Goal: Information Seeking & Learning: Learn about a topic

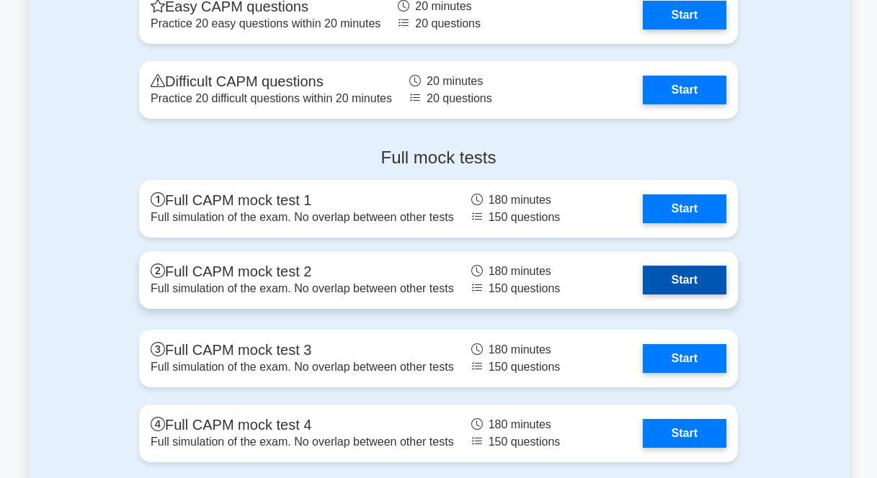
scroll to position [4295, 0]
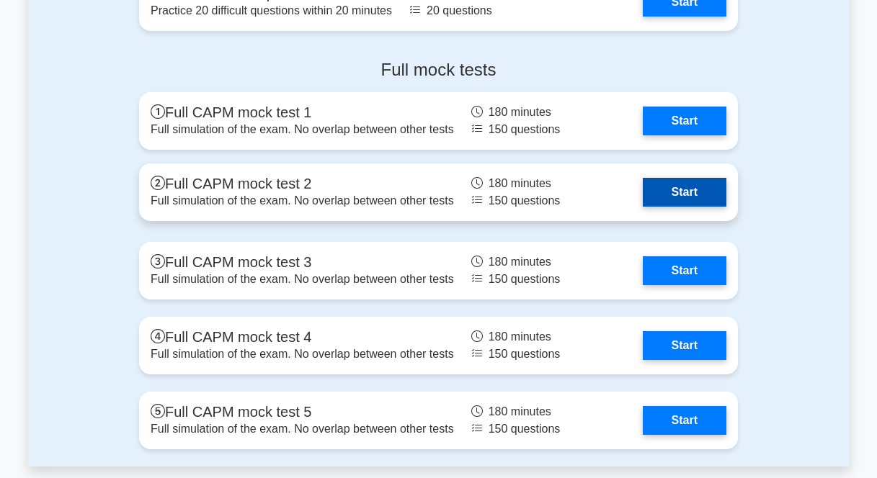
click at [671, 184] on link "Start" at bounding box center [685, 192] width 84 height 29
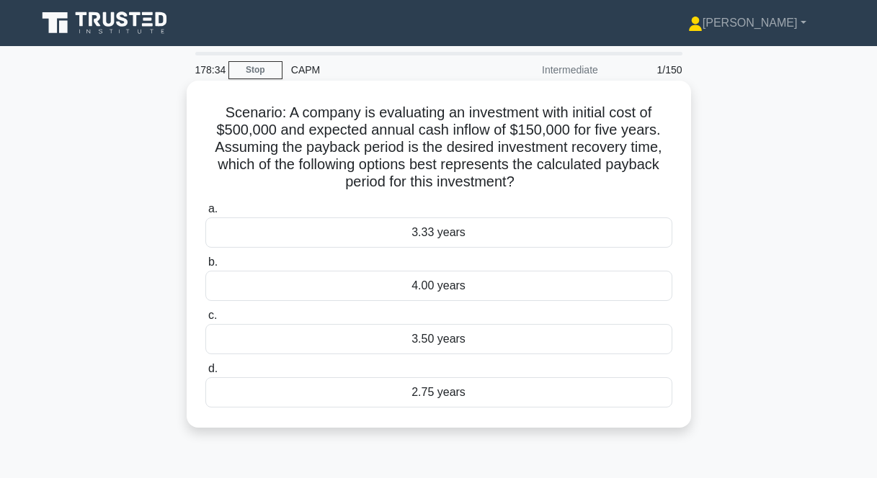
click at [463, 236] on div "3.33 years" at bounding box center [438, 233] width 467 height 30
click at [205, 214] on input "a. 3.33 years" at bounding box center [205, 209] width 0 height 9
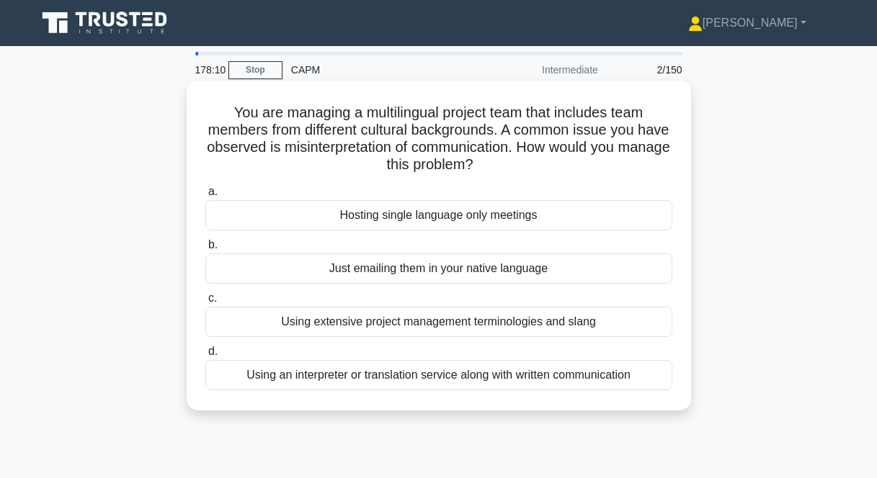
click at [374, 383] on div "Using an interpreter or translation service along with written communication" at bounding box center [438, 375] width 467 height 30
click at [205, 357] on input "d. Using an interpreter or translation service along with written communication" at bounding box center [205, 351] width 0 height 9
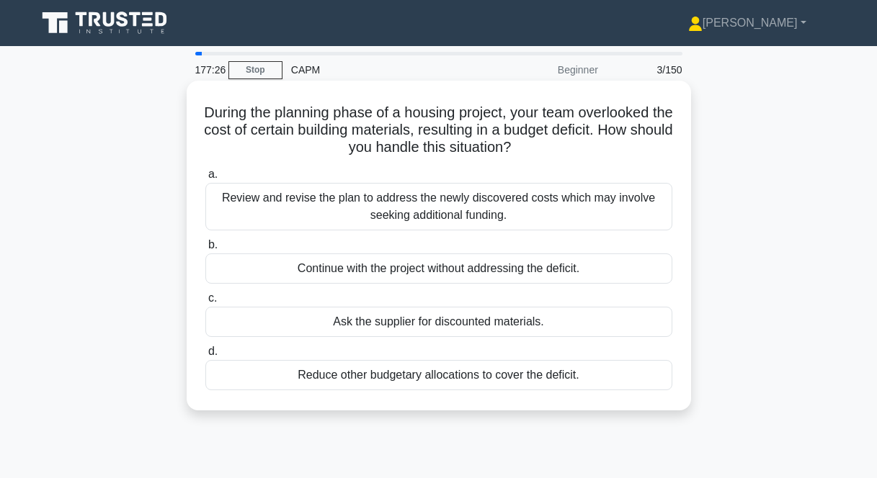
click at [411, 220] on div "Review and revise the plan to address the newly discovered costs which may invo…" at bounding box center [438, 207] width 467 height 48
click at [205, 179] on input "a. Review and revise the plan to address the newly discovered costs which may i…" at bounding box center [205, 174] width 0 height 9
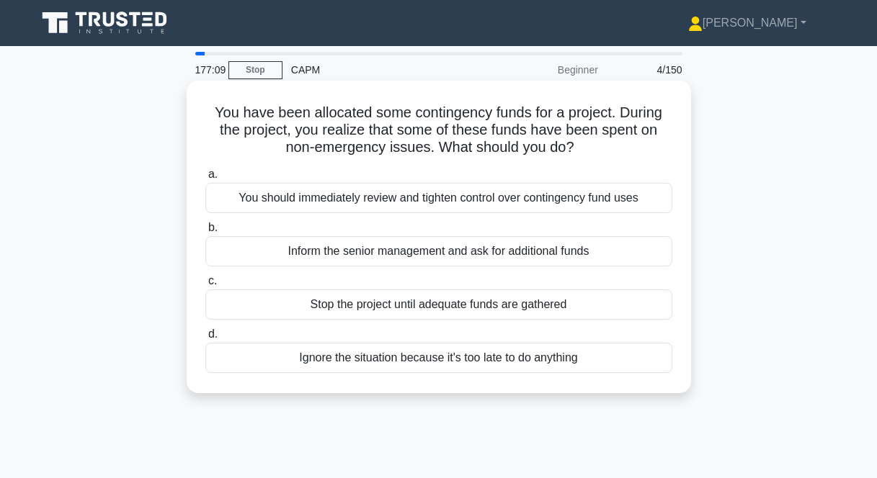
click at [411, 205] on div "You should immediately review and tighten control over contingency fund uses" at bounding box center [438, 198] width 467 height 30
click at [205, 179] on input "a. You should immediately review and tighten control over contingency fund uses" at bounding box center [205, 174] width 0 height 9
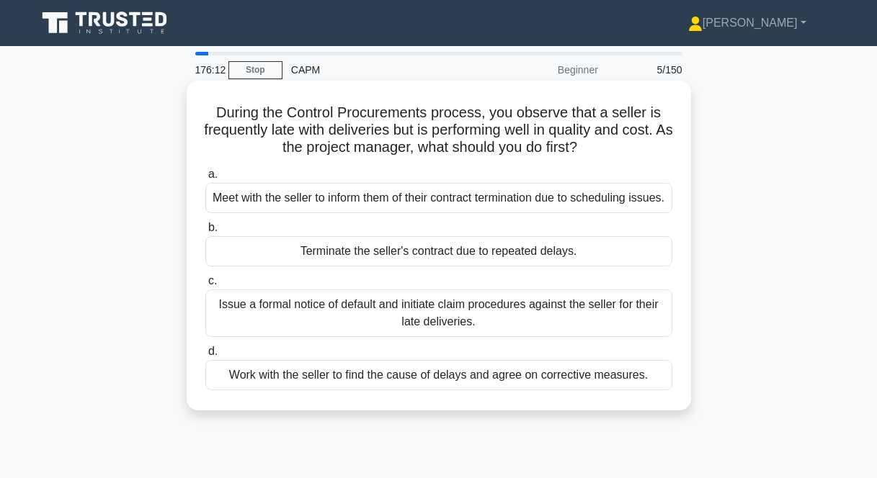
click at [451, 389] on div "Work with the seller to find the cause of delays and agree on corrective measur…" at bounding box center [438, 375] width 467 height 30
click at [205, 357] on input "d. Work with the seller to find the cause of delays and agree on corrective mea…" at bounding box center [205, 351] width 0 height 9
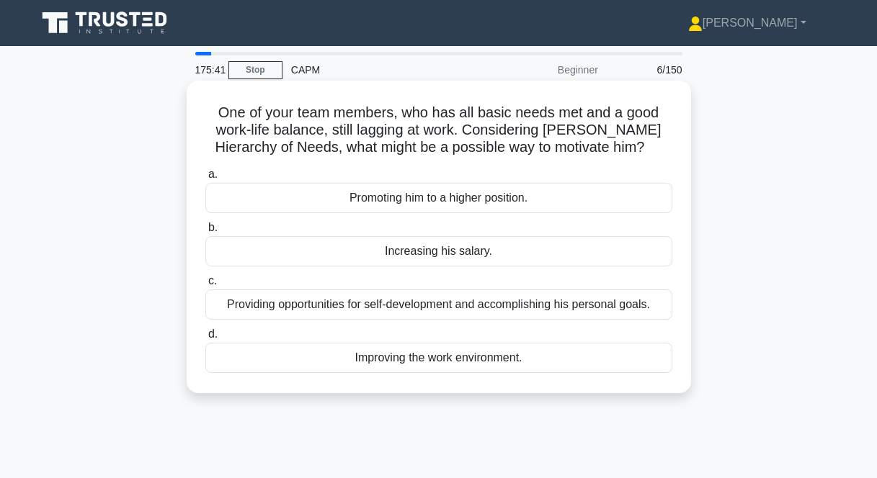
click at [543, 305] on div "Providing opportunities for self-development and accomplishing his personal goa…" at bounding box center [438, 305] width 467 height 30
click at [205, 286] on input "c. Providing opportunities for self-development and accomplishing his personal …" at bounding box center [205, 281] width 0 height 9
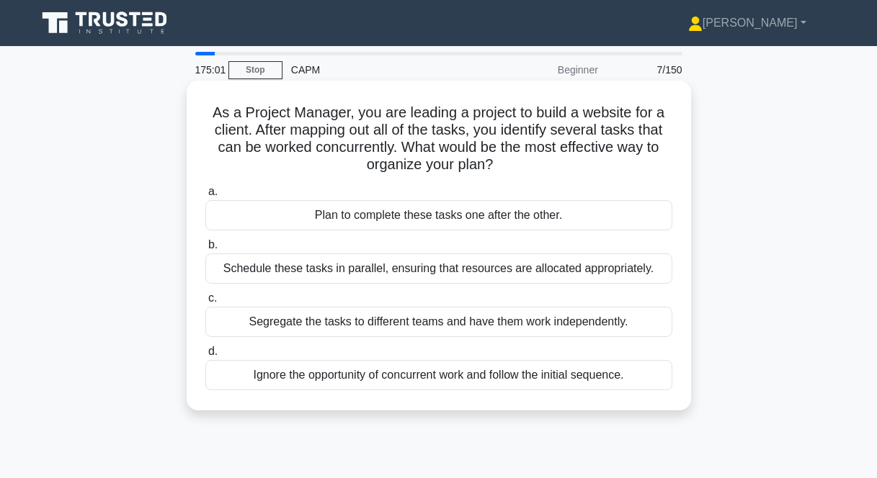
click at [383, 272] on div "Schedule these tasks in parallel, ensuring that resources are allocated appropr…" at bounding box center [438, 269] width 467 height 30
click at [205, 250] on input "b. Schedule these tasks in parallel, ensuring that resources are allocated appr…" at bounding box center [205, 245] width 0 height 9
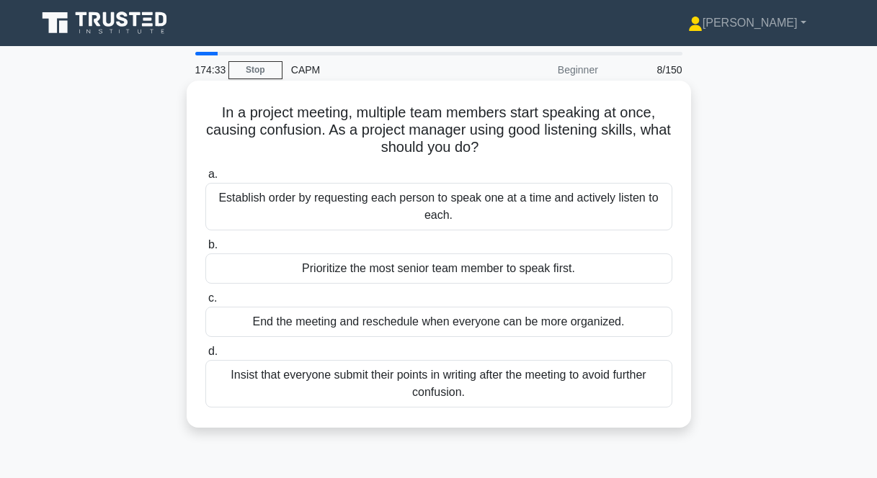
click at [617, 218] on div "Establish order by requesting each person to speak one at a time and actively l…" at bounding box center [438, 207] width 467 height 48
click at [205, 179] on input "a. Establish order by requesting each person to speak one at a time and activel…" at bounding box center [205, 174] width 0 height 9
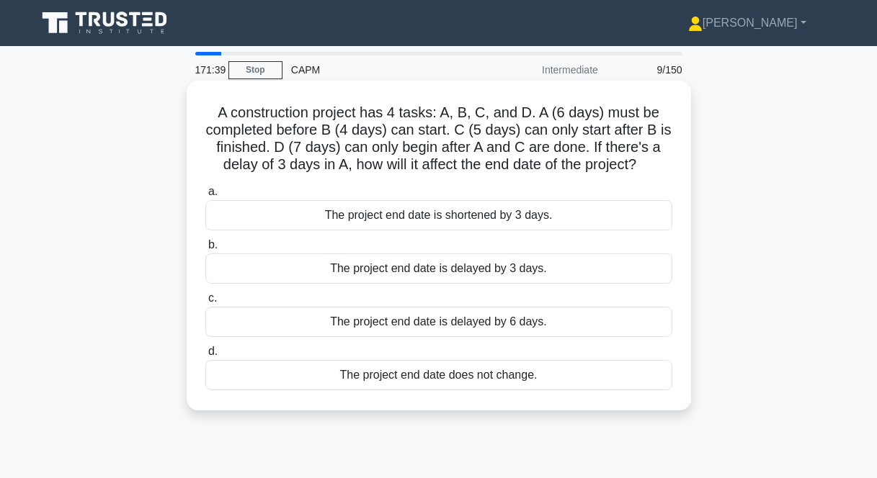
click at [438, 272] on div "The project end date is delayed by 3 days." at bounding box center [438, 269] width 467 height 30
click at [205, 250] on input "b. The project end date is delayed by 3 days." at bounding box center [205, 245] width 0 height 9
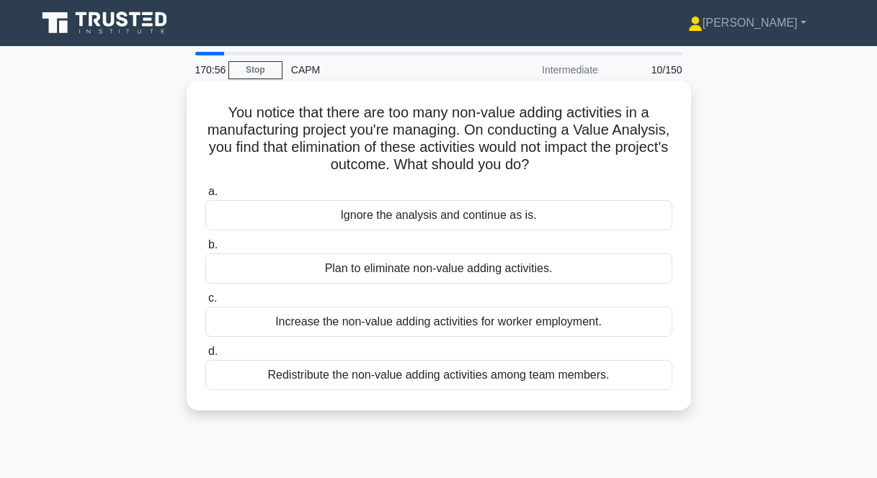
click at [430, 275] on div "Plan to eliminate non-value adding activities." at bounding box center [438, 269] width 467 height 30
click at [205, 250] on input "b. Plan to eliminate non-value adding activities." at bounding box center [205, 245] width 0 height 9
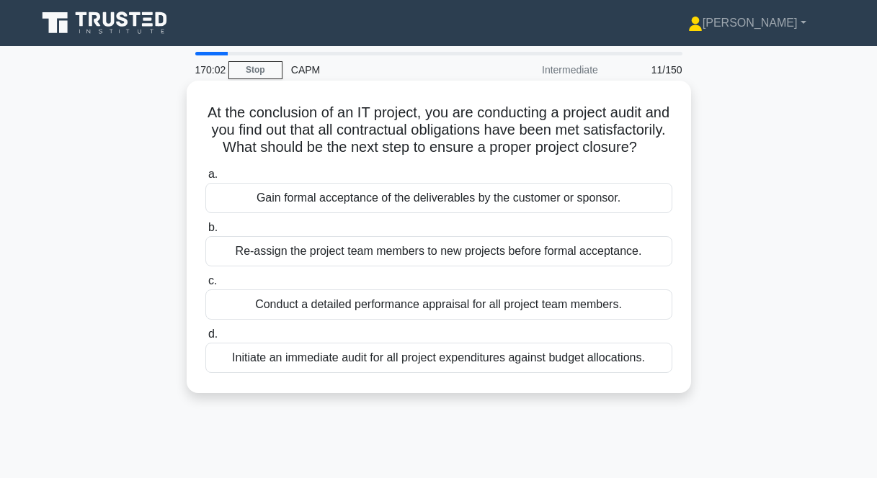
click at [370, 202] on div "Gain formal acceptance of the deliverables by the customer or sponsor." at bounding box center [438, 198] width 467 height 30
click at [205, 179] on input "a. Gain formal acceptance of the deliverables by the customer or sponsor." at bounding box center [205, 174] width 0 height 9
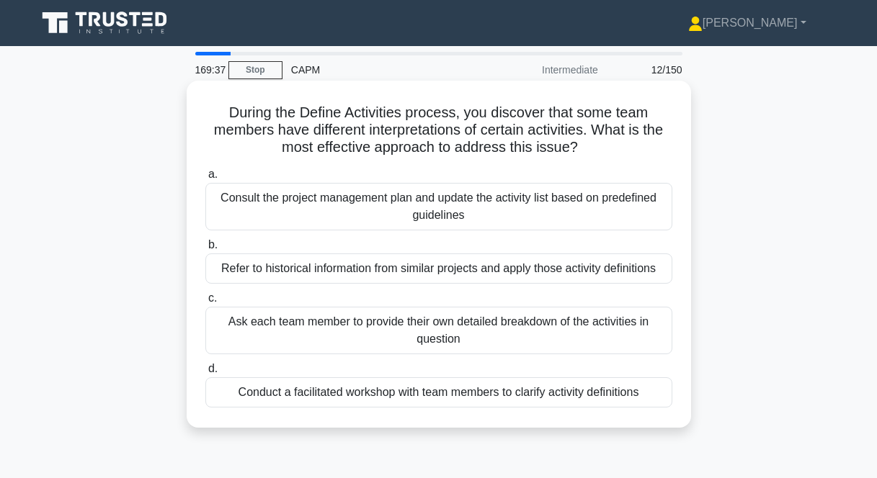
click at [487, 332] on div "Ask each team member to provide their own detailed breakdown of the activities …" at bounding box center [438, 331] width 467 height 48
click at [205, 303] on input "c. Ask each team member to provide their own detailed breakdown of the activiti…" at bounding box center [205, 298] width 0 height 9
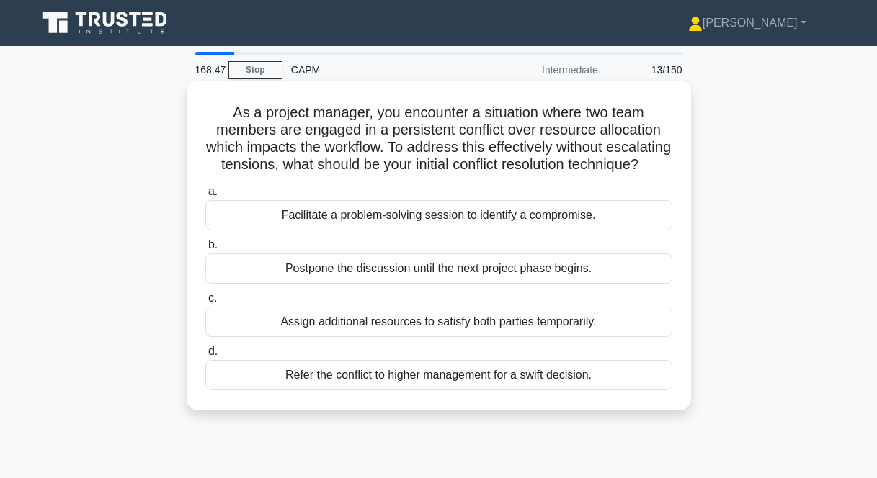
click at [483, 372] on div "Refer the conflict to higher management for a swift decision." at bounding box center [438, 375] width 467 height 30
click at [205, 357] on input "d. Refer the conflict to higher management for a swift decision." at bounding box center [205, 351] width 0 height 9
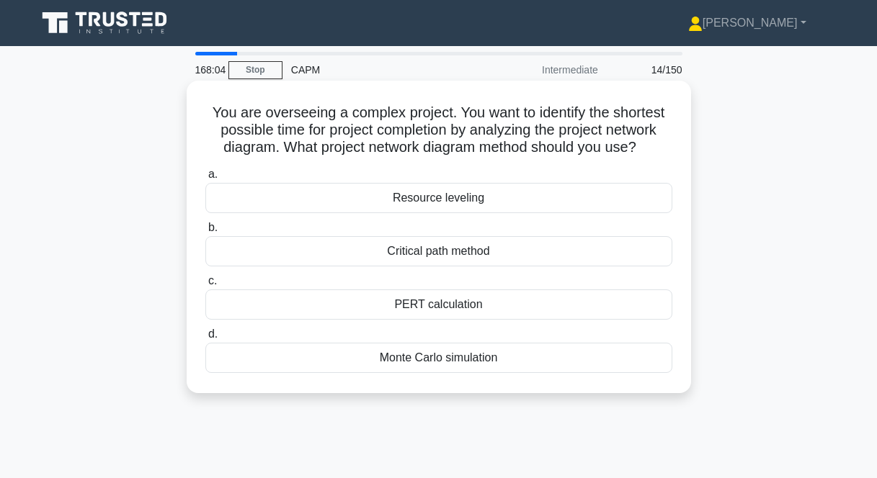
click at [404, 256] on div "Critical path method" at bounding box center [438, 251] width 467 height 30
click at [205, 233] on input "b. Critical path method" at bounding box center [205, 227] width 0 height 9
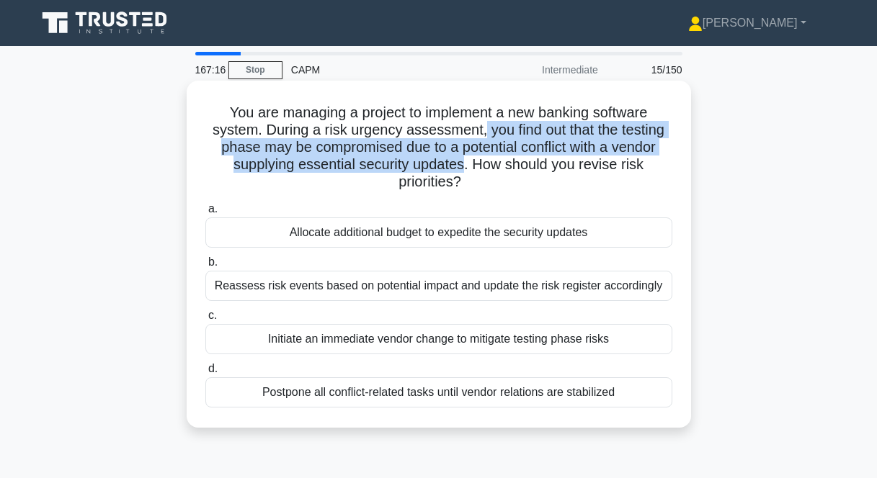
drag, startPoint x: 484, startPoint y: 131, endPoint x: 461, endPoint y: 168, distance: 43.0
click at [461, 168] on h5 "You are managing a project to implement a new banking software system. During a…" at bounding box center [439, 148] width 470 height 88
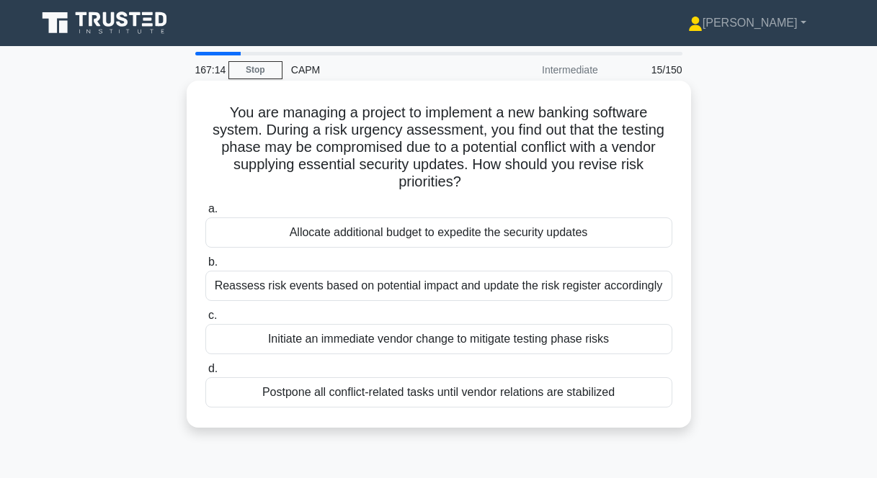
click at [491, 181] on h5 "You are managing a project to implement a new banking software system. During a…" at bounding box center [439, 148] width 470 height 88
click at [414, 290] on div "Reassess risk events based on potential impact and update the risk register acc…" at bounding box center [438, 286] width 467 height 30
click at [205, 267] on input "b. Reassess risk events based on potential impact and update the risk register …" at bounding box center [205, 262] width 0 height 9
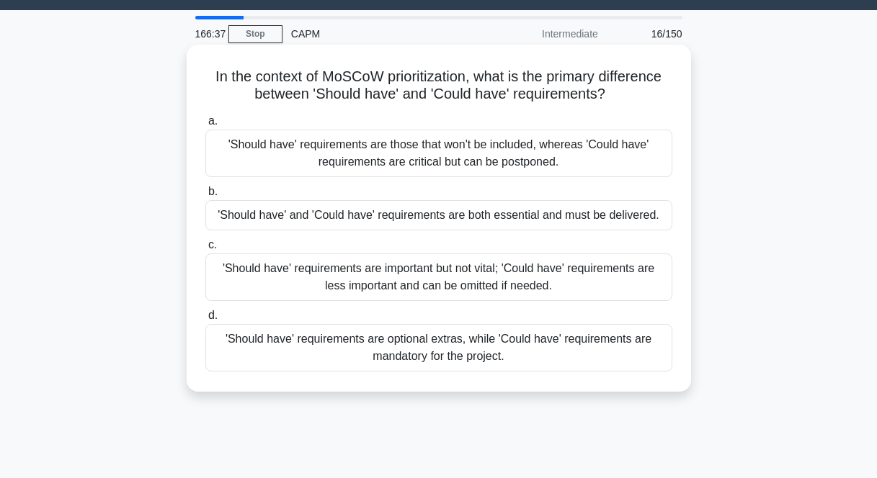
scroll to position [41, 0]
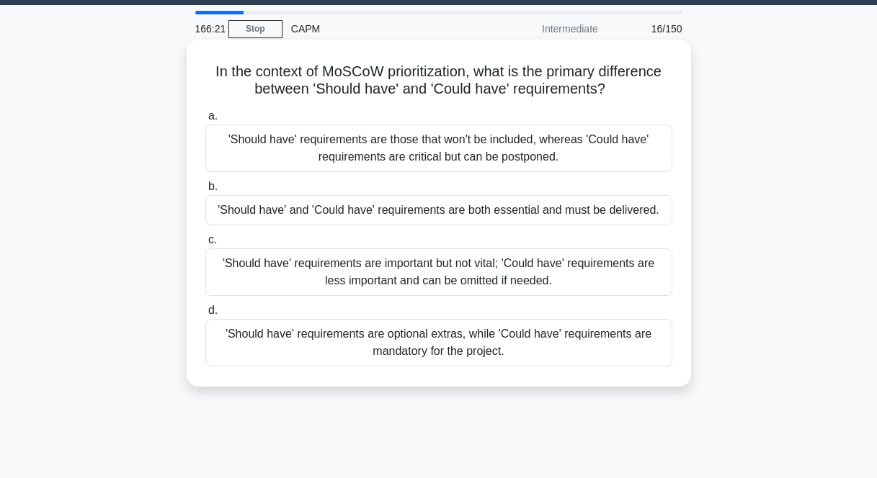
click at [545, 264] on div "'Should have' requirements are important but not vital; 'Could have' requiremen…" at bounding box center [438, 273] width 467 height 48
click at [205, 245] on input "c. 'Should have' requirements are important but not vital; 'Could have' require…" at bounding box center [205, 240] width 0 height 9
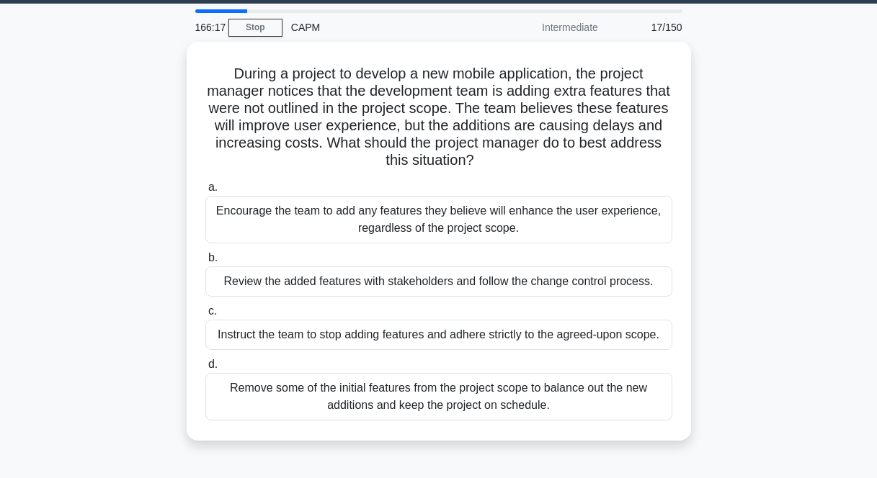
scroll to position [45, 0]
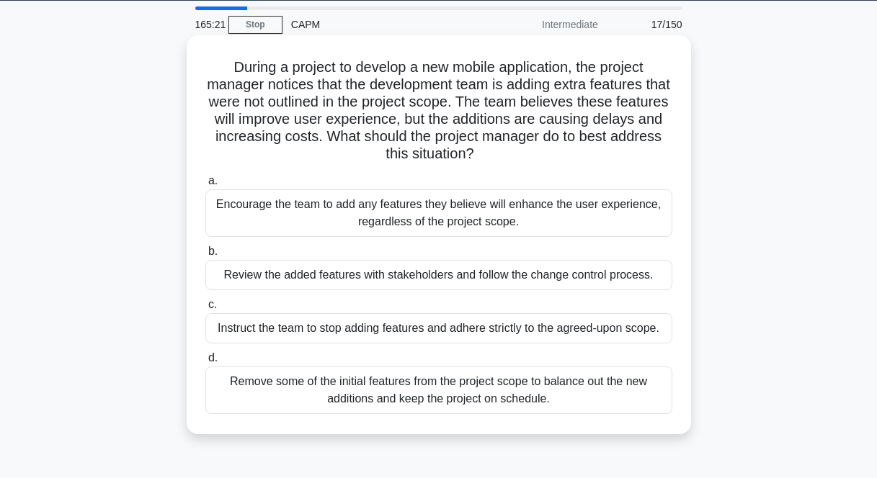
click at [508, 280] on div "Review the added features with stakeholders and follow the change control proce…" at bounding box center [438, 275] width 467 height 30
click at [205, 257] on input "b. Review the added features with stakeholders and follow the change control pr…" at bounding box center [205, 251] width 0 height 9
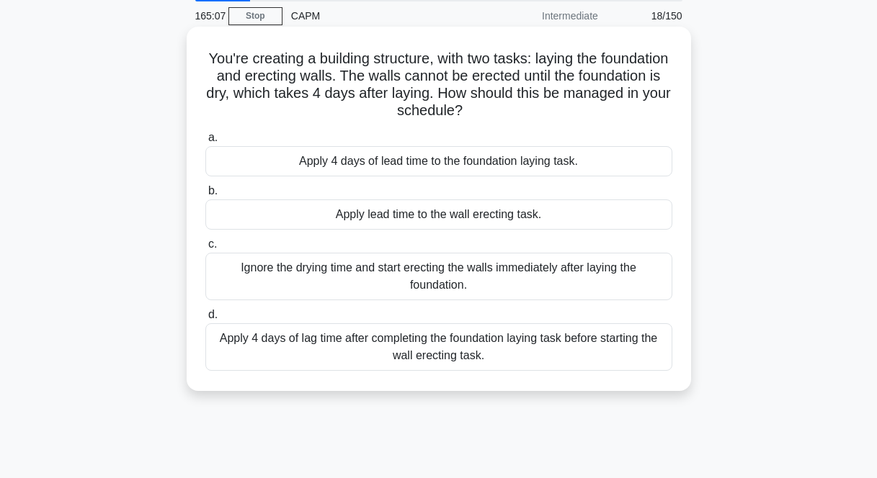
scroll to position [66, 0]
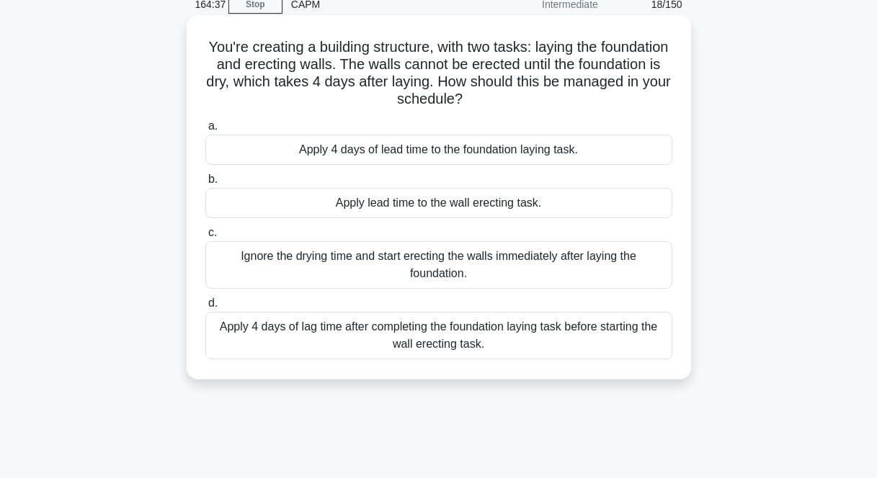
click at [502, 333] on div "Apply 4 days of lag time after completing the foundation laying task before sta…" at bounding box center [438, 336] width 467 height 48
click at [205, 308] on input "d. Apply 4 days of lag time after completing the foundation laying task before …" at bounding box center [205, 303] width 0 height 9
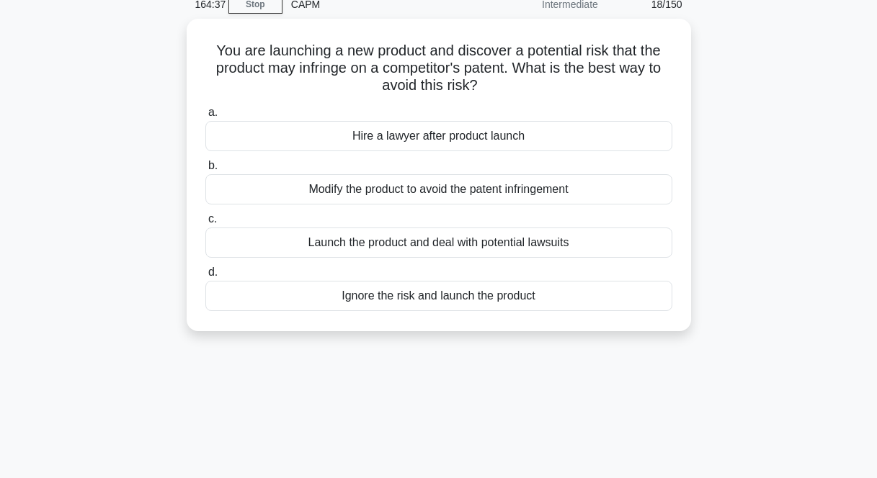
scroll to position [0, 0]
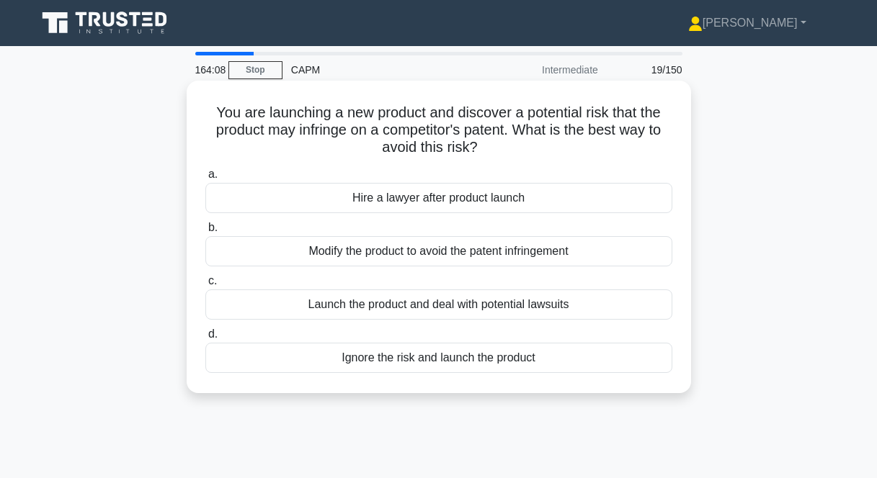
click at [425, 254] on div "Modify the product to avoid the patent infringement" at bounding box center [438, 251] width 467 height 30
click at [205, 233] on input "b. Modify the product to avoid the patent infringement" at bounding box center [205, 227] width 0 height 9
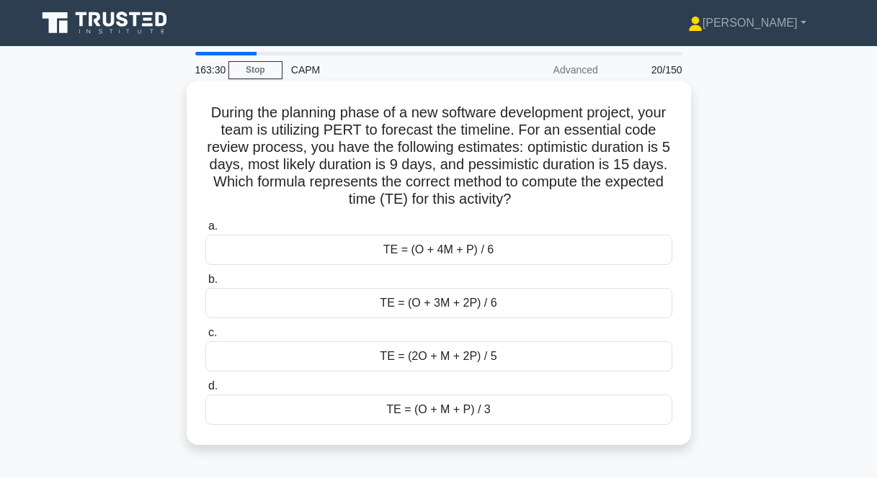
click at [453, 252] on div "TE = (O + 4M + P) / 6" at bounding box center [438, 250] width 467 height 30
click at [205, 231] on input "a. TE = (O + 4M + P) / 6" at bounding box center [205, 226] width 0 height 9
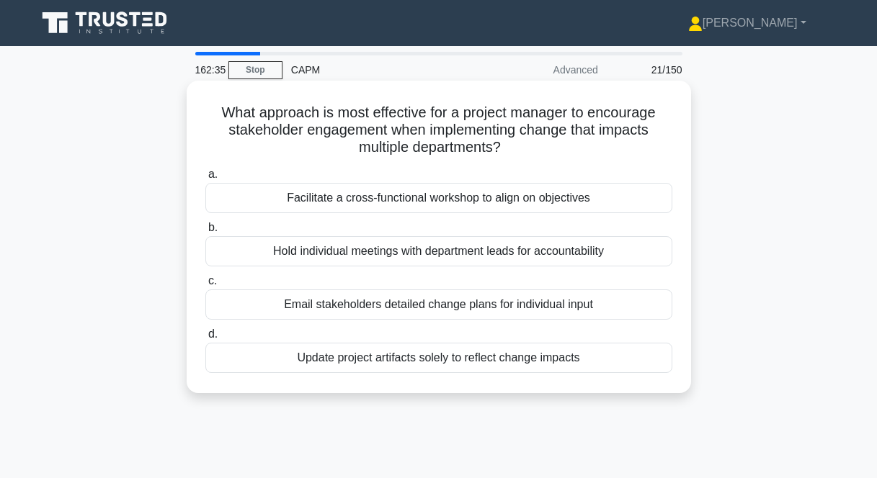
click at [510, 203] on div "Facilitate a cross-functional workshop to align on objectives" at bounding box center [438, 198] width 467 height 30
click at [205, 179] on input "a. Facilitate a cross-functional workshop to align on objectives" at bounding box center [205, 174] width 0 height 9
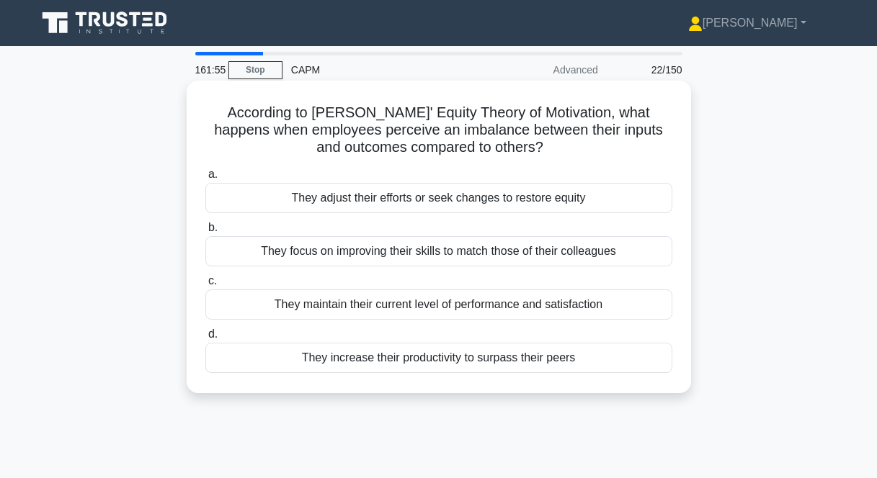
click at [429, 200] on div "They adjust their efforts or seek changes to restore equity" at bounding box center [438, 198] width 467 height 30
click at [205, 179] on input "a. They adjust their efforts or seek changes to restore equity" at bounding box center [205, 174] width 0 height 9
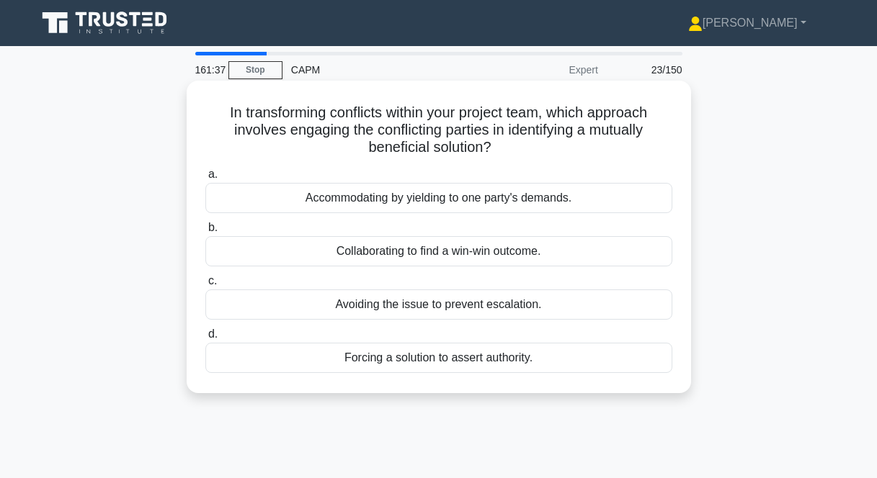
click at [347, 251] on div "Collaborating to find a win-win outcome." at bounding box center [438, 251] width 467 height 30
click at [205, 233] on input "b. Collaborating to find a win-win outcome." at bounding box center [205, 227] width 0 height 9
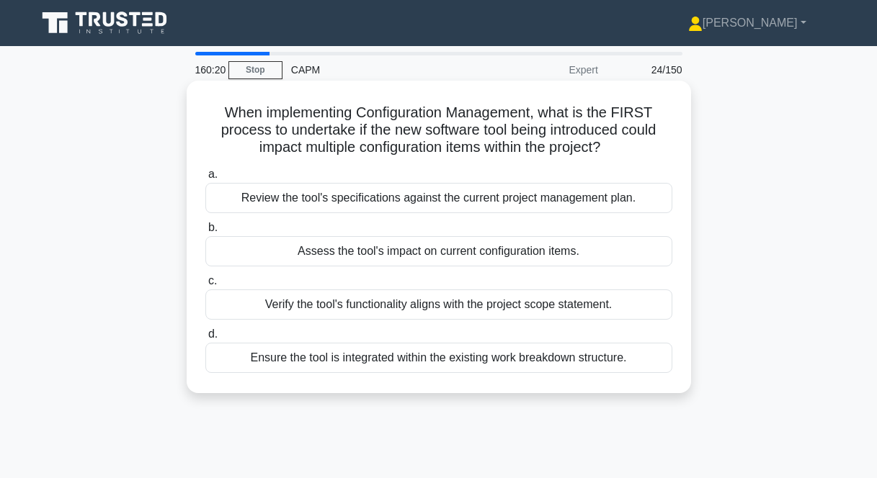
click at [316, 362] on div "Ensure the tool is integrated within the existing work breakdown structure." at bounding box center [438, 358] width 467 height 30
click at [205, 339] on input "d. Ensure the tool is integrated within the existing work breakdown structure." at bounding box center [205, 334] width 0 height 9
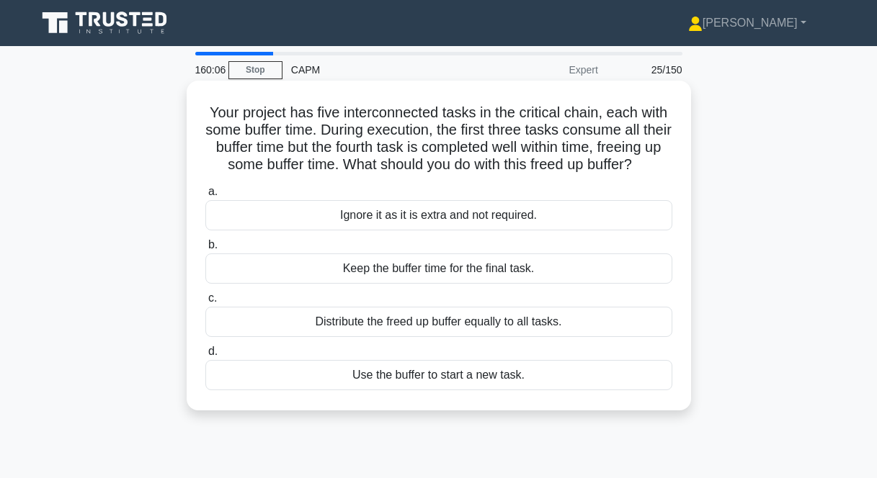
scroll to position [3, 0]
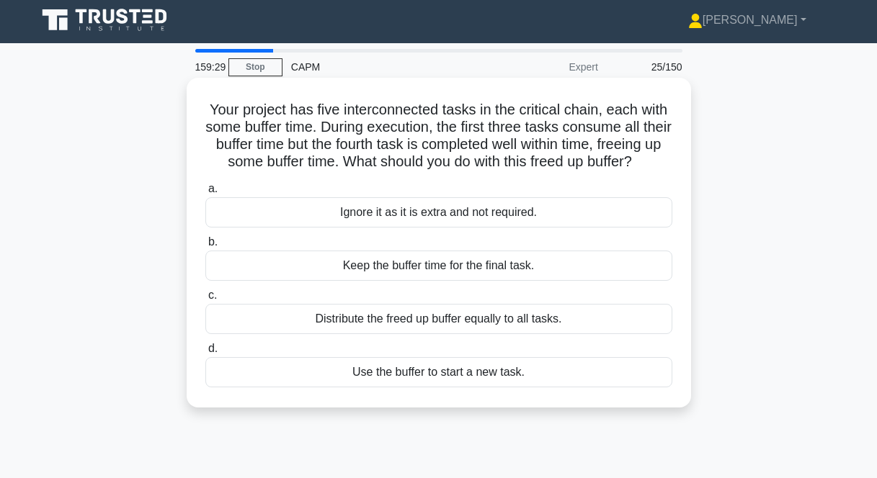
click at [424, 375] on div "Use the buffer to start a new task." at bounding box center [438, 372] width 467 height 30
click at [205, 354] on input "d. Use the buffer to start a new task." at bounding box center [205, 348] width 0 height 9
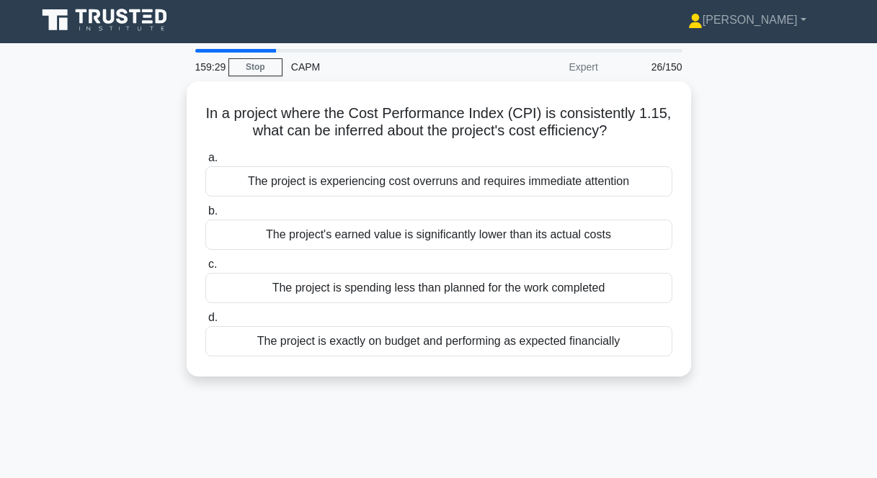
scroll to position [0, 0]
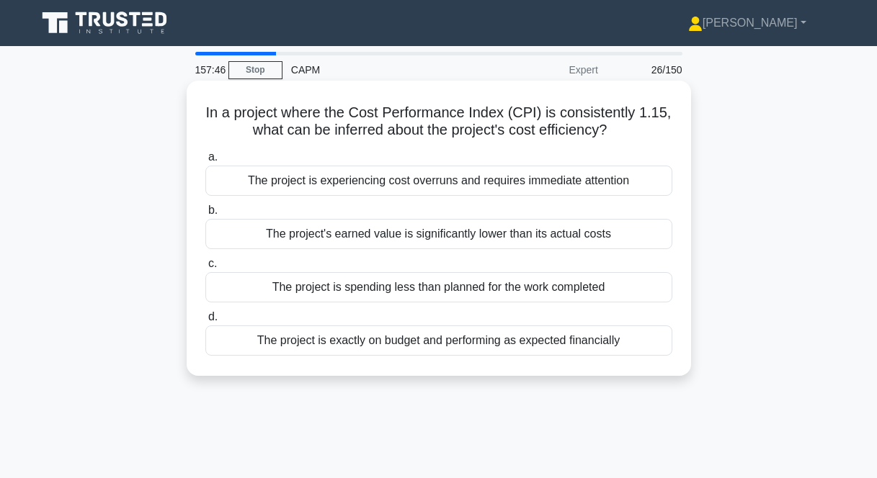
click at [369, 338] on div "The project is exactly on budget and performing as expected financially" at bounding box center [438, 341] width 467 height 30
click at [205, 322] on input "d. The project is exactly on budget and performing as expected financially" at bounding box center [205, 317] width 0 height 9
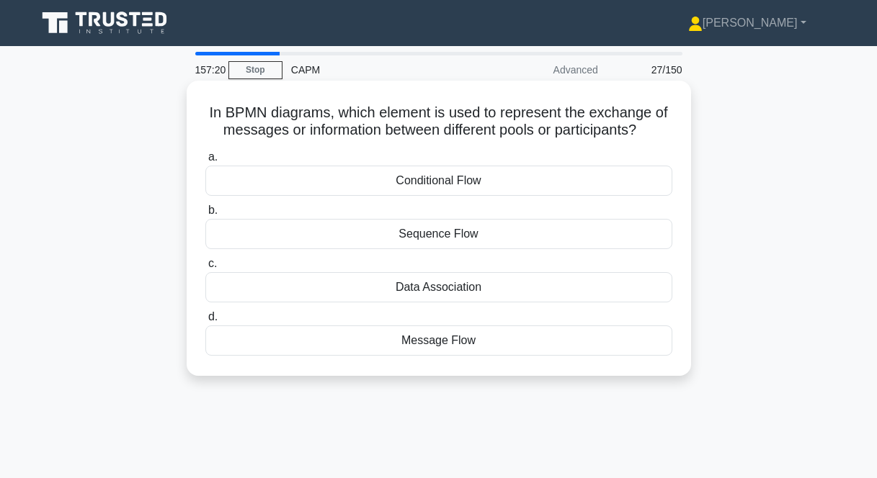
click at [443, 344] on div "Message Flow" at bounding box center [438, 341] width 467 height 30
click at [205, 322] on input "d. Message Flow" at bounding box center [205, 317] width 0 height 9
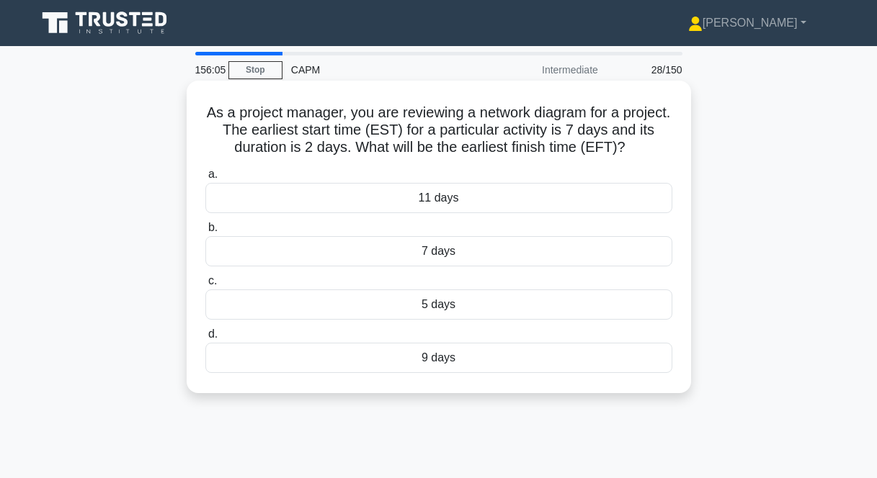
click at [412, 360] on div "9 days" at bounding box center [438, 358] width 467 height 30
click at [205, 339] on input "d. 9 days" at bounding box center [205, 334] width 0 height 9
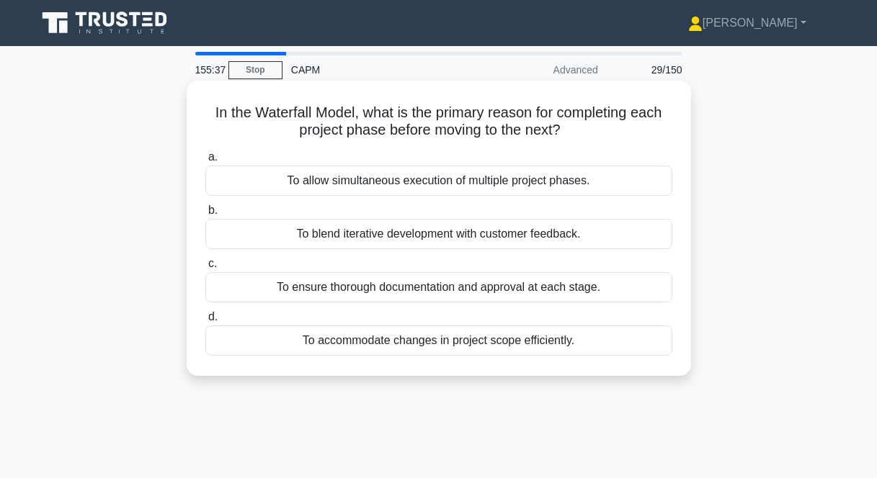
click at [381, 292] on div "To ensure thorough documentation and approval at each stage." at bounding box center [438, 287] width 467 height 30
click at [205, 269] on input "c. To ensure thorough documentation and approval at each stage." at bounding box center [205, 263] width 0 height 9
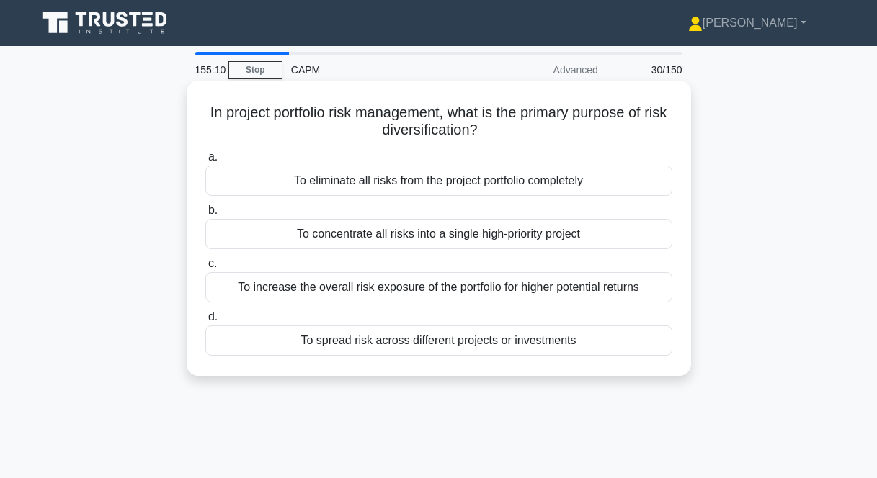
click at [526, 344] on div "To spread risk across different projects or investments" at bounding box center [438, 341] width 467 height 30
click at [205, 322] on input "d. To spread risk across different projects or investments" at bounding box center [205, 317] width 0 height 9
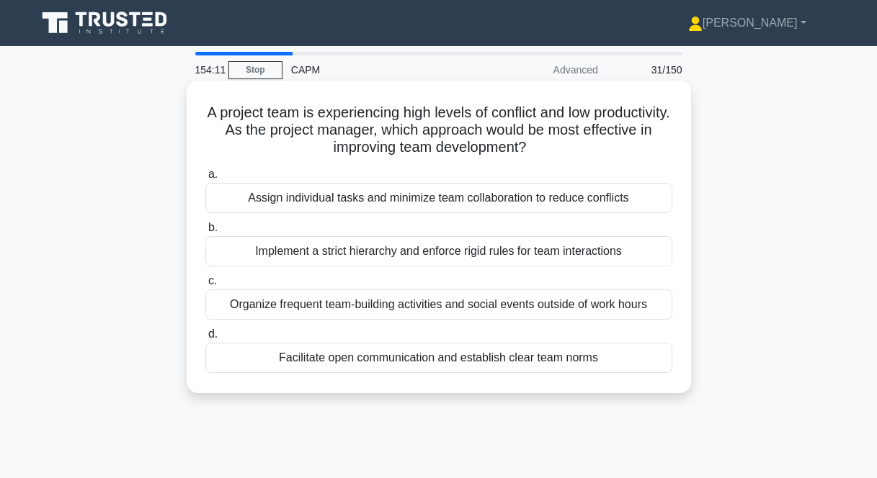
drag, startPoint x: 207, startPoint y: 110, endPoint x: 596, endPoint y: 387, distance: 477.9
click at [596, 387] on div "A project team is experiencing high levels of conflict and low productivity. As…" at bounding box center [438, 236] width 493 height 301
copy div "A project team is experiencing high levels of conflict and low productivity. As…"
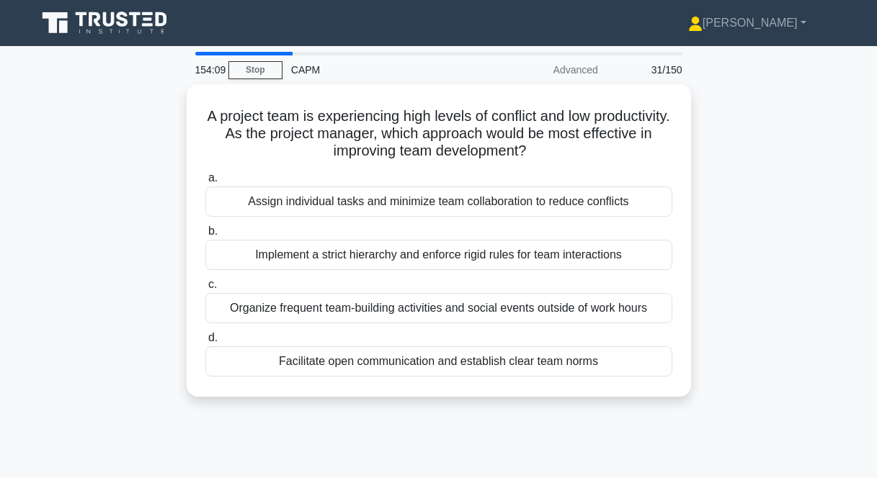
click at [787, 313] on div "A project team is experiencing high levels of conflict and low productivity. As…" at bounding box center [438, 249] width 821 height 330
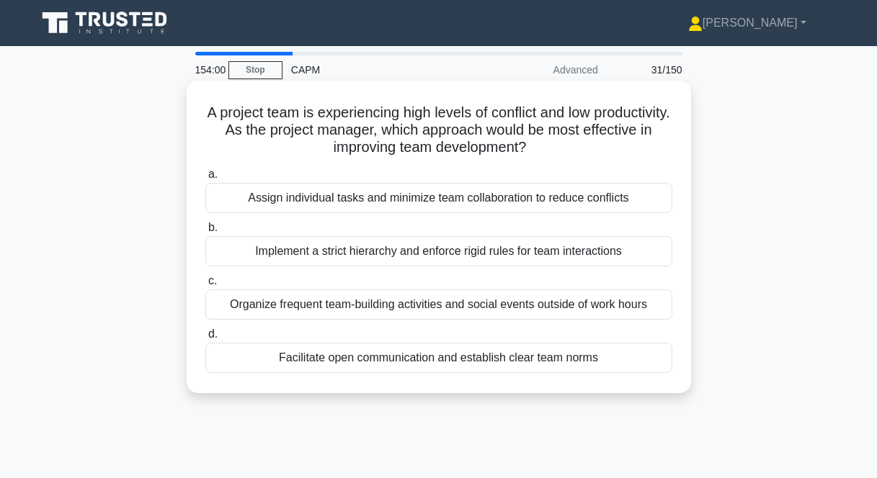
click at [330, 356] on div "Facilitate open communication and establish clear team norms" at bounding box center [438, 358] width 467 height 30
click at [205, 339] on input "d. Facilitate open communication and establish clear team norms" at bounding box center [205, 334] width 0 height 9
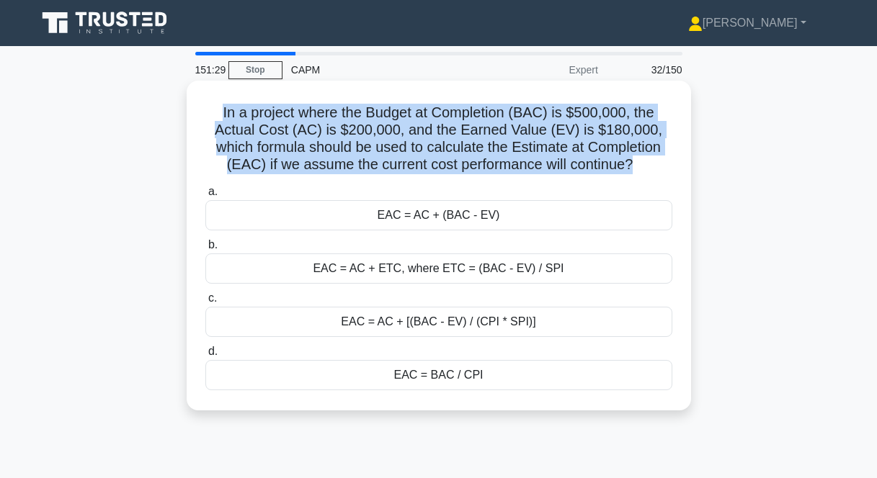
drag, startPoint x: 220, startPoint y: 110, endPoint x: 674, endPoint y: 182, distance: 460.3
click at [674, 182] on div "In a project where the Budget at Completion (BAC) is $500,000, the Actual Cost …" at bounding box center [438, 245] width 493 height 319
copy div "In a project where the Budget at Completion (BAC) is $500,000, the Actual Cost …"
click at [650, 163] on icon ".spinner_0XTQ{transform-origin:center;animation:spinner_y6GP .75s linear infini…" at bounding box center [641, 165] width 17 height 17
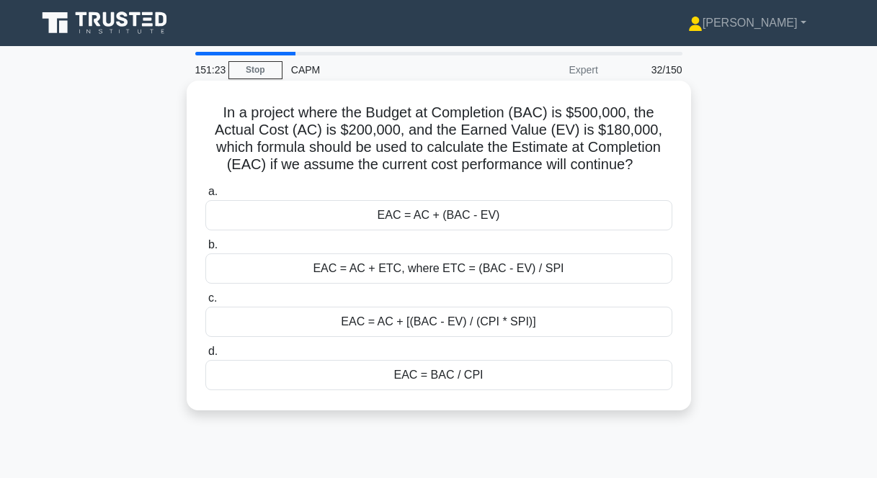
drag, startPoint x: 215, startPoint y: 107, endPoint x: 494, endPoint y: 391, distance: 398.0
click at [494, 391] on div "In a project where the Budget at Completion (BAC) is $500,000, the Actual Cost …" at bounding box center [438, 245] width 493 height 319
copy div "In a project where the Budget at Completion (BAC) is $500,000, the Actual Cost …"
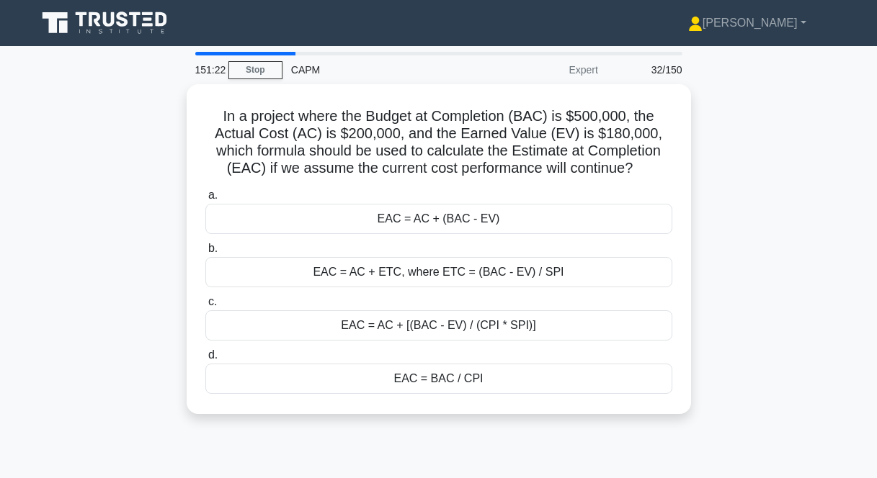
click at [809, 364] on div "In a project where the Budget at Completion (BAC) is $500,000, the Actual Cost …" at bounding box center [438, 257] width 821 height 347
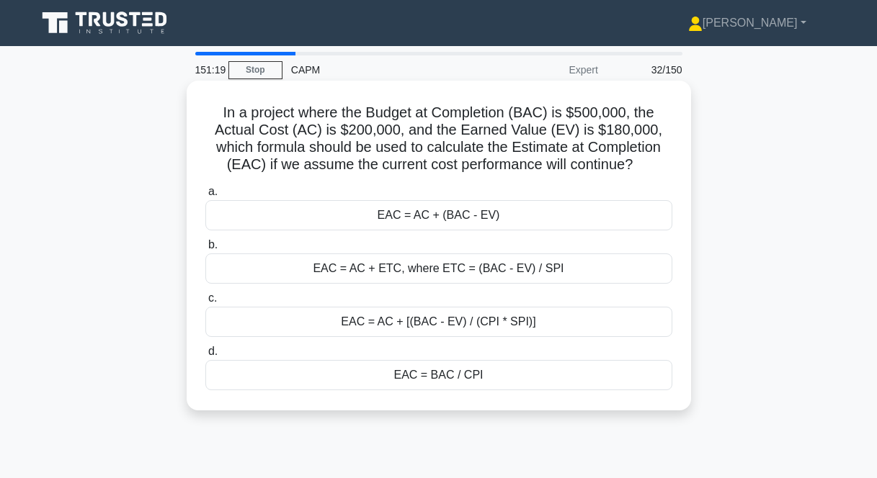
click at [447, 271] on div "EAC = AC + ETC, where ETC = (BAC - EV) / SPI" at bounding box center [438, 269] width 467 height 30
click at [205, 250] on input "b. EAC = AC + ETC, where ETC = (BAC - EV) / SPI" at bounding box center [205, 245] width 0 height 9
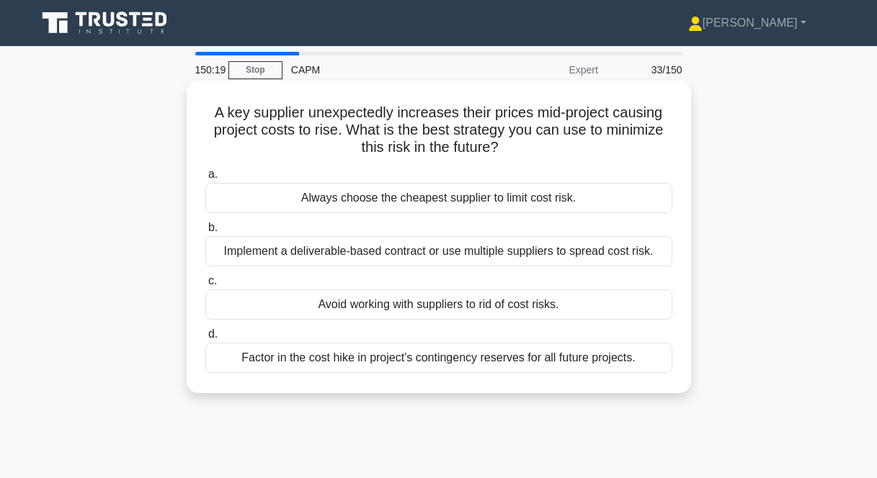
click at [494, 251] on div "Implement a deliverable-based contract or use multiple suppliers to spread cost…" at bounding box center [438, 251] width 467 height 30
click at [205, 233] on input "b. Implement a deliverable-based contract or use multiple suppliers to spread c…" at bounding box center [205, 227] width 0 height 9
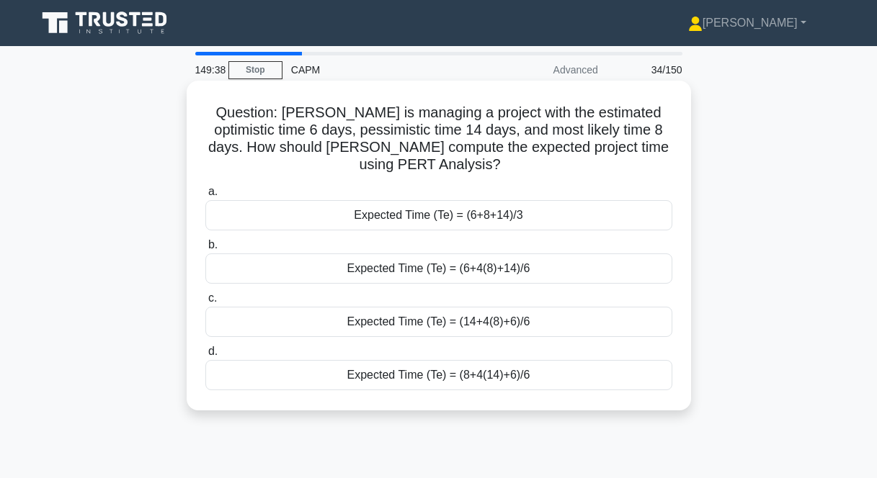
click at [490, 255] on div "Expected Time (Te) = (6+4(8)+14)/6" at bounding box center [438, 269] width 467 height 30
click at [205, 250] on input "b. Expected Time (Te) = (6+4(8)+14)/6" at bounding box center [205, 245] width 0 height 9
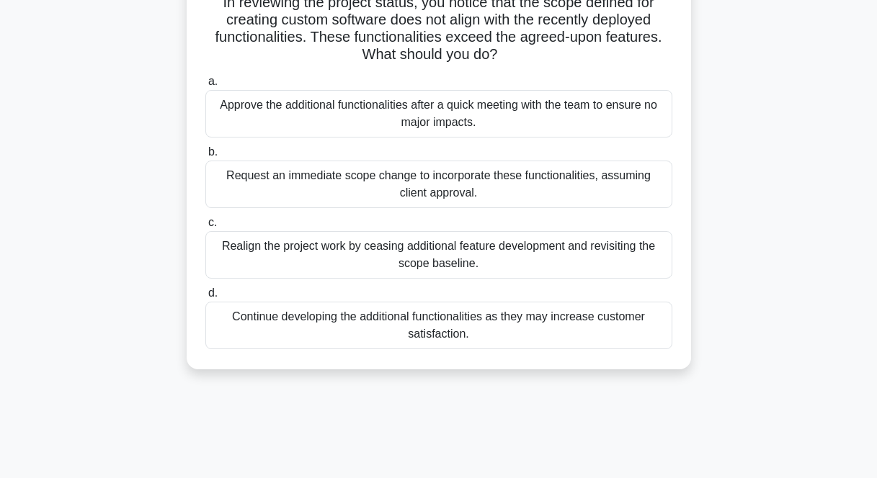
scroll to position [113, 0]
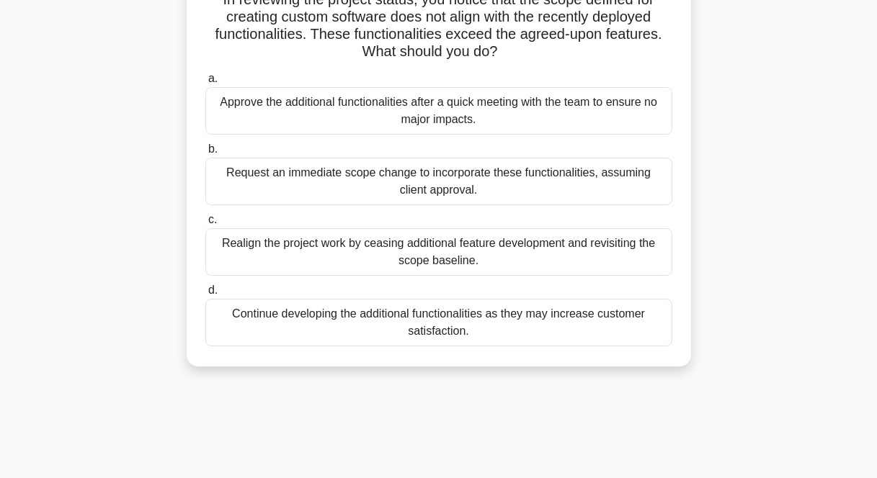
click at [464, 251] on div "Realign the project work by ceasing additional feature development and revisiti…" at bounding box center [438, 252] width 467 height 48
click at [205, 225] on input "c. Realign the project work by ceasing additional feature development and revis…" at bounding box center [205, 219] width 0 height 9
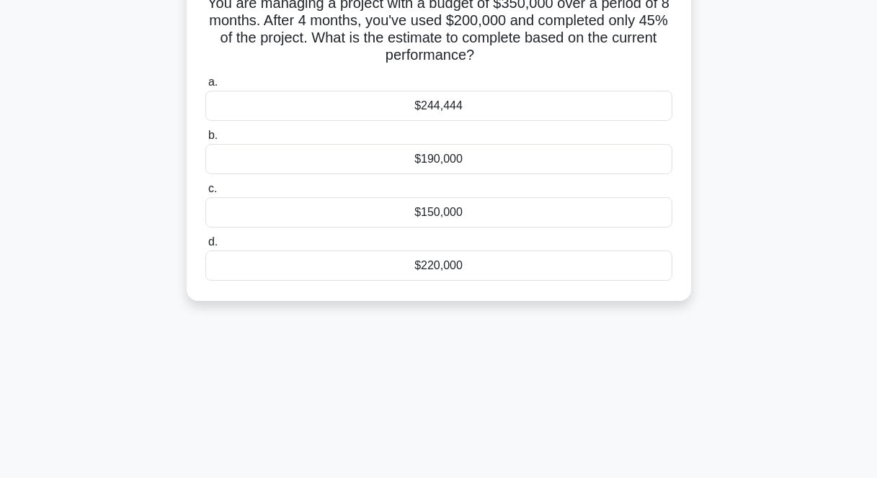
scroll to position [0, 0]
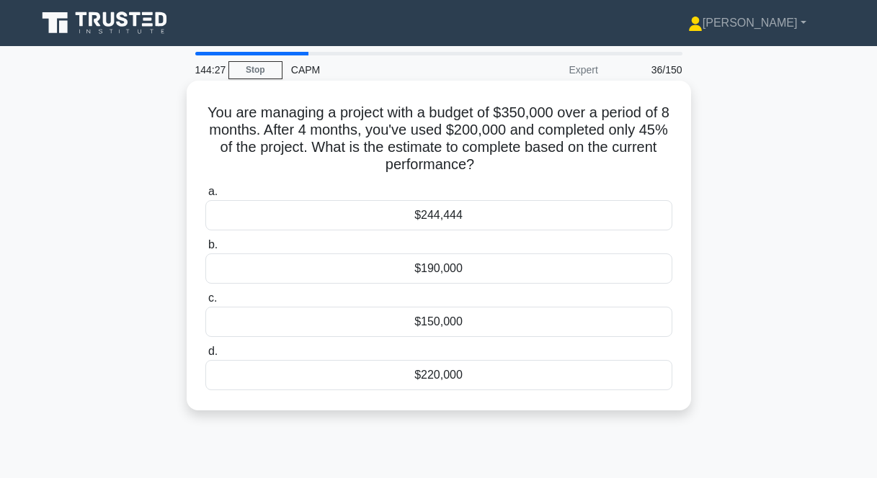
drag, startPoint x: 206, startPoint y: 110, endPoint x: 466, endPoint y: 399, distance: 388.8
click at [466, 399] on div "You are managing a project with a budget of $350,000 over a period of 8 months.…" at bounding box center [438, 245] width 493 height 319
copy div "You are managing a project with a budget of $350,000 over a period of 8 months.…"
click at [419, 205] on div "$244,444" at bounding box center [438, 215] width 467 height 30
click at [205, 197] on input "a. $244,444" at bounding box center [205, 191] width 0 height 9
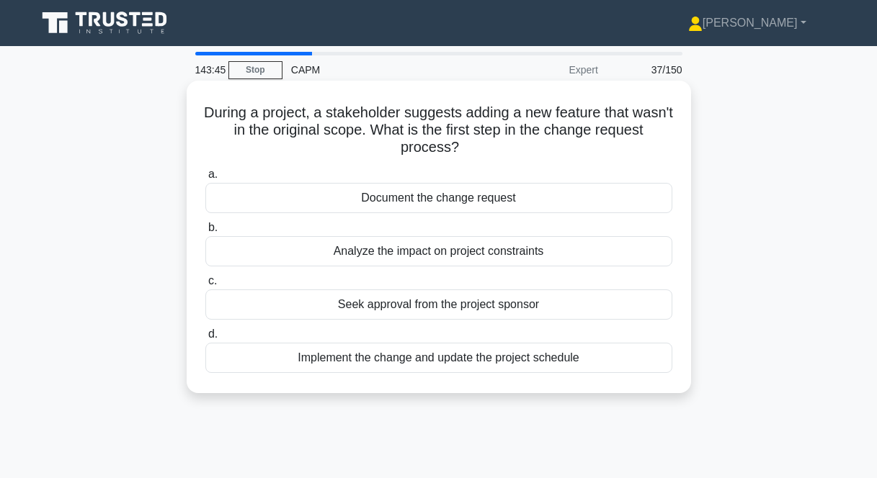
click at [445, 198] on div "Document the change request" at bounding box center [438, 198] width 467 height 30
click at [205, 179] on input "a. Document the change request" at bounding box center [205, 174] width 0 height 9
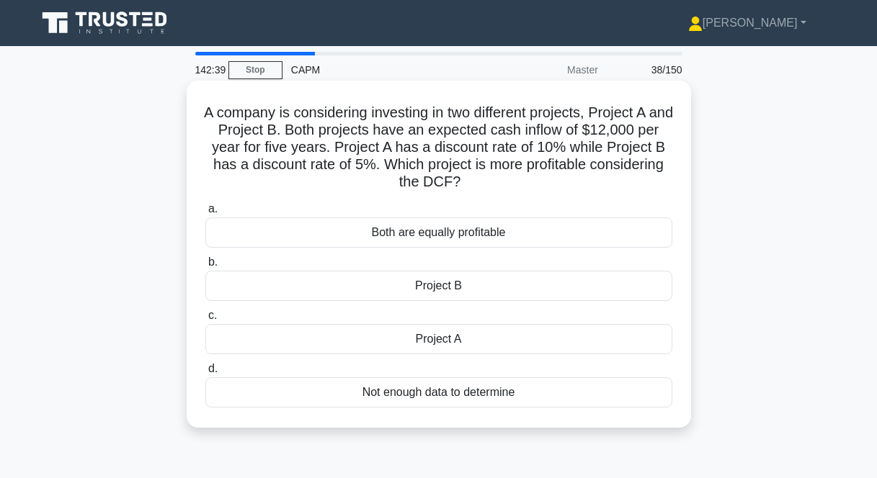
drag, startPoint x: 215, startPoint y: 112, endPoint x: 538, endPoint y: 408, distance: 438.6
click at [538, 408] on div "A company is considering investing in two different projects, Project A and Pro…" at bounding box center [438, 254] width 493 height 336
copy div "A company is considering investing in two different projects, Project A and Pro…"
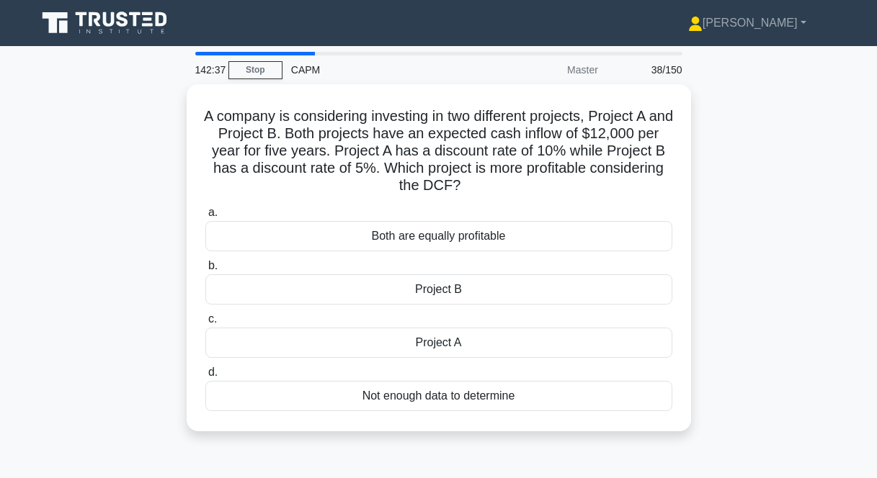
click at [842, 259] on div "A company is considering investing in two different projects, Project A and Pro…" at bounding box center [438, 266] width 821 height 365
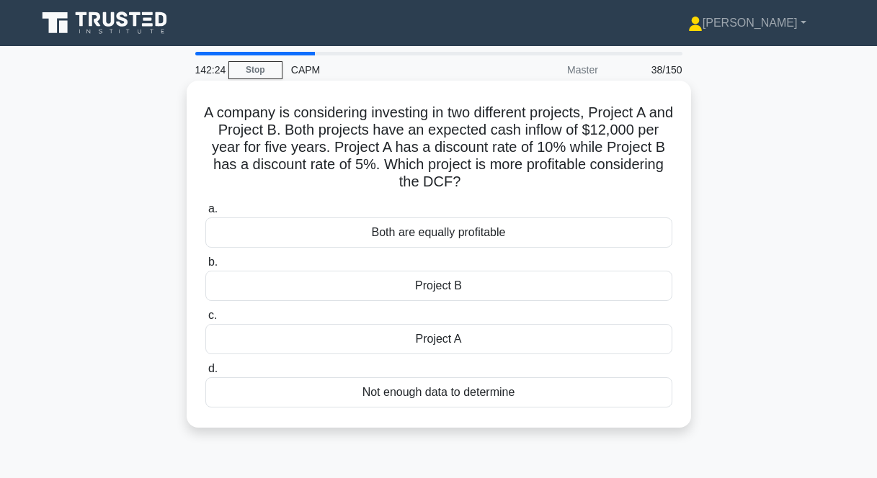
click at [432, 389] on div "Not enough data to determine" at bounding box center [438, 393] width 467 height 30
click at [205, 374] on input "d. Not enough data to determine" at bounding box center [205, 369] width 0 height 9
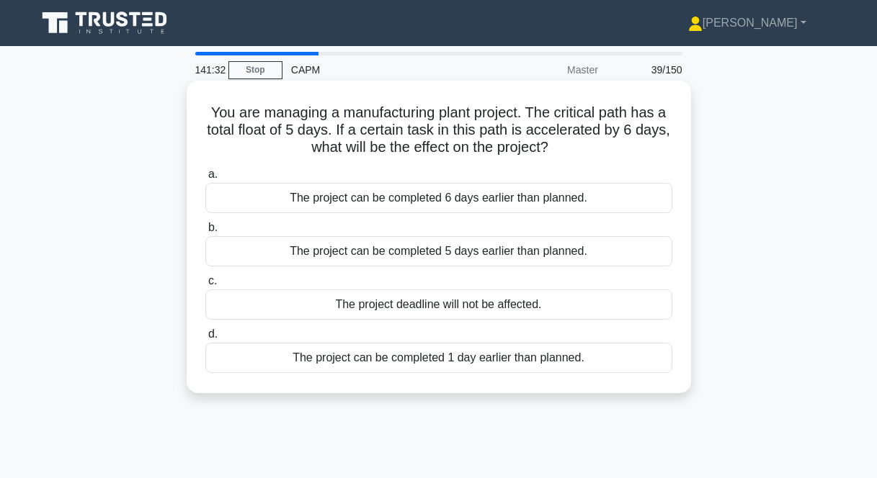
drag, startPoint x: 608, startPoint y: 362, endPoint x: 193, endPoint y: 110, distance: 485.3
click at [193, 110] on div "You are managing a manufacturing plant project. The critical path has a total f…" at bounding box center [438, 236] width 493 height 301
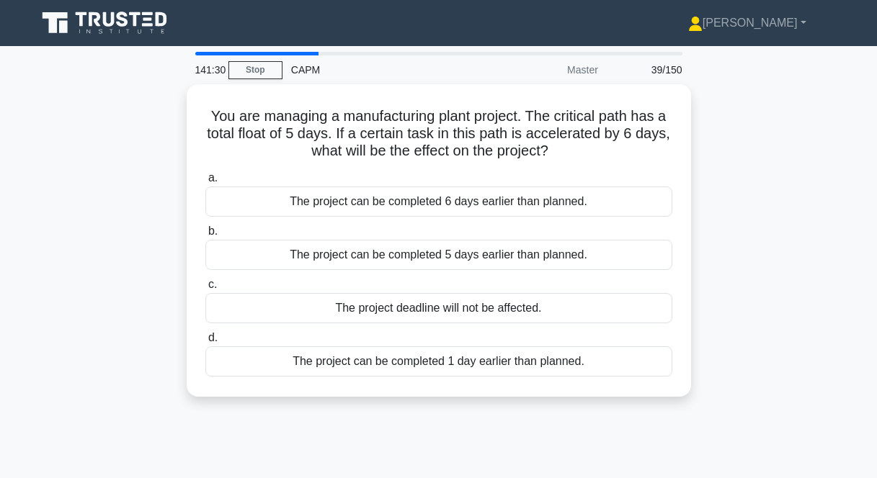
click at [845, 268] on div "You are managing a manufacturing plant project. The critical path has a total f…" at bounding box center [438, 249] width 821 height 330
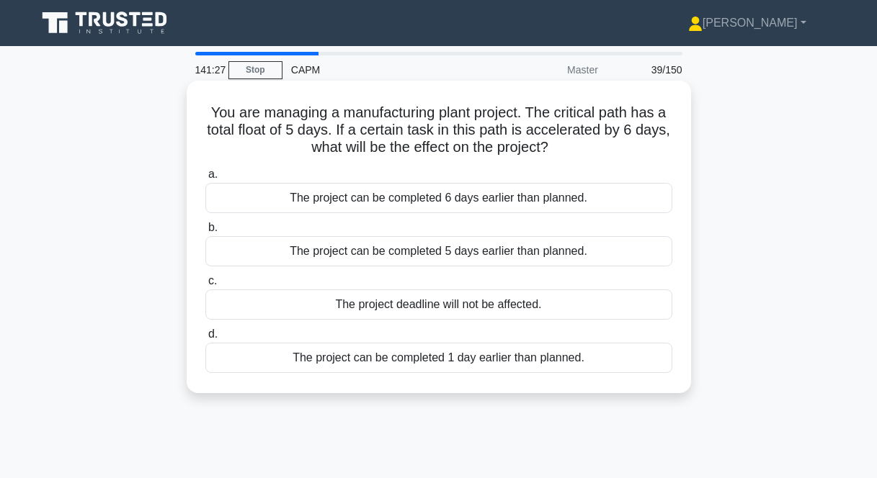
drag, startPoint x: 602, startPoint y: 365, endPoint x: 197, endPoint y: 112, distance: 477.5
click at [197, 112] on div "You are managing a manufacturing plant project. The critical path has a total f…" at bounding box center [438, 236] width 493 height 301
copy div "You are managing a manufacturing plant project. The critical path has a total f…"
click at [640, 119] on h5 "You are managing a manufacturing plant project. The critical path has a total f…" at bounding box center [439, 130] width 470 height 53
click at [551, 306] on div "The project deadline will not be affected." at bounding box center [438, 305] width 467 height 30
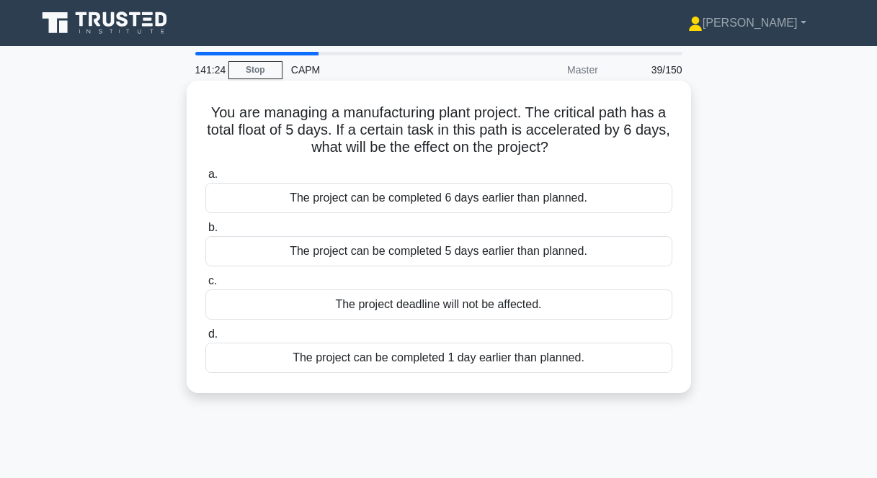
click at [205, 286] on input "c. The project deadline will not be affected." at bounding box center [205, 281] width 0 height 9
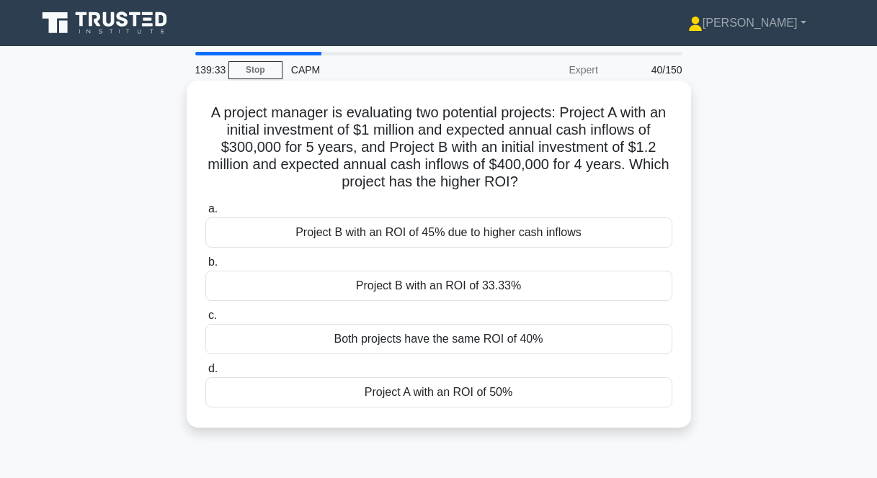
click at [417, 387] on div "Project A with an ROI of 50%" at bounding box center [438, 393] width 467 height 30
click at [205, 374] on input "d. Project A with an ROI of 50%" at bounding box center [205, 369] width 0 height 9
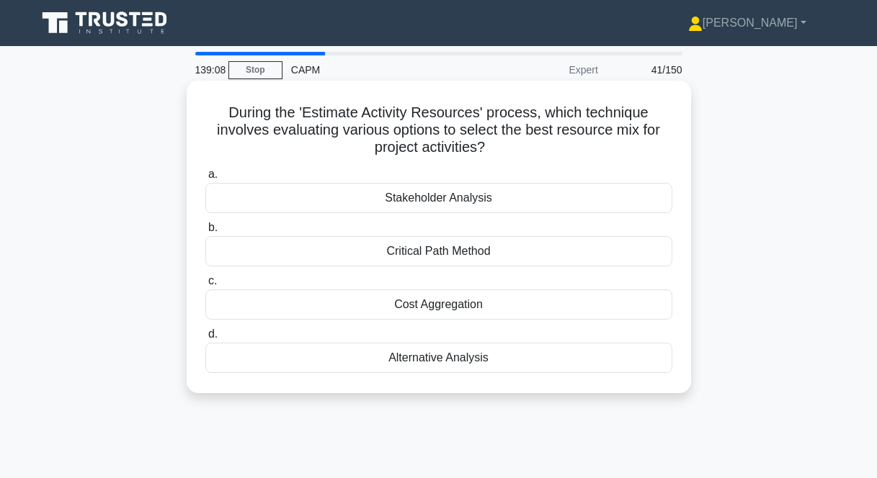
click at [398, 361] on div "Alternative Analysis" at bounding box center [438, 358] width 467 height 30
click at [205, 339] on input "d. Alternative Analysis" at bounding box center [205, 334] width 0 height 9
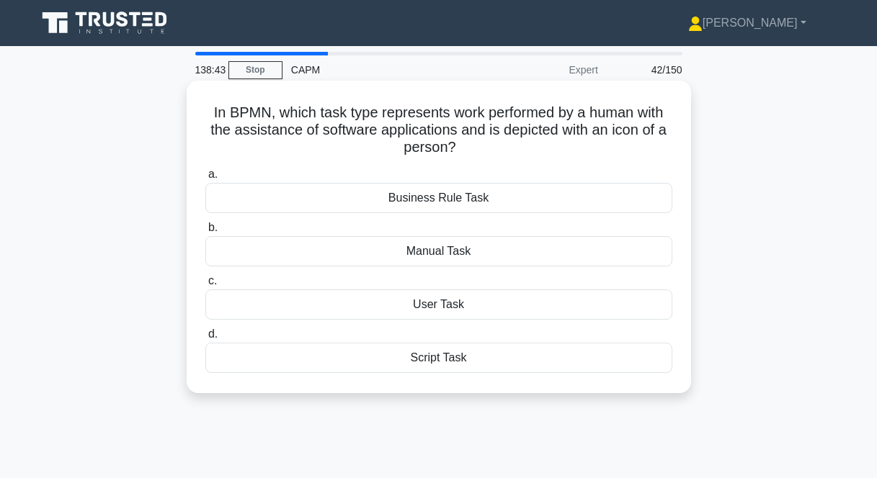
click at [435, 307] on div "User Task" at bounding box center [438, 305] width 467 height 30
click at [205, 286] on input "c. User Task" at bounding box center [205, 281] width 0 height 9
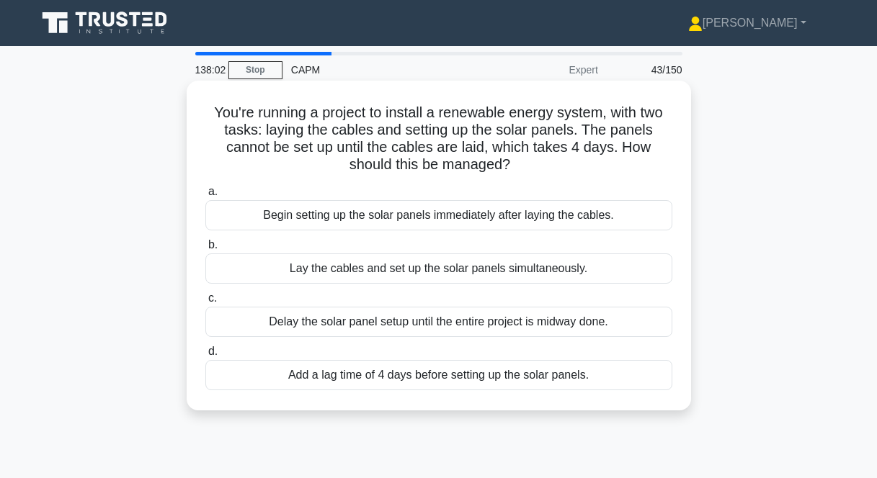
click at [337, 380] on div "Add a lag time of 4 days before setting up the solar panels." at bounding box center [438, 375] width 467 height 30
click at [205, 357] on input "d. Add a lag time of 4 days before setting up the solar panels." at bounding box center [205, 351] width 0 height 9
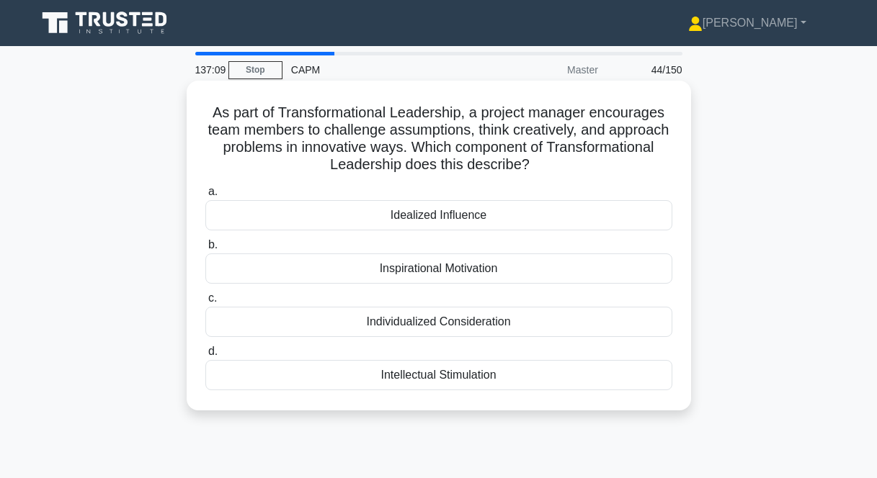
drag, startPoint x: 213, startPoint y: 116, endPoint x: 524, endPoint y: 377, distance: 405.6
click at [524, 377] on div "As part of Transformational Leadership, a project manager encourages team membe…" at bounding box center [438, 245] width 493 height 319
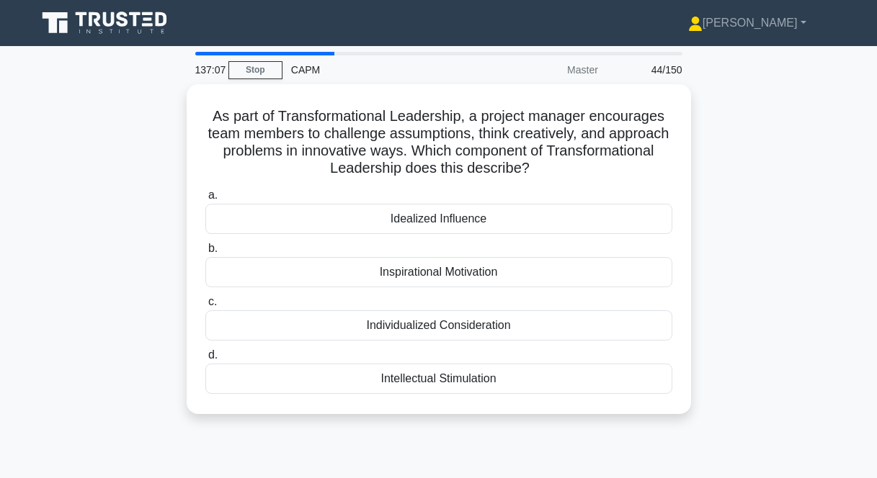
copy div "As part of Transformational Leadership, a project manager encourages team membe…"
click at [796, 218] on div "As part of Transformational Leadership, a project manager encourages team membe…" at bounding box center [438, 257] width 821 height 347
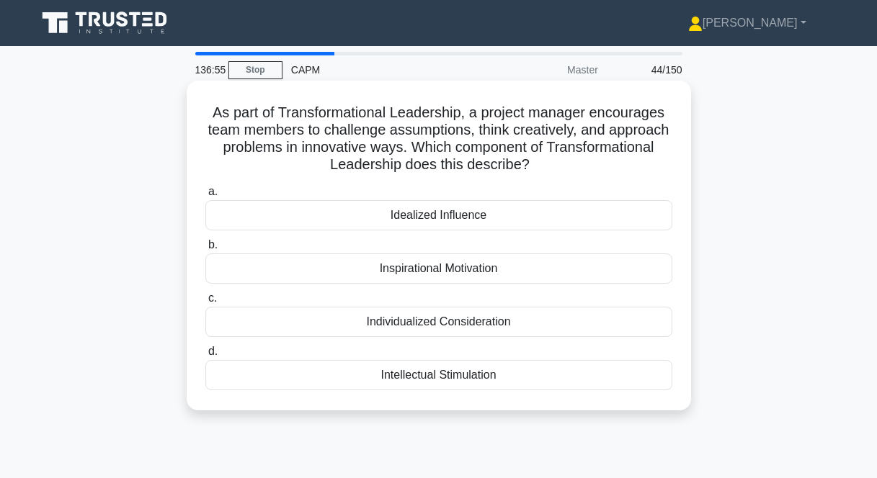
click at [429, 270] on div "Inspirational Motivation" at bounding box center [438, 269] width 467 height 30
click at [205, 250] on input "b. Inspirational Motivation" at bounding box center [205, 245] width 0 height 9
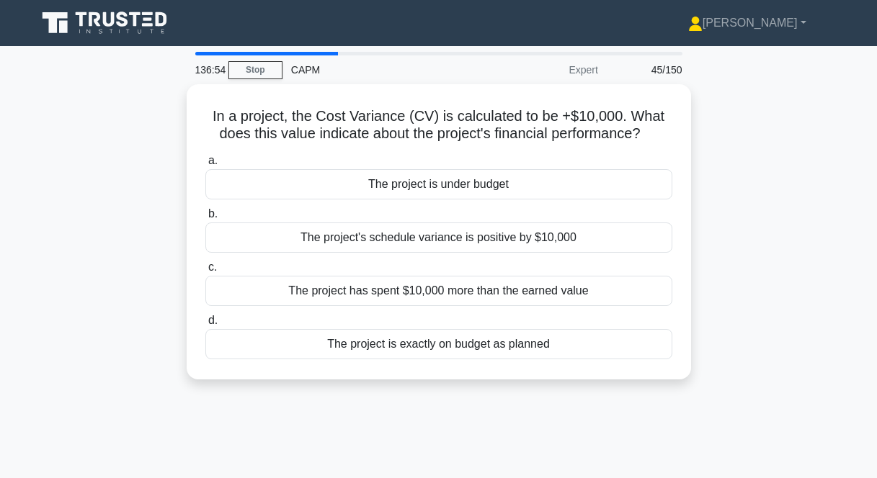
click at [677, 1] on nav "Liam Profile Settings" at bounding box center [438, 23] width 877 height 46
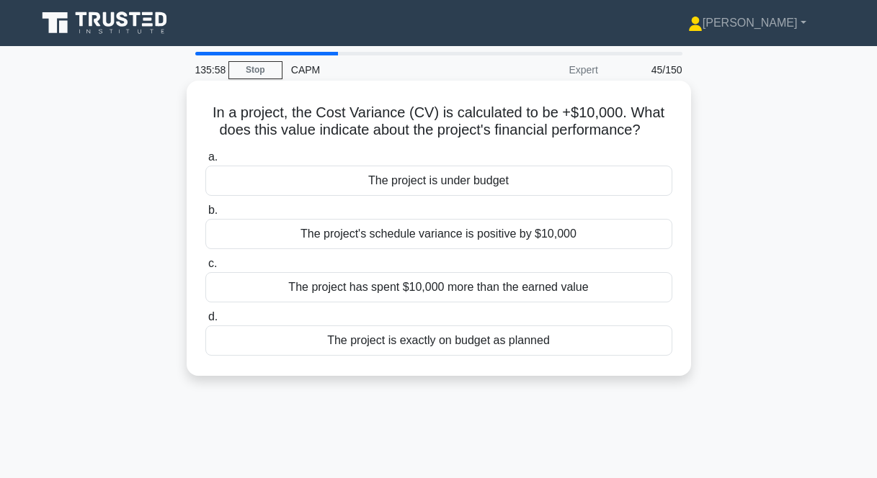
drag, startPoint x: 571, startPoint y: 344, endPoint x: 203, endPoint y: 110, distance: 436.4
click at [203, 110] on div "In a project, the Cost Variance (CV) is calculated to be +$10,000. What does th…" at bounding box center [438, 228] width 493 height 284
copy div "In a project, the Cost Variance (CV) is calculated to be +$10,000. What does th…"
click at [462, 368] on div "In a project, the Cost Variance (CV) is calculated to be +$10,000. What does th…" at bounding box center [438, 228] width 493 height 284
click at [411, 337] on div "The project is exactly on budget as planned" at bounding box center [438, 341] width 467 height 30
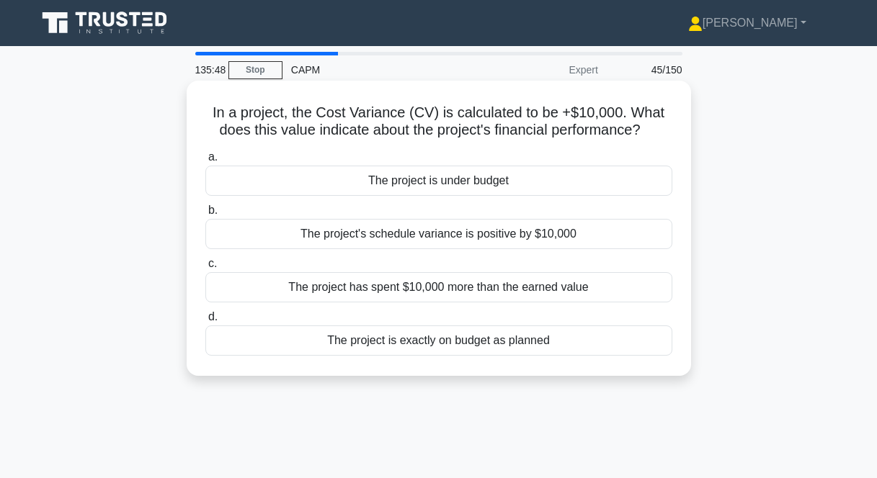
click at [205, 322] on input "d. The project is exactly on budget as planned" at bounding box center [205, 317] width 0 height 9
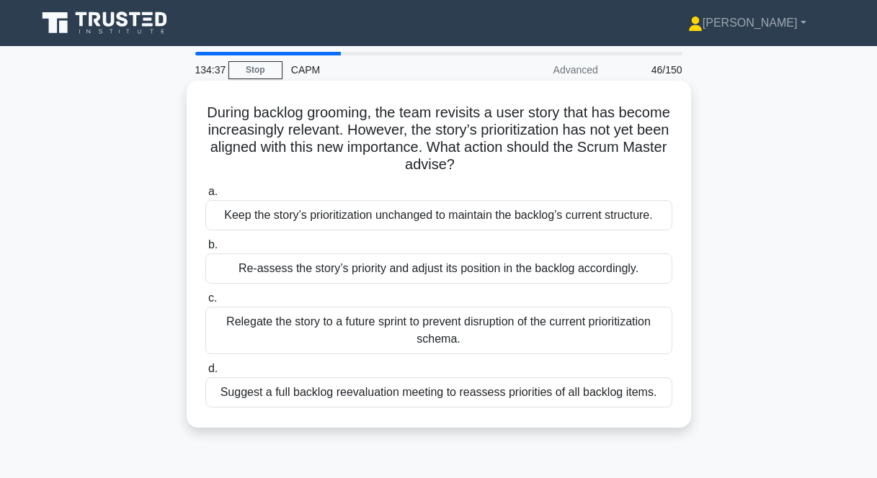
click at [482, 266] on div "Re-assess the story’s priority and adjust its position in the backlog according…" at bounding box center [438, 269] width 467 height 30
click at [205, 250] on input "b. Re-assess the story’s priority and adjust its position in the backlog accord…" at bounding box center [205, 245] width 0 height 9
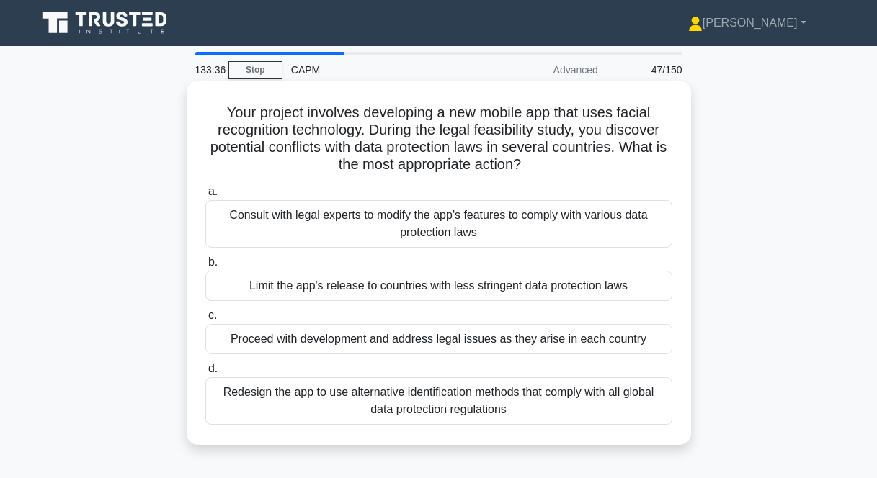
click at [530, 221] on div "Consult with legal experts to modify the app's features to comply with various …" at bounding box center [438, 224] width 467 height 48
click at [205, 197] on input "a. Consult with legal experts to modify the app's features to comply with vario…" at bounding box center [205, 191] width 0 height 9
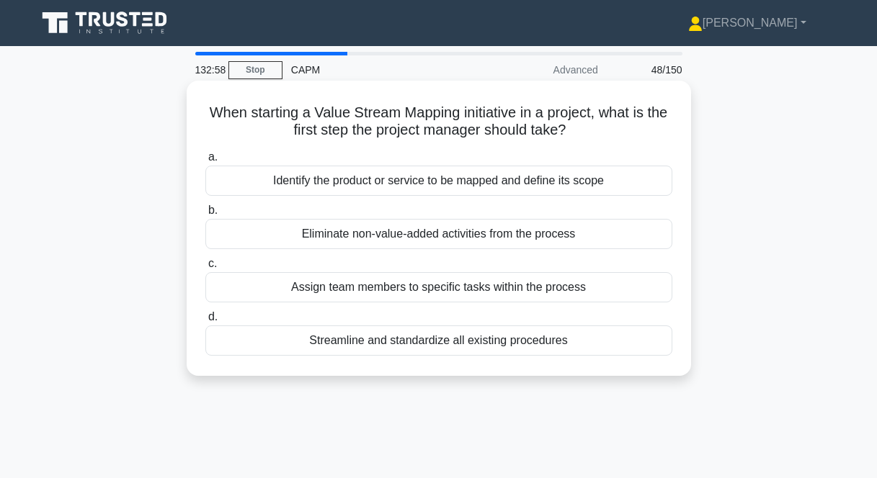
click at [422, 180] on div "Identify the product or service to be mapped and define its scope" at bounding box center [438, 181] width 467 height 30
click at [205, 162] on input "a. Identify the product or service to be mapped and define its scope" at bounding box center [205, 157] width 0 height 9
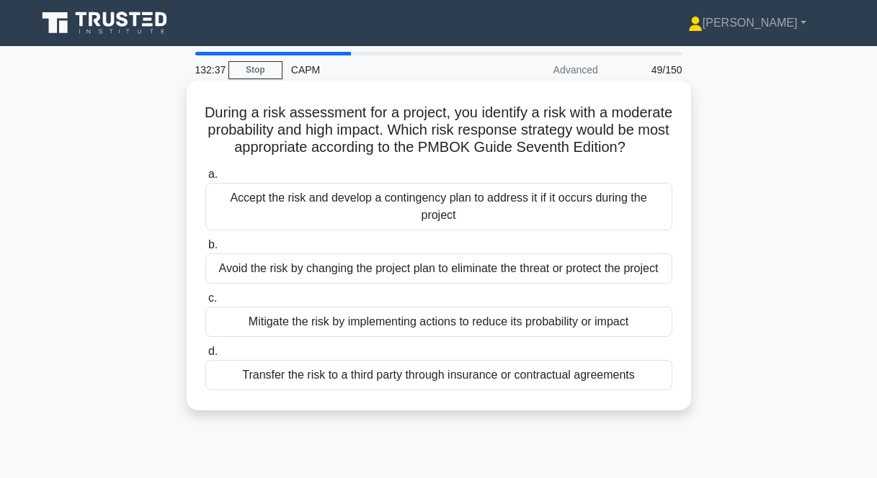
scroll to position [3, 0]
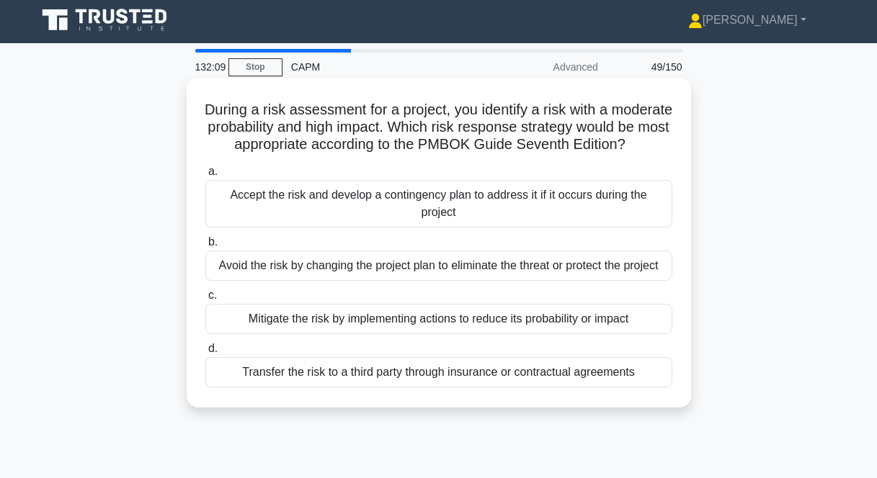
drag, startPoint x: 233, startPoint y: 104, endPoint x: 600, endPoint y: 403, distance: 472.8
click at [600, 402] on div "During a risk assessment for a project, you identify a risk with a moderate pro…" at bounding box center [438, 243] width 493 height 319
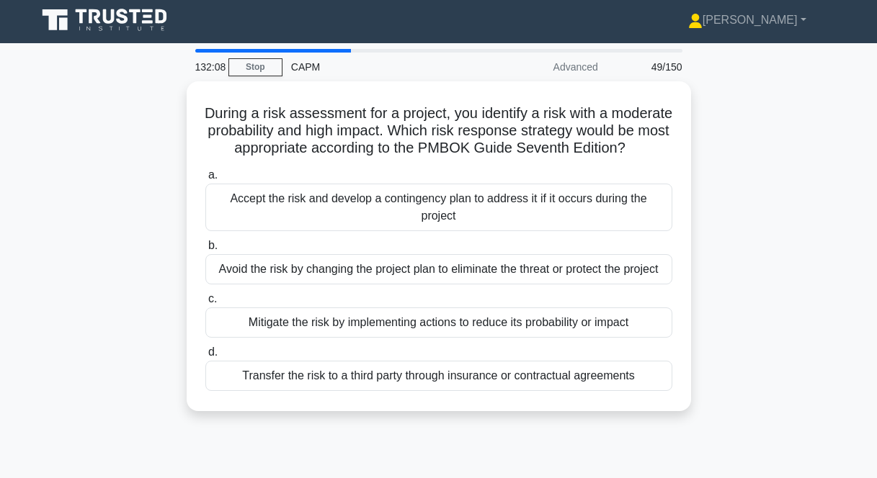
copy div "During a risk assessment for a project, you identify a risk with a moderate pro…"
click at [855, 261] on main "132:07 Stop CAPM Advanced 49/150 During a risk assessment for a project, you id…" at bounding box center [438, 409] width 877 height 732
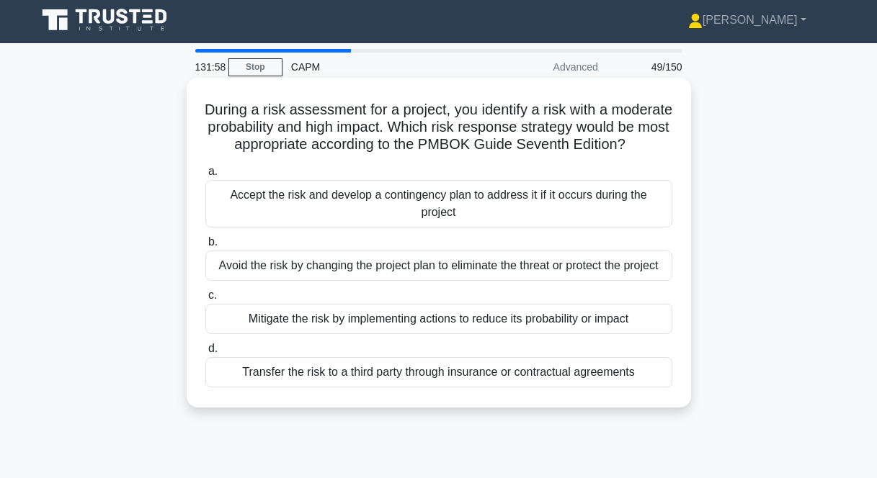
click at [303, 334] on div "Mitigate the risk by implementing actions to reduce its probability or impact" at bounding box center [438, 319] width 467 height 30
click at [205, 300] on input "c. Mitigate the risk by implementing actions to reduce its probability or impact" at bounding box center [205, 295] width 0 height 9
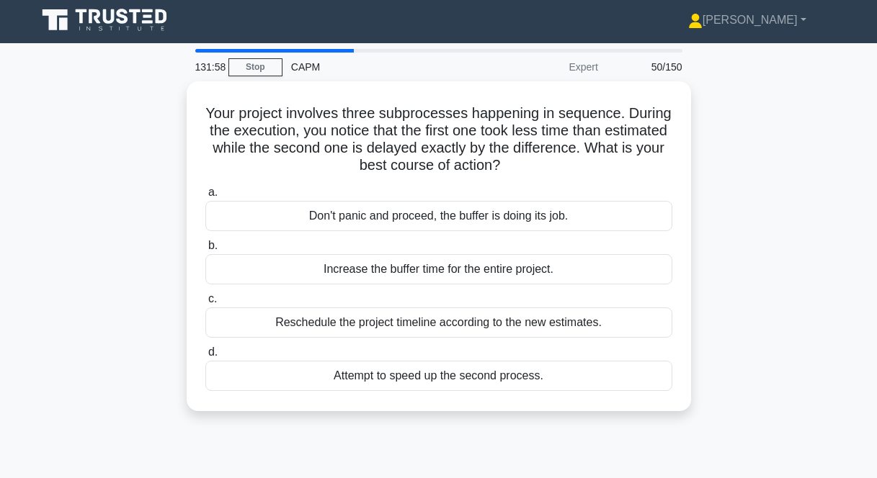
scroll to position [0, 0]
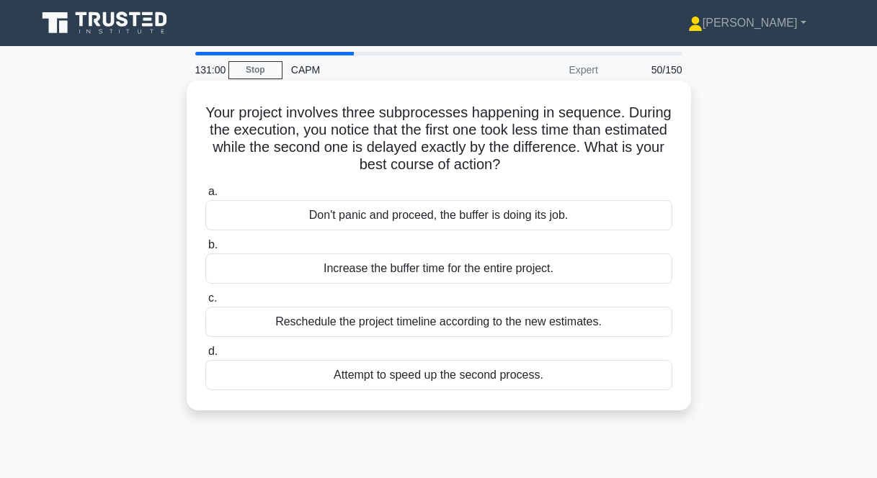
click at [404, 221] on div "Don't panic and proceed, the buffer is doing its job." at bounding box center [438, 215] width 467 height 30
click at [205, 197] on input "a. Don't panic and proceed, the buffer is doing its job." at bounding box center [205, 191] width 0 height 9
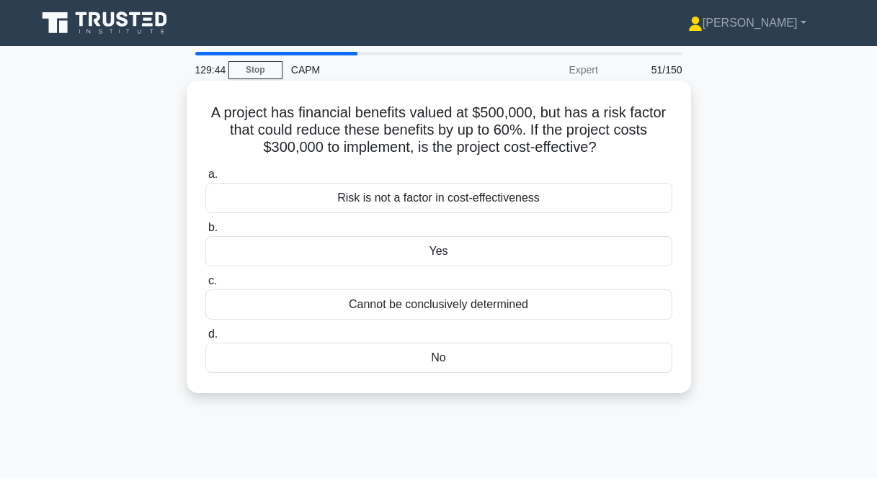
drag, startPoint x: 211, startPoint y: 107, endPoint x: 472, endPoint y: 366, distance: 367.4
click at [472, 366] on div "A project has financial benefits valued at $500,000, but has a risk factor that…" at bounding box center [438, 236] width 493 height 301
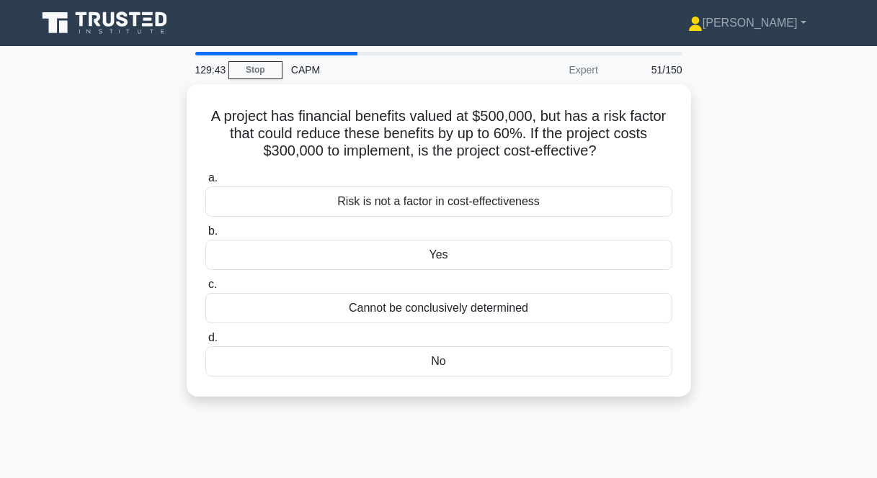
copy div "A project has financial benefits valued at $500,000, but has a risk factor that…"
click at [778, 138] on div "A project has financial benefits valued at $500,000, but has a risk factor that…" at bounding box center [438, 249] width 821 height 330
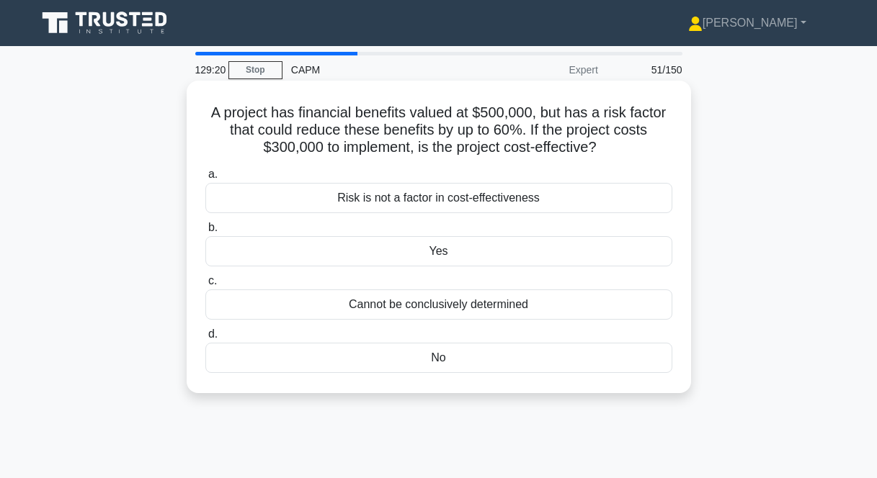
click at [441, 360] on div "No" at bounding box center [438, 358] width 467 height 30
click at [205, 339] on input "d. No" at bounding box center [205, 334] width 0 height 9
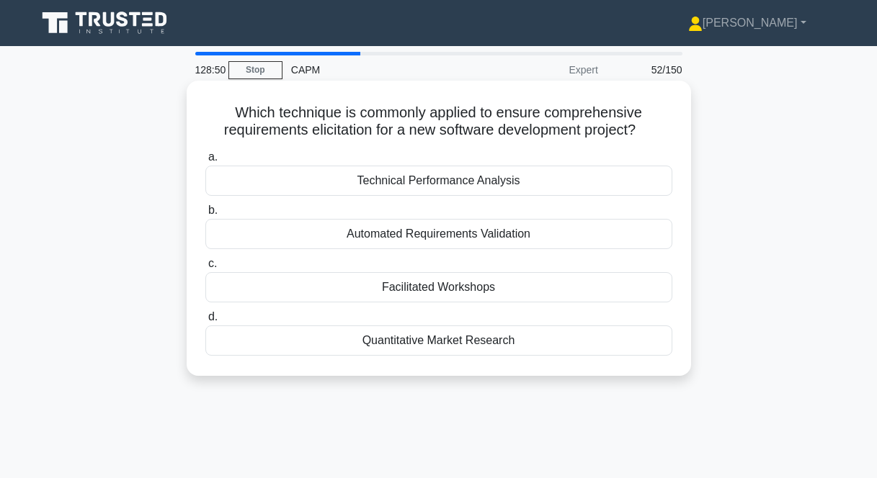
click at [416, 289] on div "Facilitated Workshops" at bounding box center [438, 287] width 467 height 30
click at [205, 269] on input "c. Facilitated Workshops" at bounding box center [205, 263] width 0 height 9
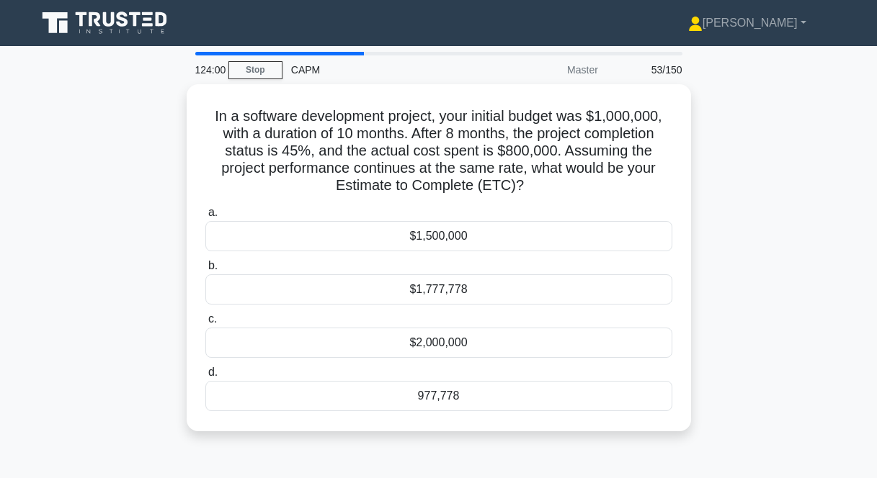
drag, startPoint x: 208, startPoint y: 108, endPoint x: 520, endPoint y: 430, distance: 449.0
click at [520, 430] on div "In a software development project, your initial budget was $1,000,000, with a d…" at bounding box center [439, 257] width 504 height 347
click at [796, 303] on div "In a software development project, your initial budget was $1,000,000, with a d…" at bounding box center [438, 266] width 821 height 365
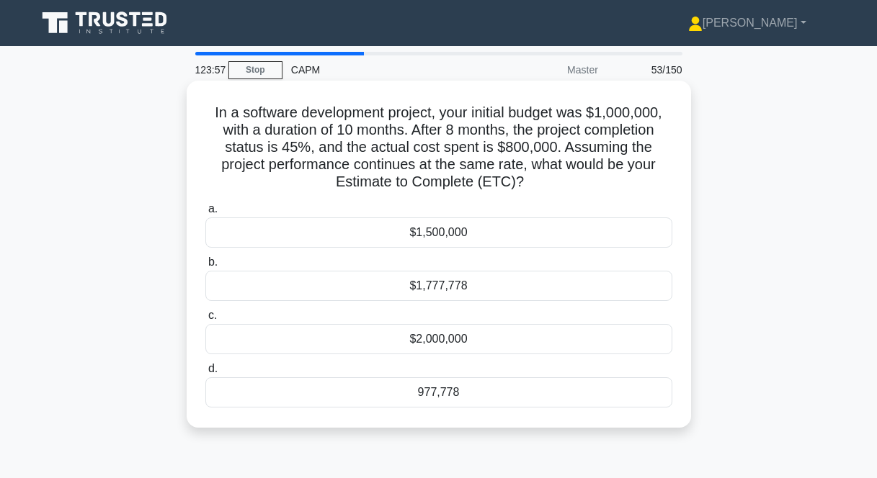
click at [527, 393] on div "977,778" at bounding box center [438, 393] width 467 height 30
click at [205, 374] on input "d. 977,778" at bounding box center [205, 369] width 0 height 9
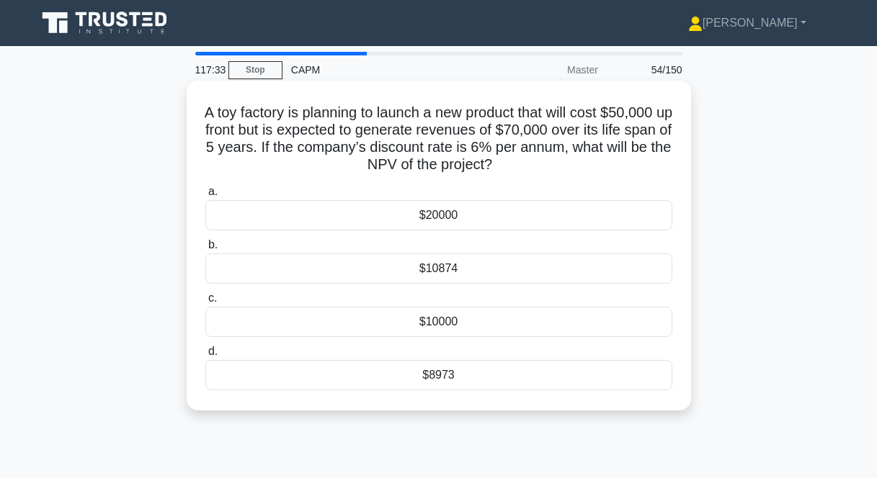
drag, startPoint x: 204, startPoint y: 110, endPoint x: 527, endPoint y: 381, distance: 422.5
click at [527, 381] on div "A toy factory is planning to launch a new product that will cost $50,000 up fro…" at bounding box center [438, 245] width 493 height 319
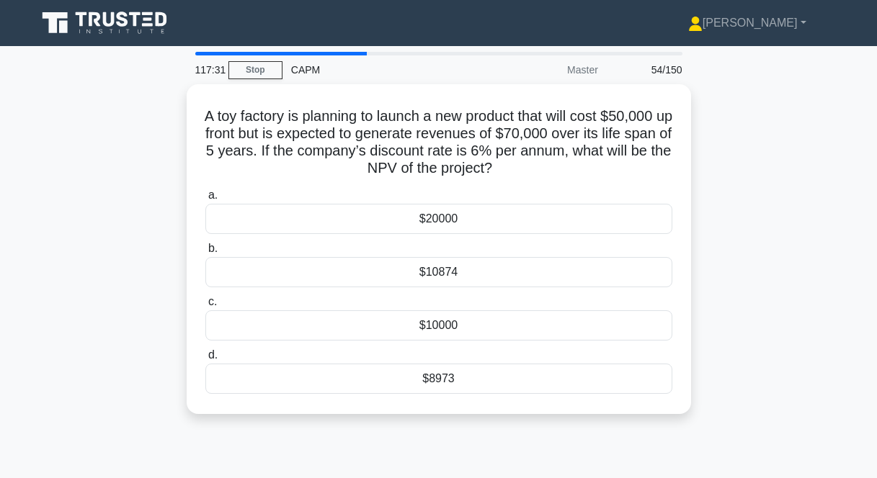
click at [741, 264] on div "A toy factory is planning to launch a new product that will cost $50,000 up fro…" at bounding box center [438, 257] width 821 height 347
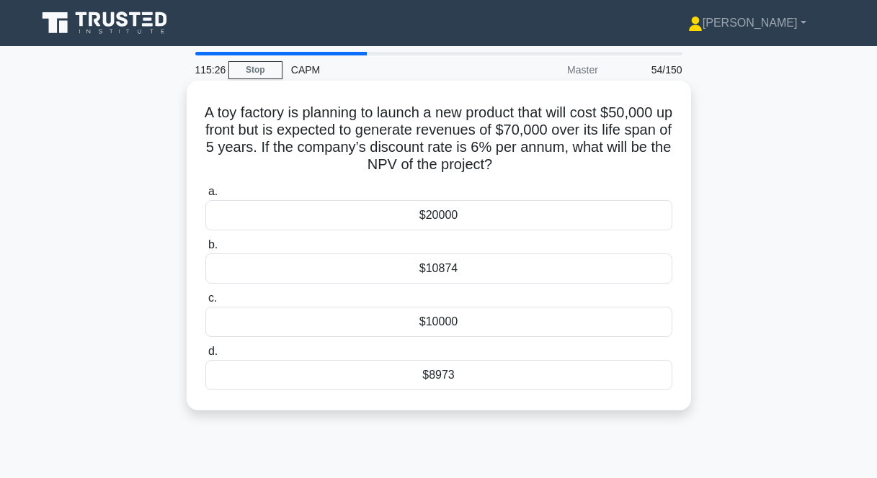
click at [433, 377] on div "$8973" at bounding box center [438, 375] width 467 height 30
click at [205, 357] on input "d. $8973" at bounding box center [205, 351] width 0 height 9
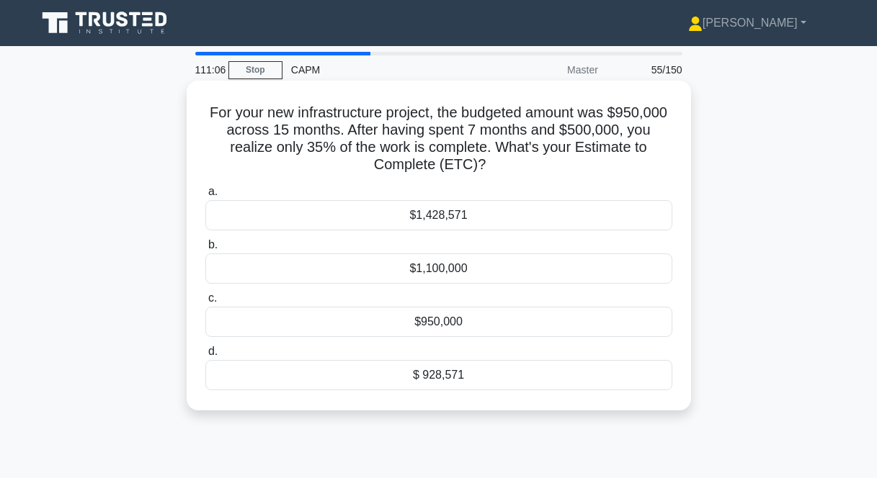
click at [465, 366] on div "$ 928,571" at bounding box center [438, 375] width 467 height 30
click at [205, 357] on input "d. $ 928,571" at bounding box center [205, 351] width 0 height 9
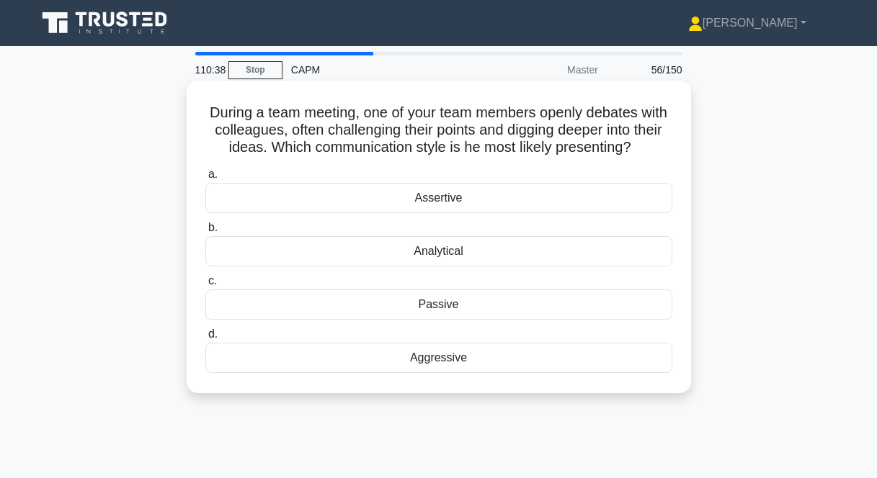
click at [427, 355] on div "Aggressive" at bounding box center [438, 358] width 467 height 30
click at [205, 339] on input "d. Aggressive" at bounding box center [205, 334] width 0 height 9
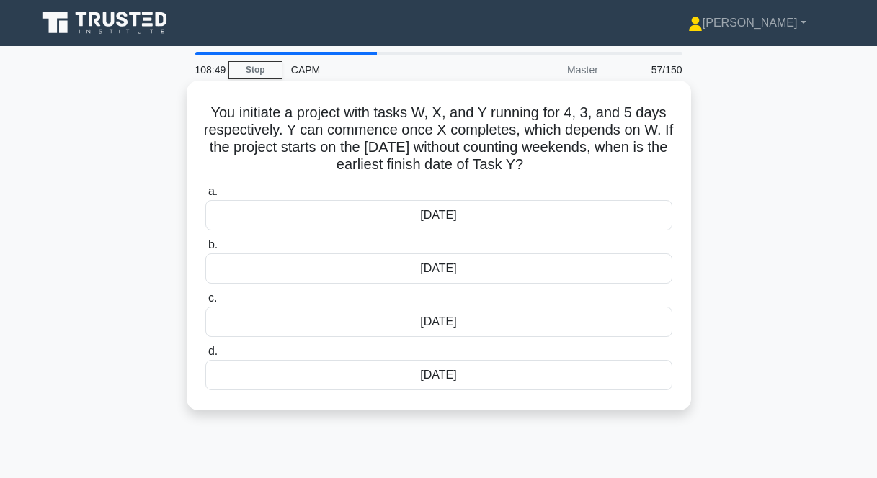
click at [430, 327] on div "18th June" at bounding box center [438, 322] width 467 height 30
click at [205, 303] on input "c. 18th June" at bounding box center [205, 298] width 0 height 9
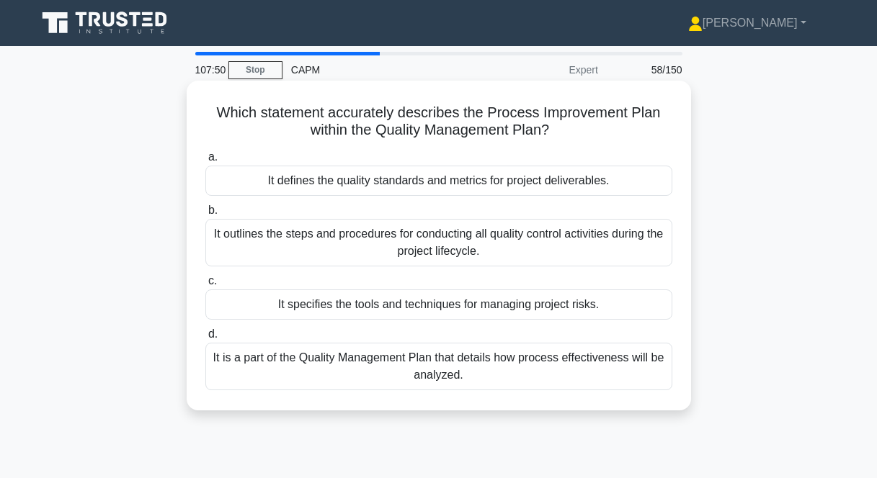
click at [468, 242] on div "It outlines the steps and procedures for conducting all quality control activit…" at bounding box center [438, 243] width 467 height 48
click at [205, 215] on input "b. It outlines the steps and procedures for conducting all quality control acti…" at bounding box center [205, 210] width 0 height 9
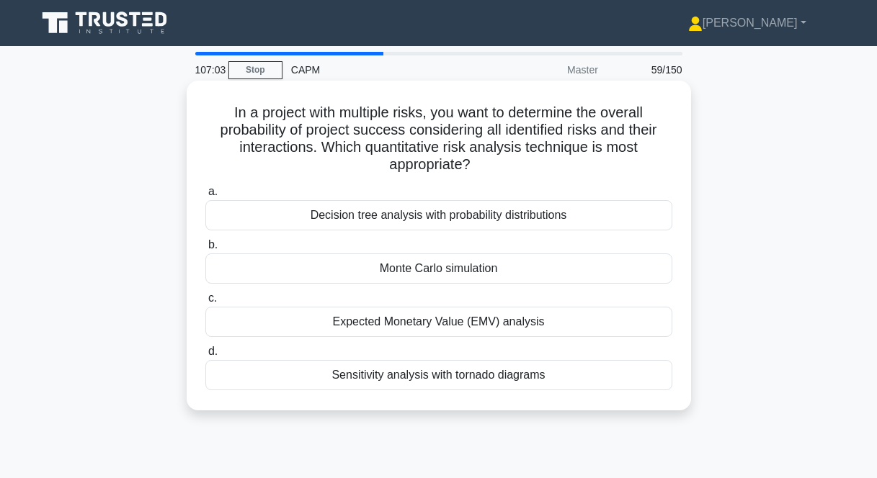
click at [468, 272] on div "Monte Carlo simulation" at bounding box center [438, 269] width 467 height 30
click at [205, 250] on input "b. Monte Carlo simulation" at bounding box center [205, 245] width 0 height 9
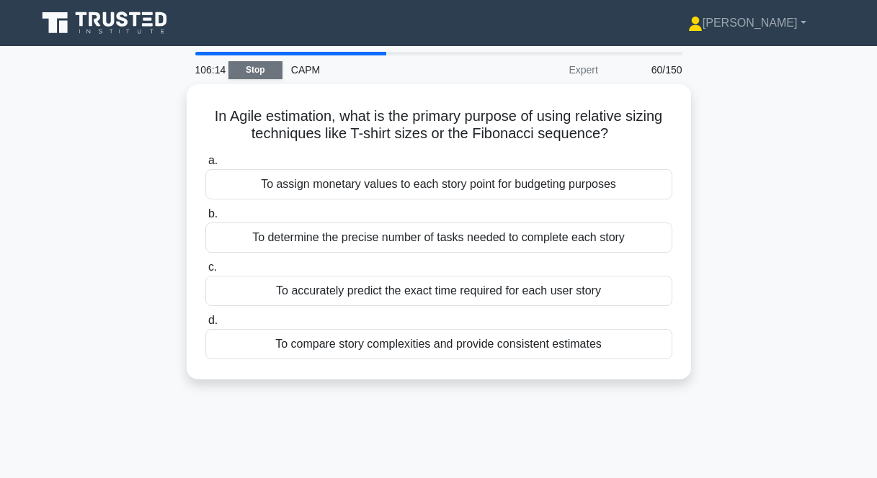
click at [262, 72] on link "Stop" at bounding box center [255, 70] width 54 height 18
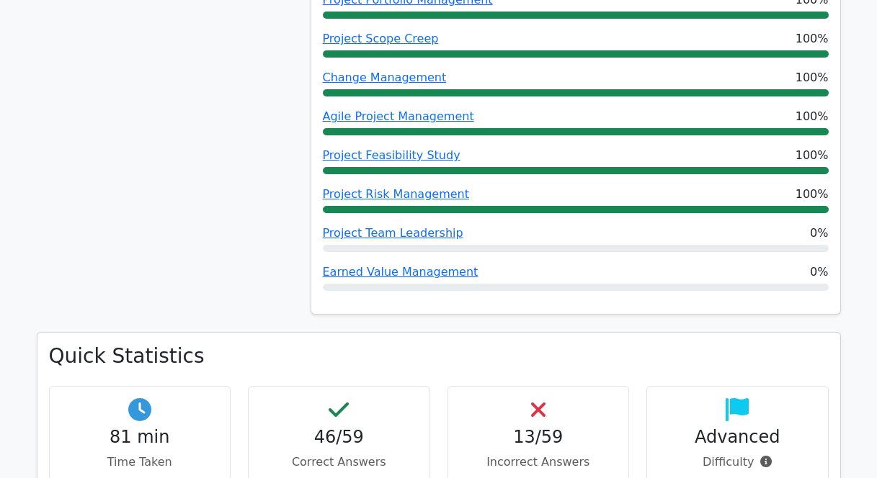
scroll to position [886, 0]
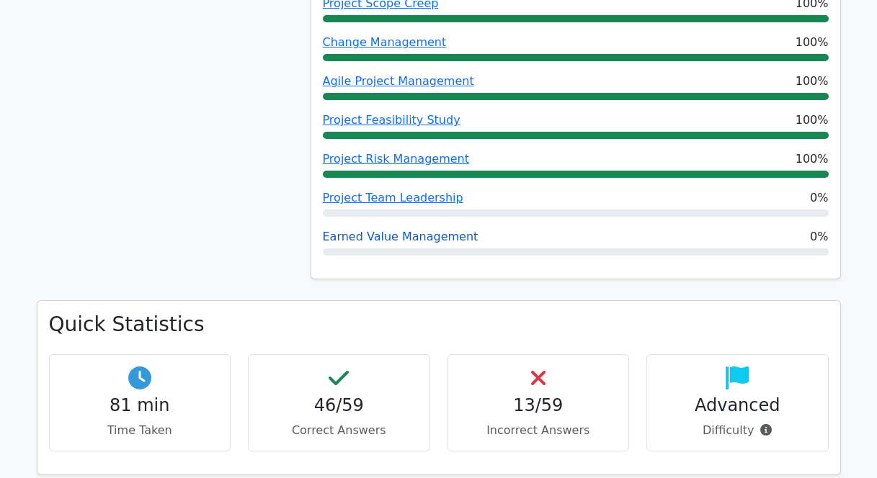
click at [418, 237] on link "Earned Value Management" at bounding box center [401, 237] width 156 height 14
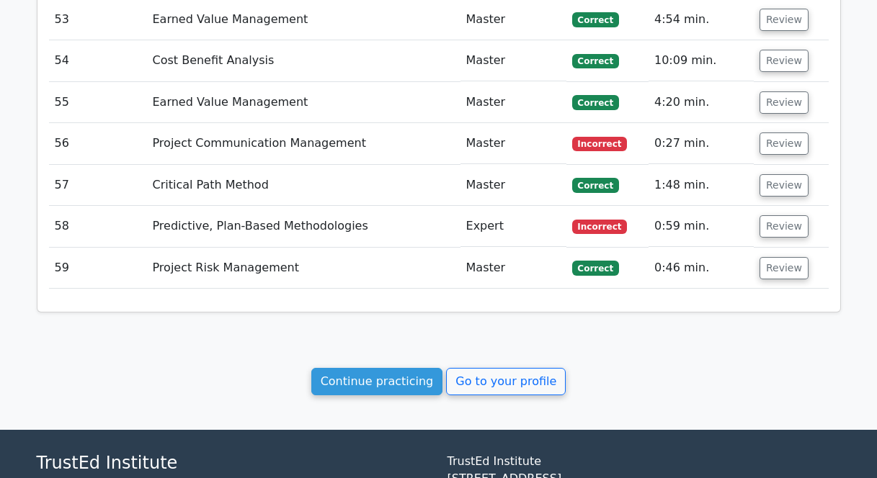
scroll to position [4058, 0]
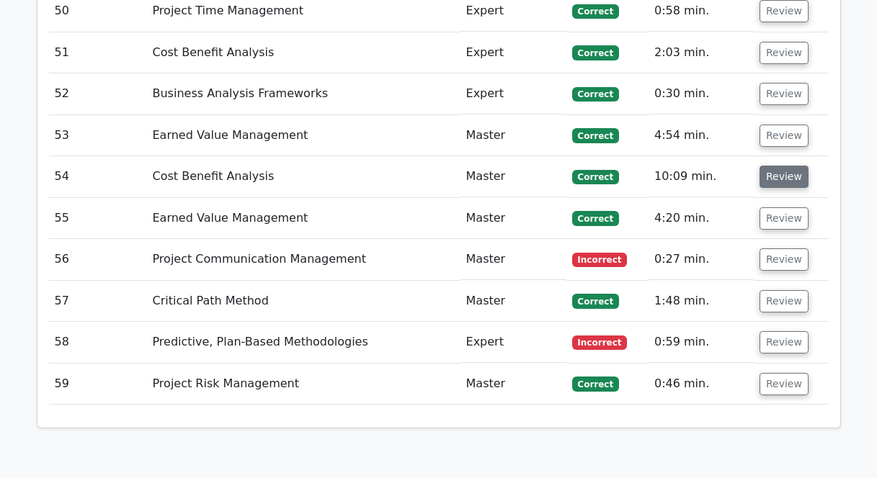
click at [770, 166] on button "Review" at bounding box center [784, 177] width 49 height 22
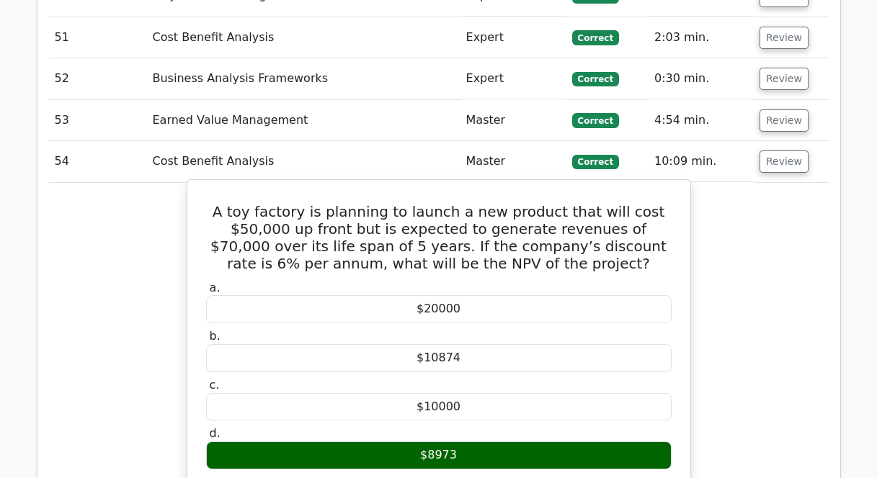
scroll to position [4076, 0]
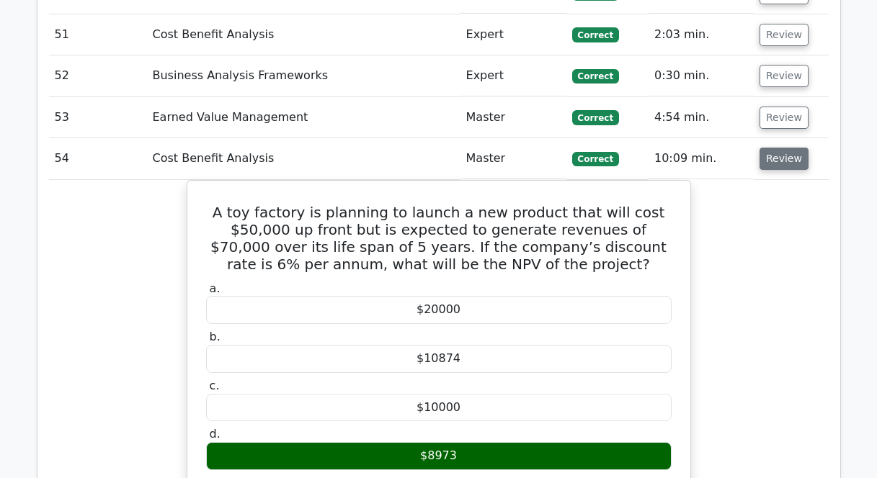
click at [774, 148] on button "Review" at bounding box center [784, 159] width 49 height 22
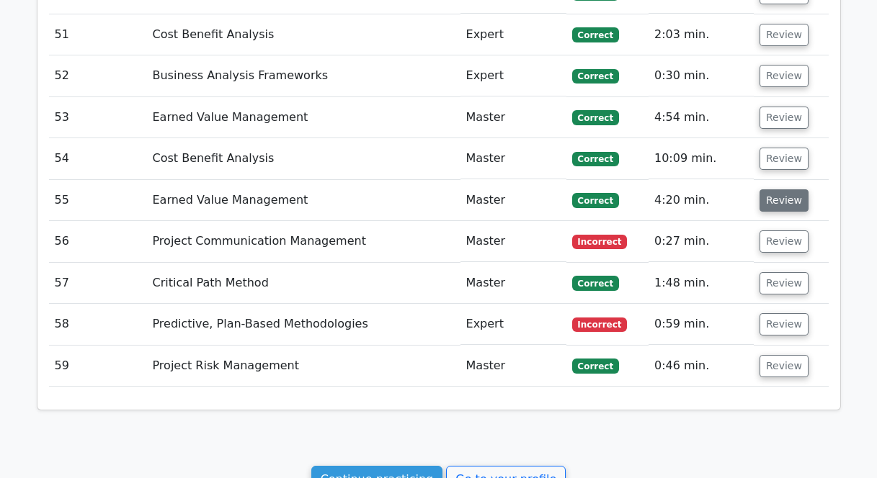
click at [777, 190] on button "Review" at bounding box center [784, 201] width 49 height 22
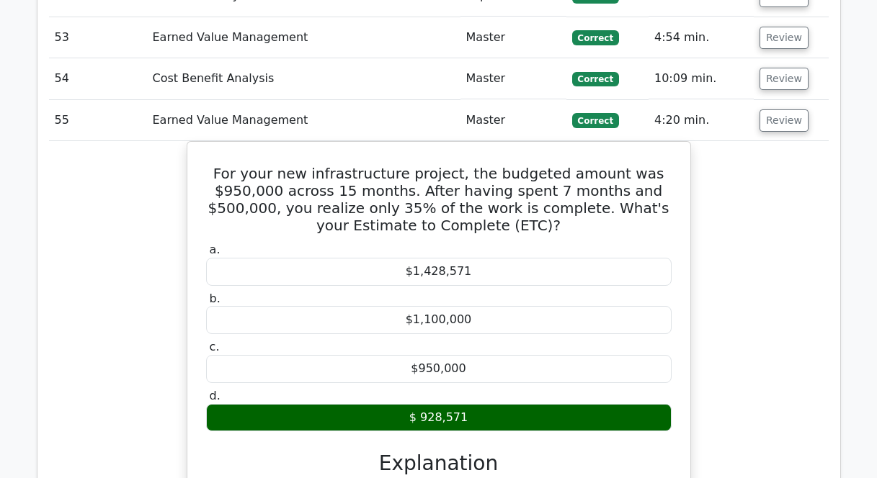
scroll to position [4172, 0]
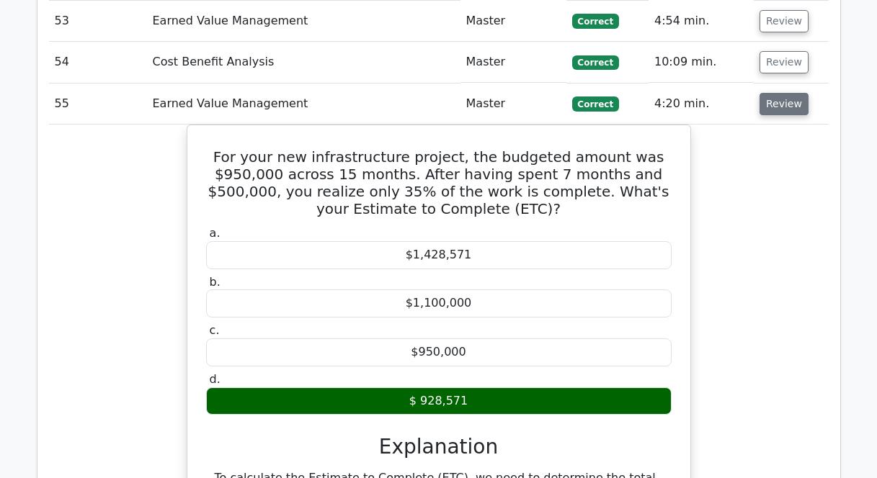
click at [795, 93] on button "Review" at bounding box center [784, 104] width 49 height 22
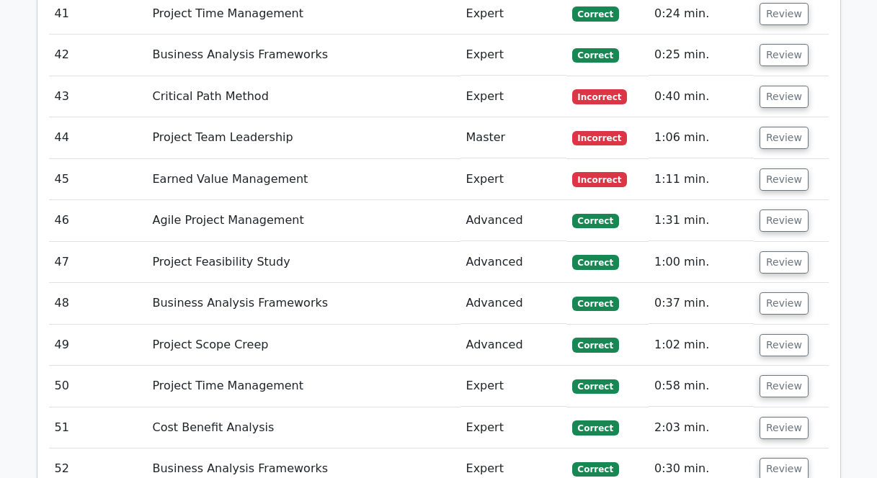
scroll to position [3625, 0]
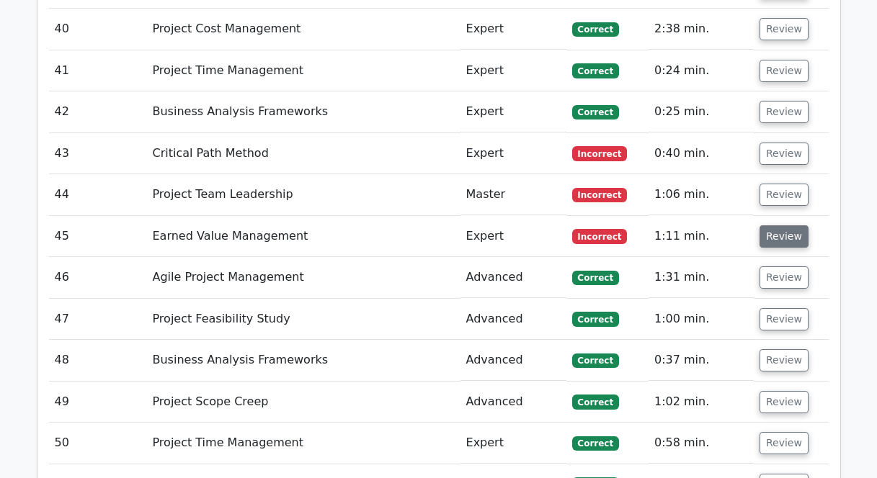
click at [798, 226] on button "Review" at bounding box center [784, 237] width 49 height 22
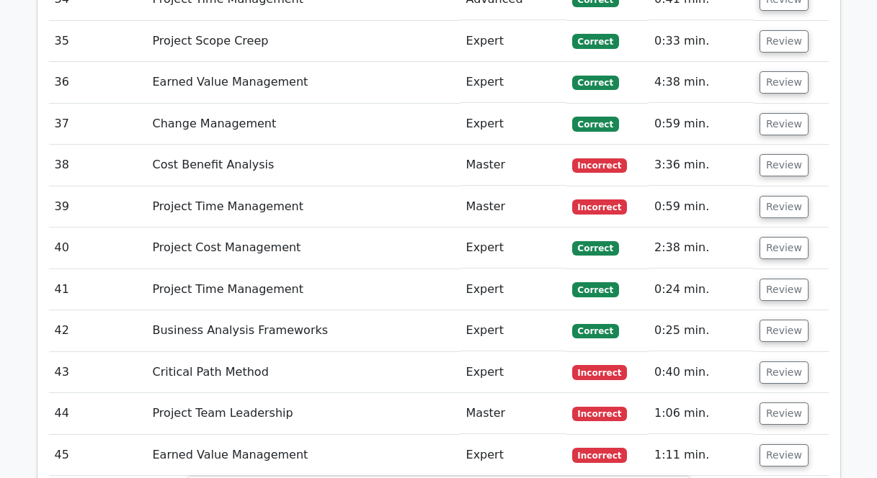
scroll to position [3434, 0]
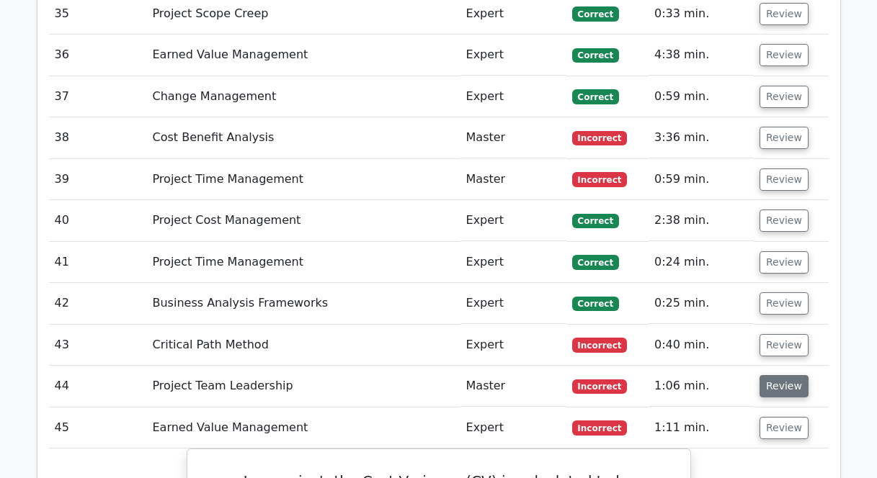
click at [785, 375] on button "Review" at bounding box center [784, 386] width 49 height 22
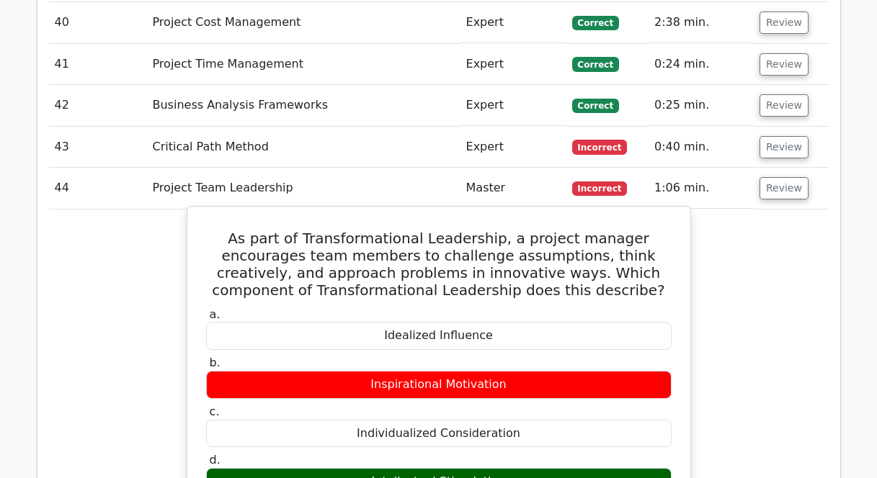
scroll to position [3563, 0]
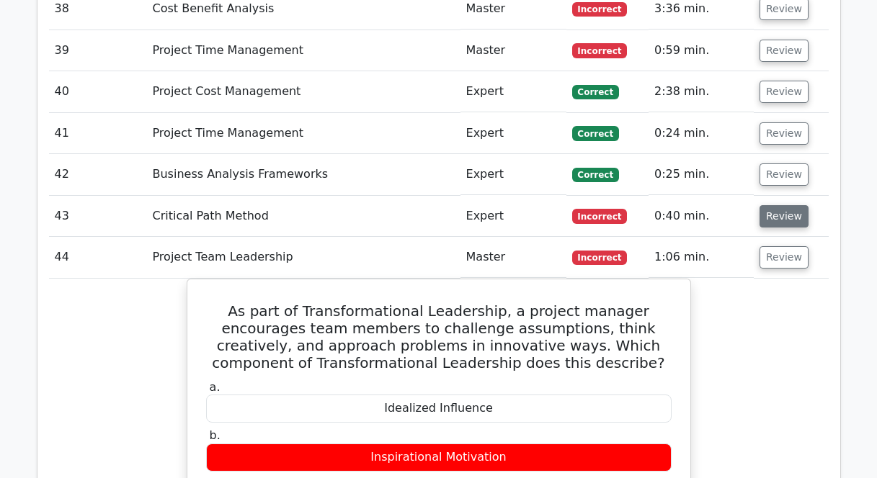
click at [773, 208] on button "Review" at bounding box center [784, 216] width 49 height 22
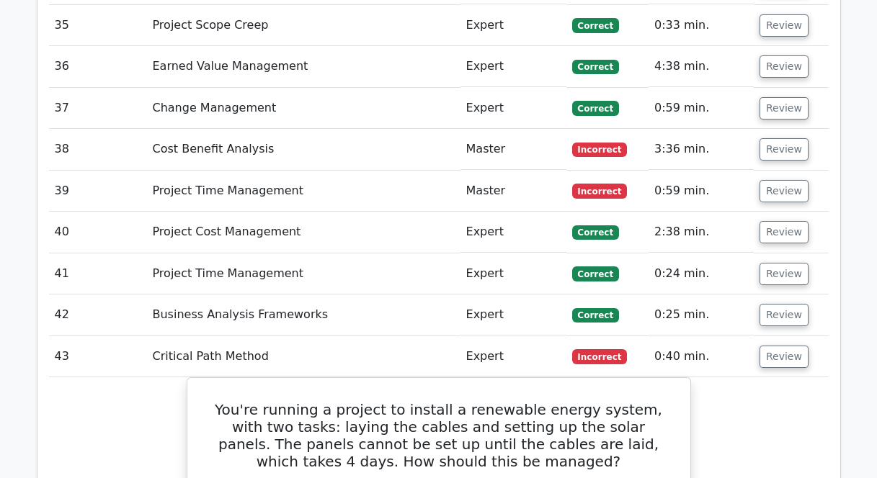
scroll to position [3339, 0]
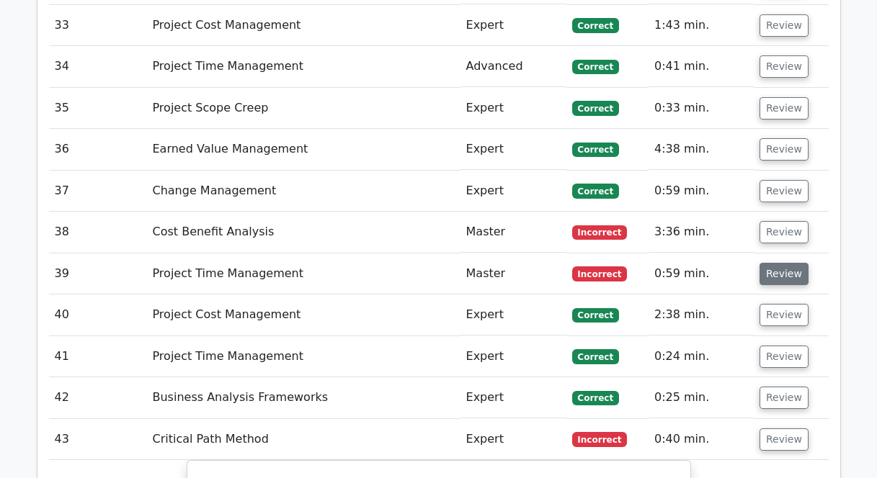
click at [778, 264] on button "Review" at bounding box center [784, 274] width 49 height 22
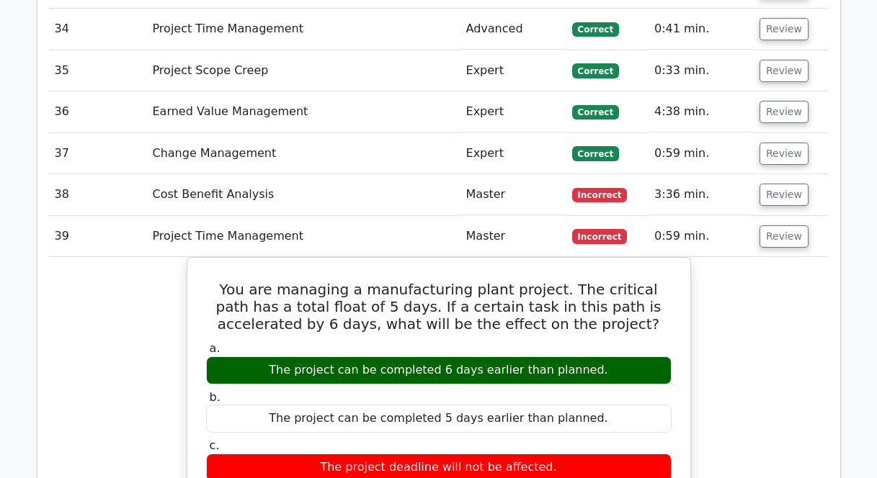
scroll to position [3324, 0]
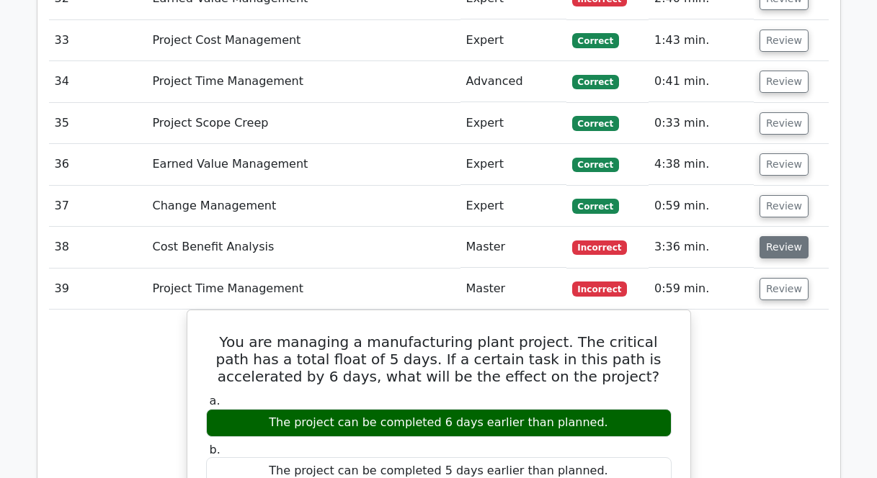
click at [787, 244] on button "Review" at bounding box center [784, 247] width 49 height 22
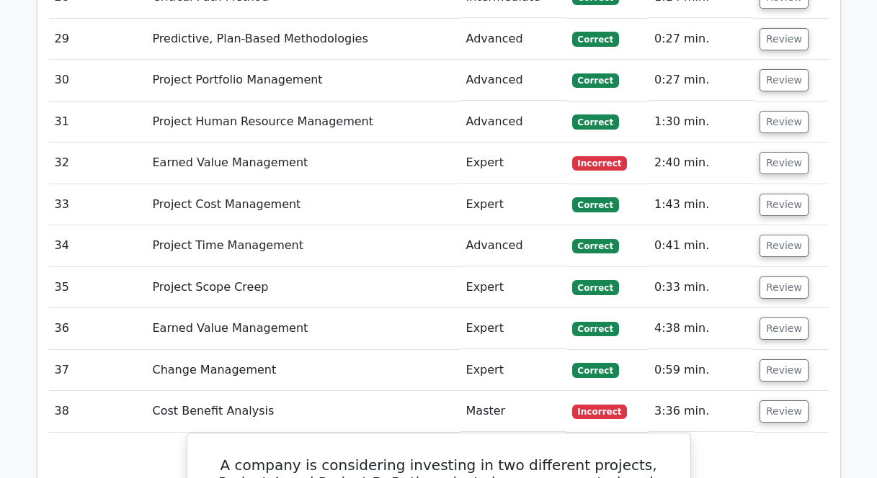
scroll to position [3095, 0]
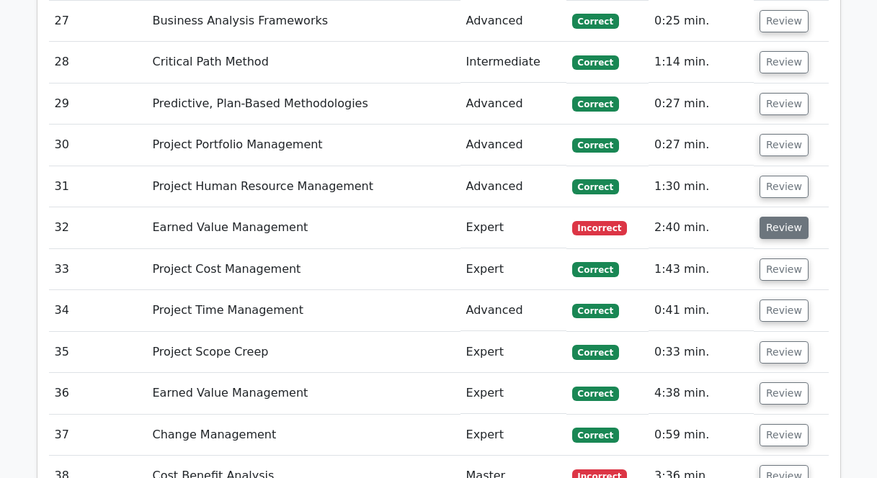
click at [785, 217] on button "Review" at bounding box center [784, 228] width 49 height 22
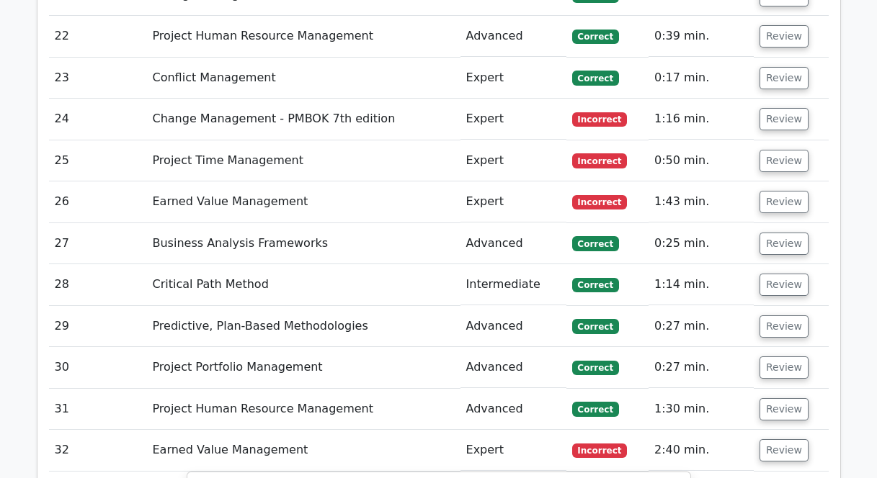
scroll to position [2869, 0]
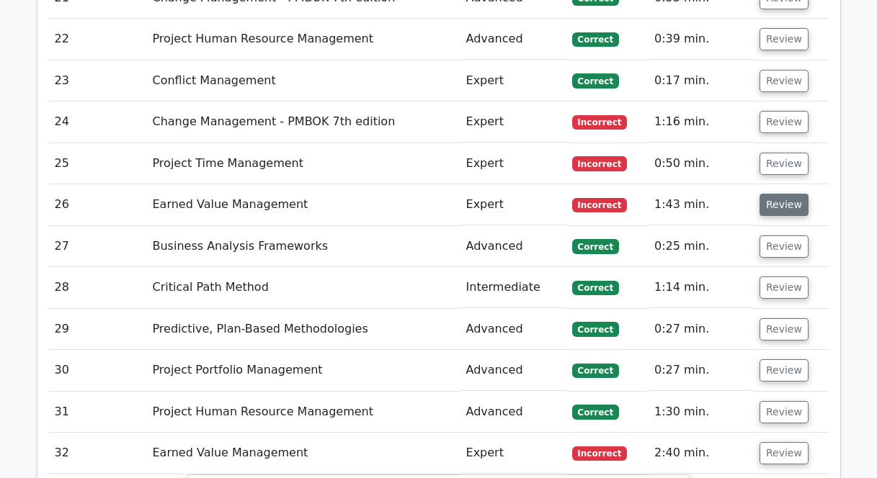
click at [774, 195] on button "Review" at bounding box center [784, 205] width 49 height 22
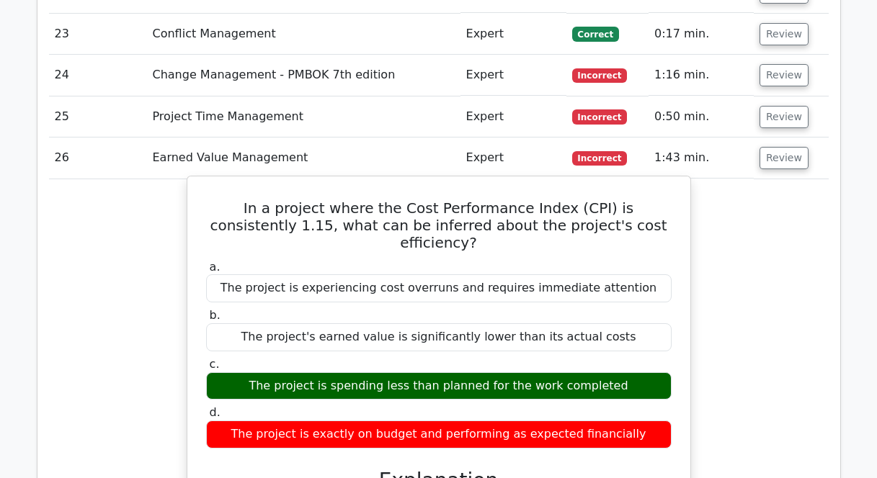
scroll to position [2937, 0]
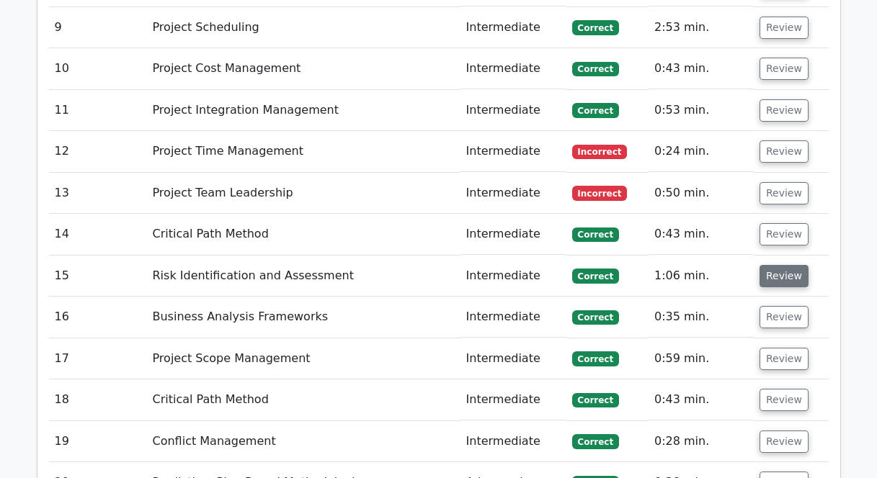
scroll to position [2260, 0]
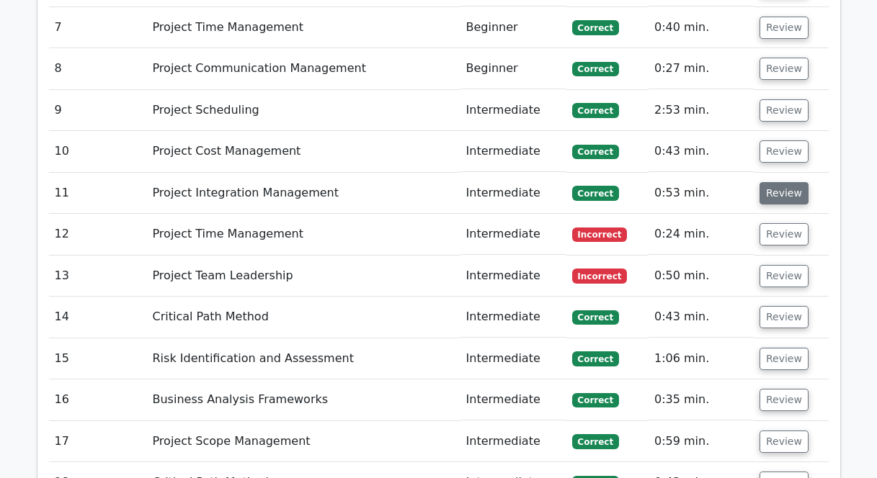
click at [785, 182] on button "Review" at bounding box center [784, 193] width 49 height 22
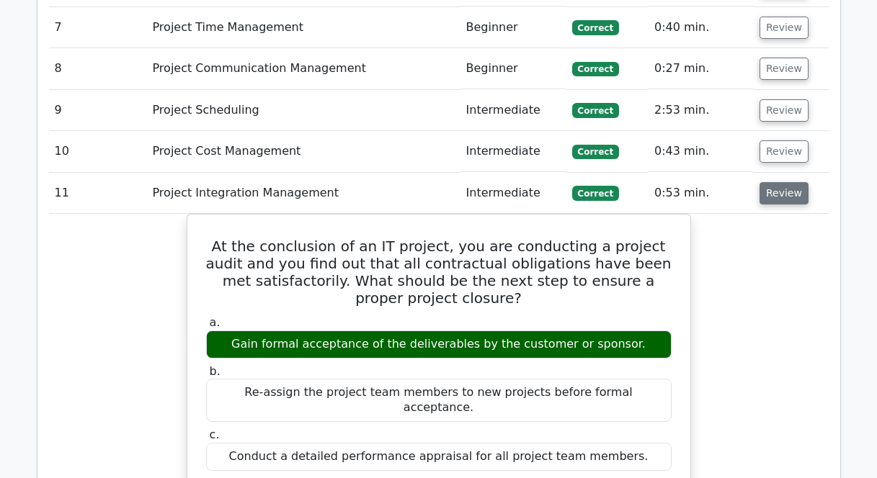
click at [785, 182] on button "Review" at bounding box center [784, 193] width 49 height 22
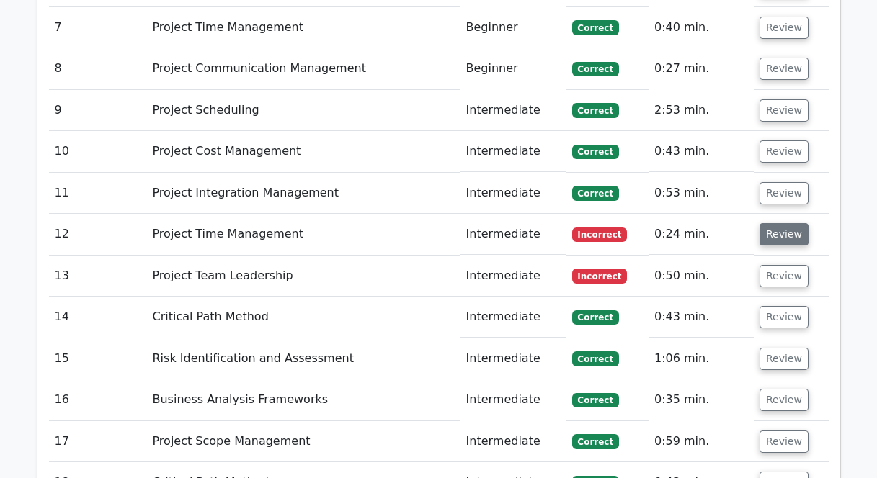
click at [780, 225] on button "Review" at bounding box center [784, 234] width 49 height 22
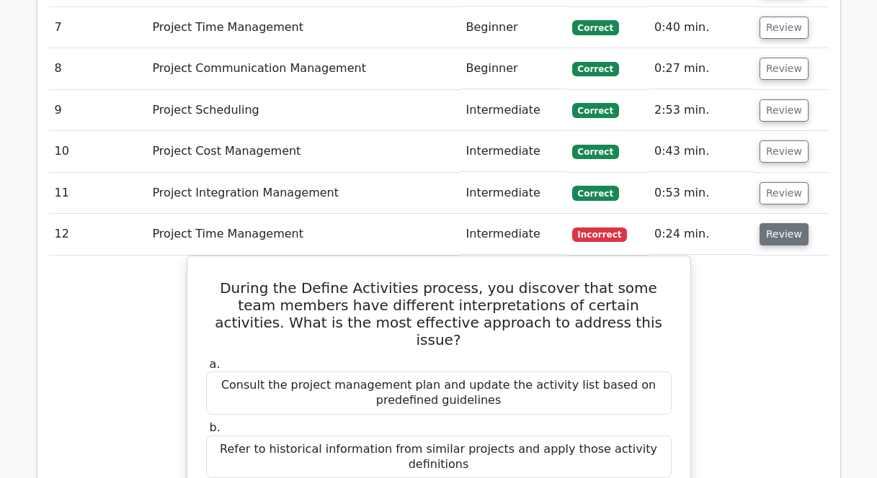
click at [780, 225] on button "Review" at bounding box center [784, 234] width 49 height 22
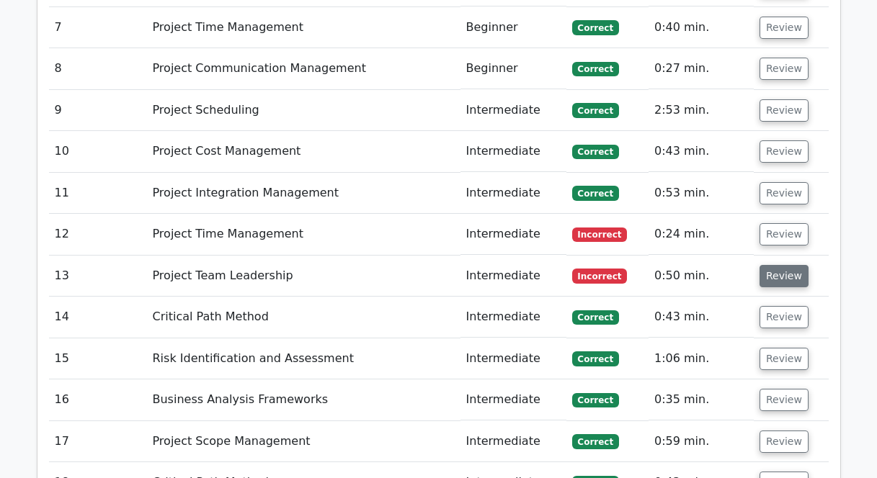
click at [780, 265] on button "Review" at bounding box center [784, 276] width 49 height 22
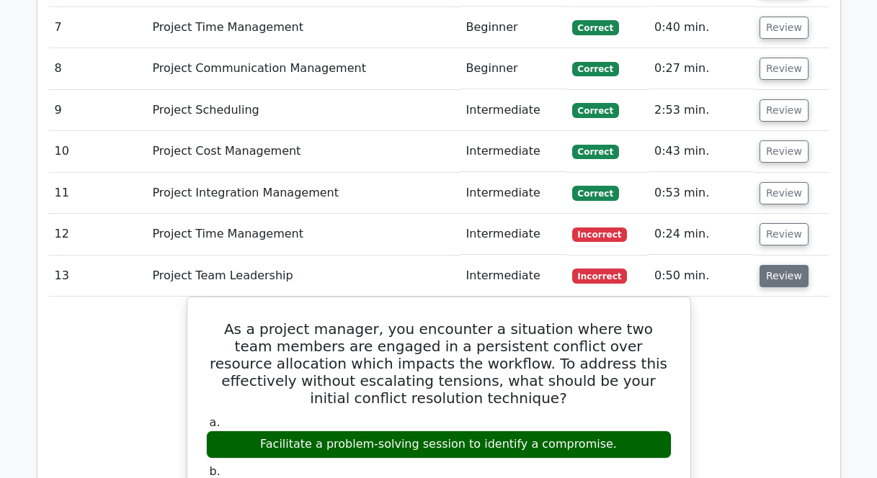
click at [780, 265] on button "Review" at bounding box center [784, 276] width 49 height 22
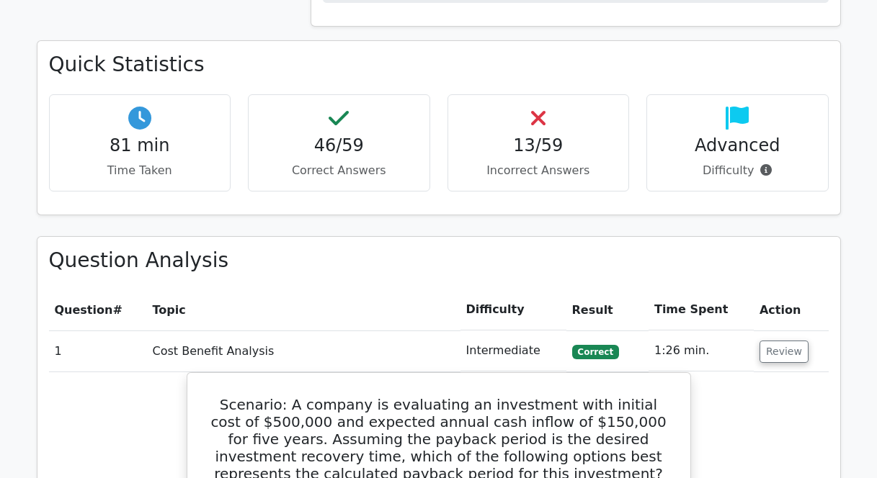
scroll to position [1122, 0]
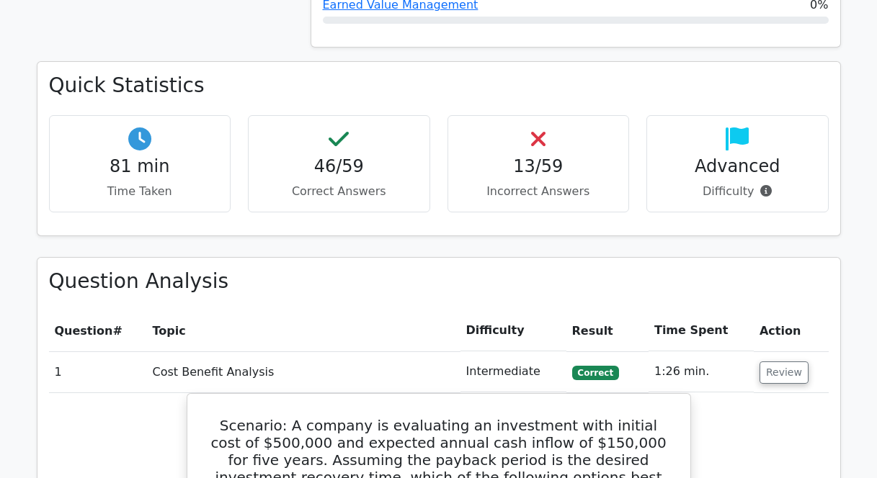
click at [532, 162] on h4 "13/59" at bounding box center [539, 166] width 158 height 21
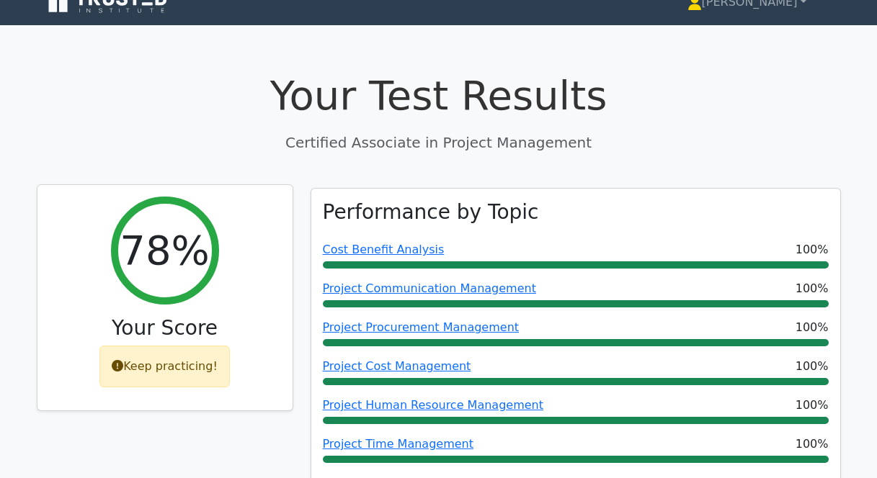
scroll to position [0, 0]
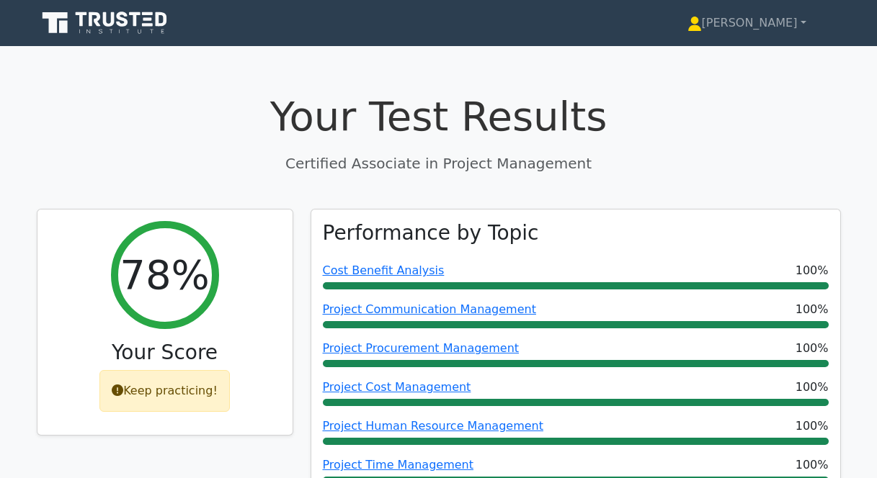
click at [145, 15] on icon at bounding box center [148, 13] width 11 height 3
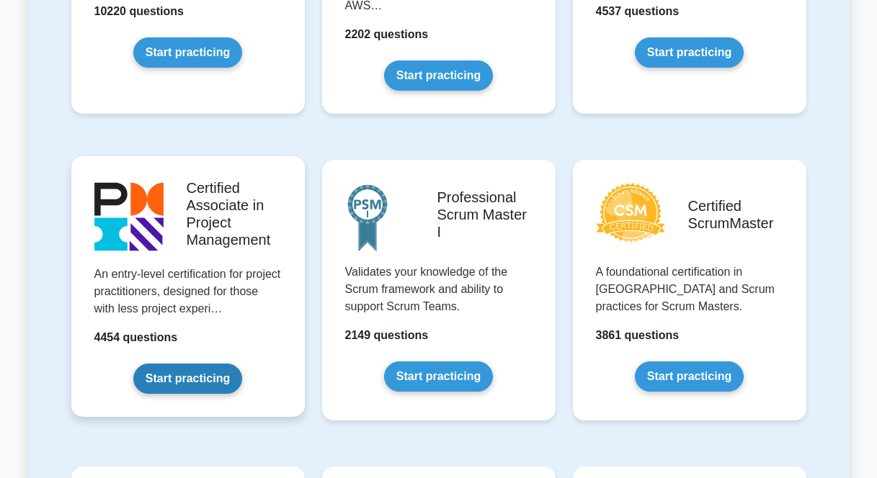
scroll to position [584, 0]
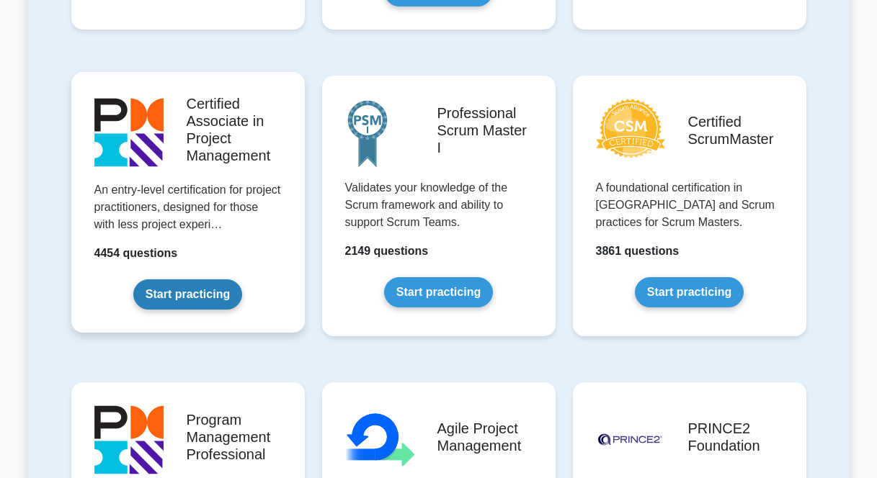
click at [167, 295] on link "Start practicing" at bounding box center [187, 295] width 109 height 30
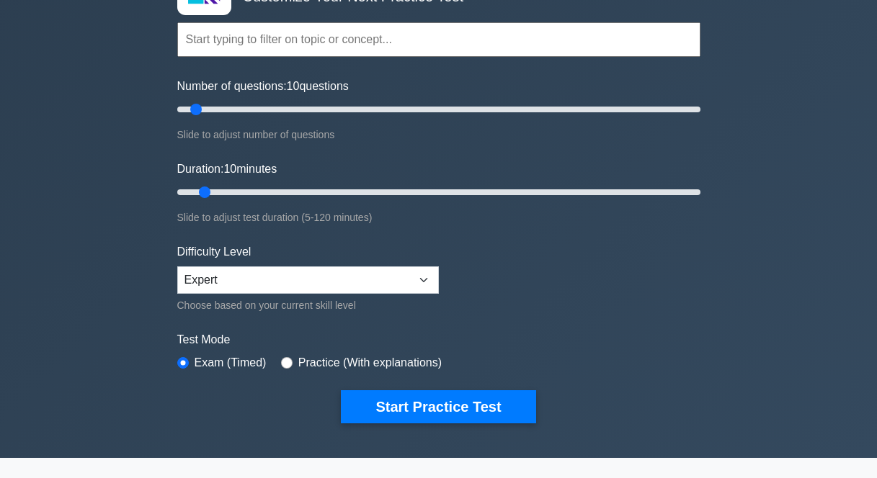
scroll to position [194, 0]
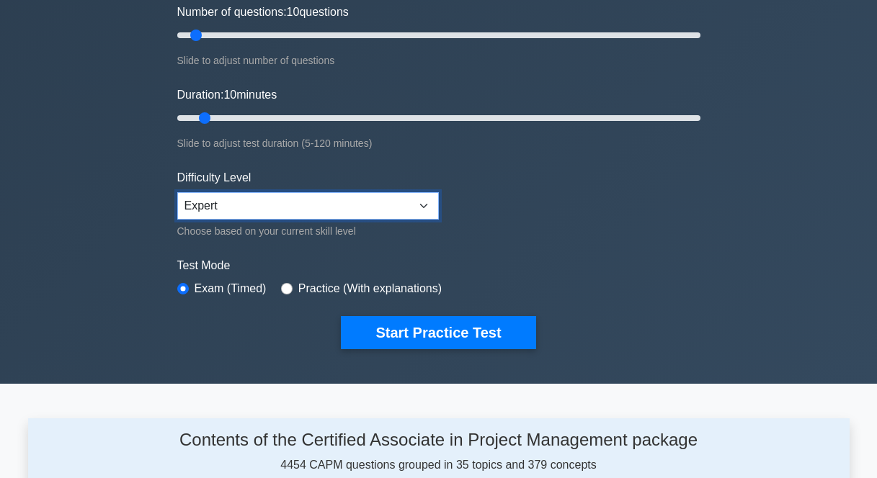
select select "beginner"
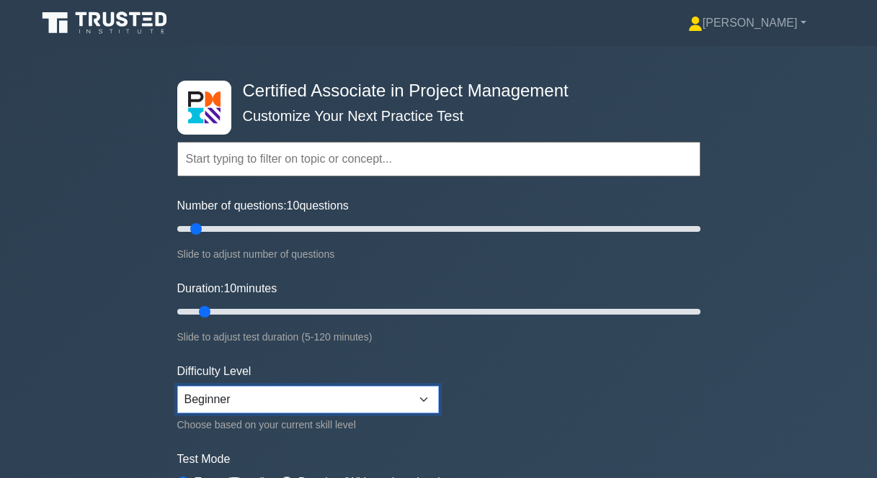
scroll to position [3, 0]
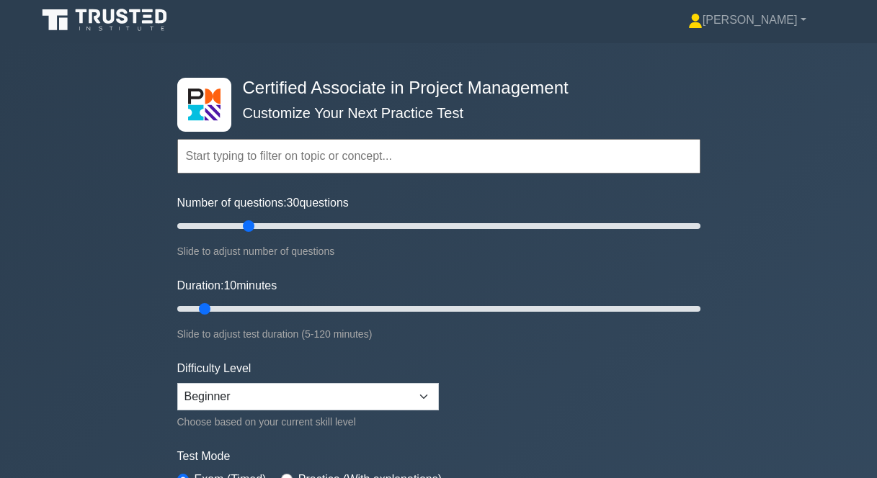
drag, startPoint x: 197, startPoint y: 224, endPoint x: 245, endPoint y: 227, distance: 48.4
type input "30"
click at [245, 227] on input "Number of questions: 30 questions" at bounding box center [438, 226] width 523 height 17
drag, startPoint x: 207, startPoint y: 306, endPoint x: 260, endPoint y: 307, distance: 53.3
type input "20"
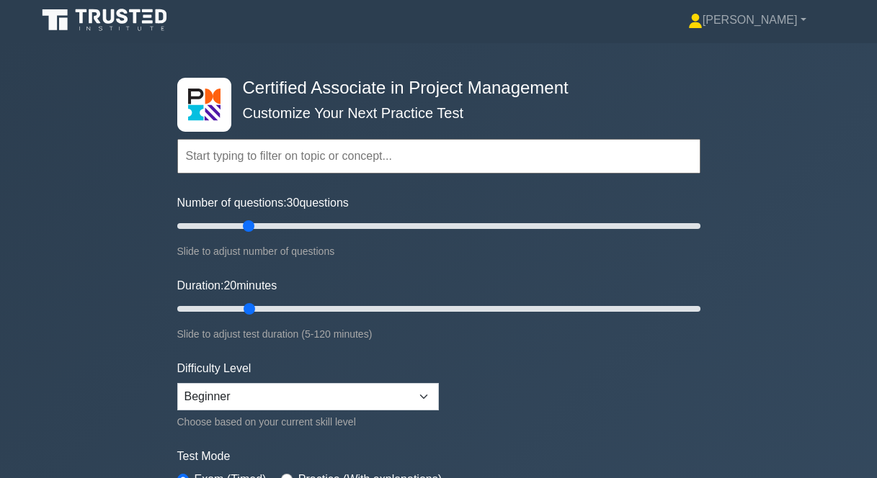
click at [260, 307] on input "Duration: 20 minutes" at bounding box center [438, 308] width 523 height 17
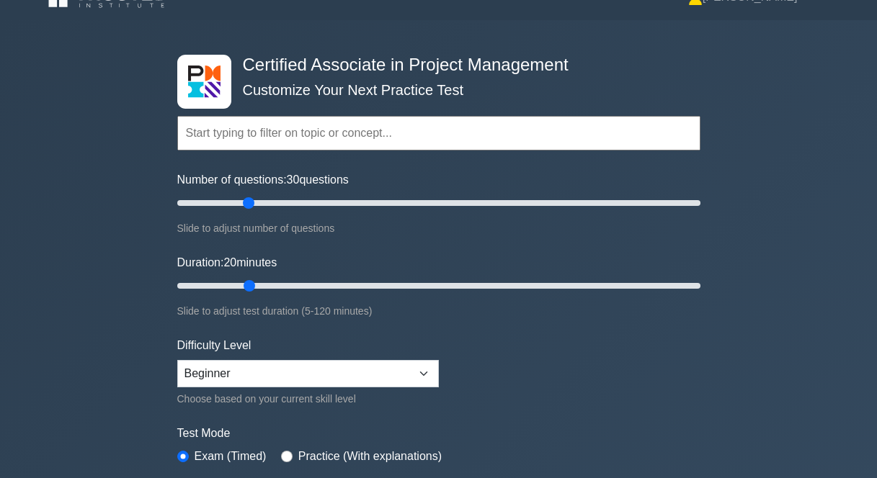
scroll to position [146, 0]
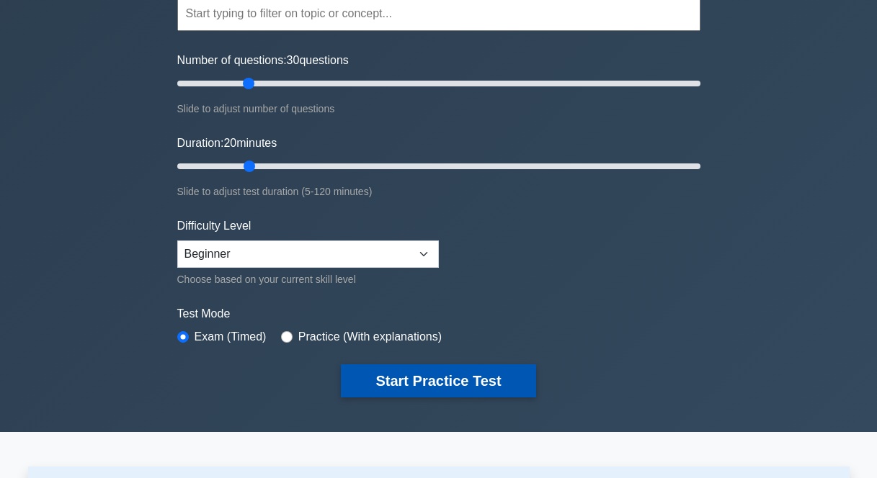
click at [371, 383] on button "Start Practice Test" at bounding box center [438, 381] width 195 height 33
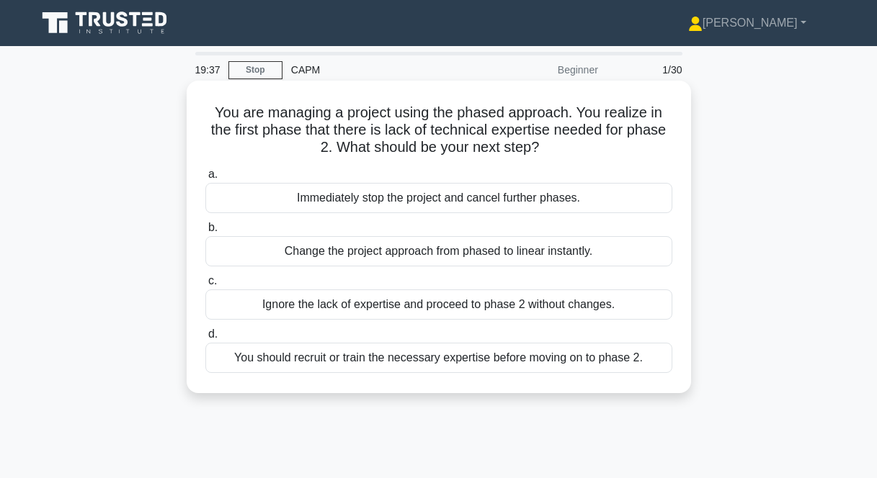
click at [339, 363] on div "You should recruit or train the necessary expertise before moving on to phase 2." at bounding box center [438, 358] width 467 height 30
click at [205, 339] on input "d. You should recruit or train the necessary expertise before moving on to phas…" at bounding box center [205, 334] width 0 height 9
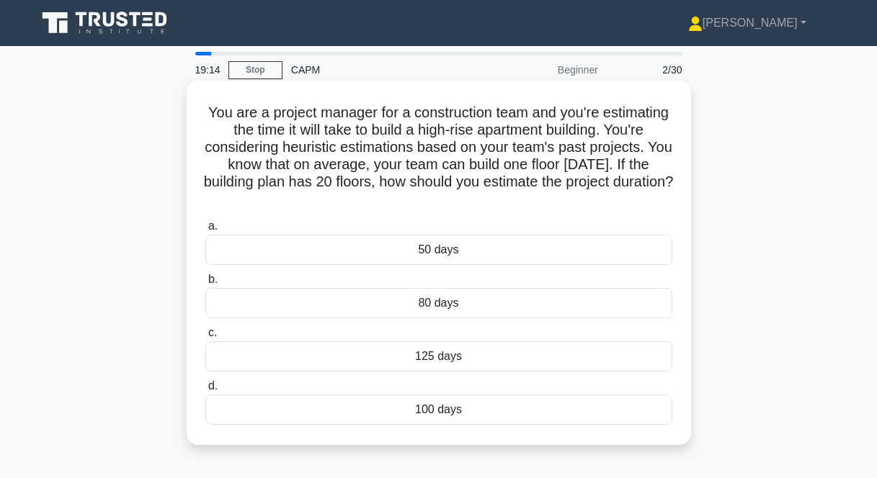
click at [472, 406] on div "100 days" at bounding box center [438, 410] width 467 height 30
click at [205, 391] on input "d. 100 days" at bounding box center [205, 386] width 0 height 9
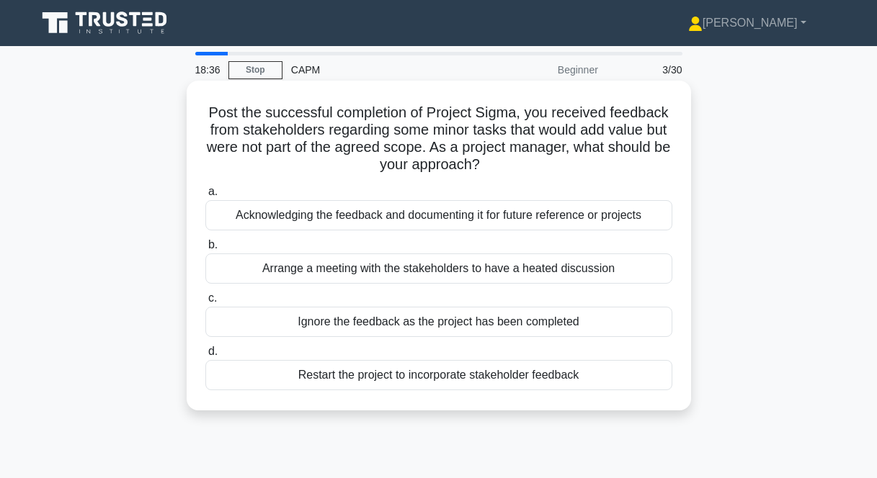
click at [381, 218] on div "Acknowledging the feedback and documenting it for future reference or projects" at bounding box center [438, 215] width 467 height 30
click at [205, 197] on input "a. Acknowledging the feedback and documenting it for future reference or projec…" at bounding box center [205, 191] width 0 height 9
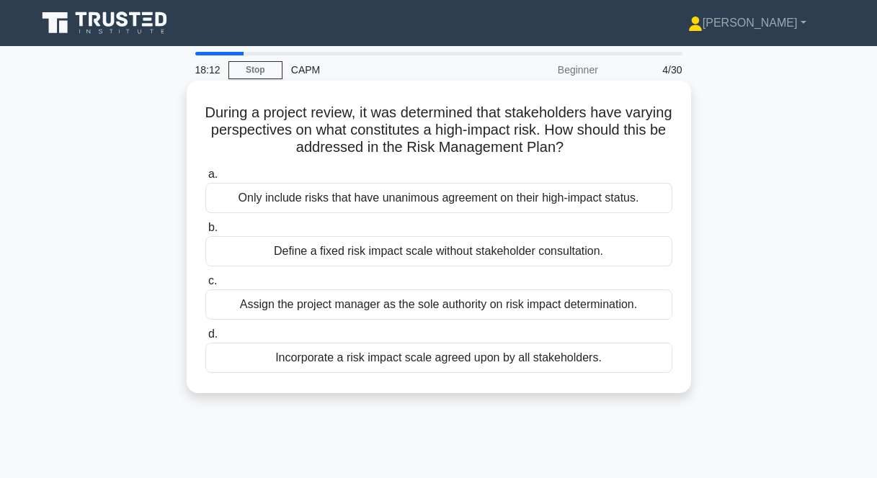
click at [374, 365] on div "Incorporate a risk impact scale agreed upon by all stakeholders." at bounding box center [438, 358] width 467 height 30
click at [205, 339] on input "d. Incorporate a risk impact scale agreed upon by all stakeholders." at bounding box center [205, 334] width 0 height 9
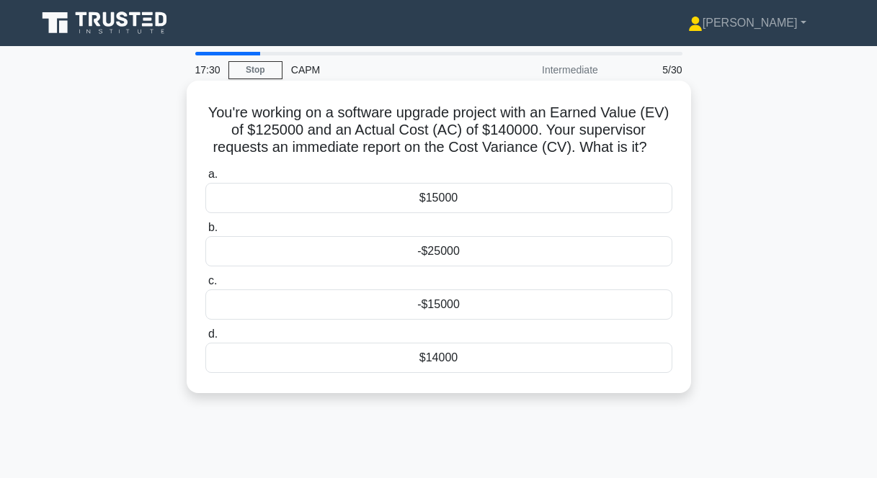
click at [422, 303] on div "-$15000" at bounding box center [438, 305] width 467 height 30
click at [205, 286] on input "c. -$15000" at bounding box center [205, 281] width 0 height 9
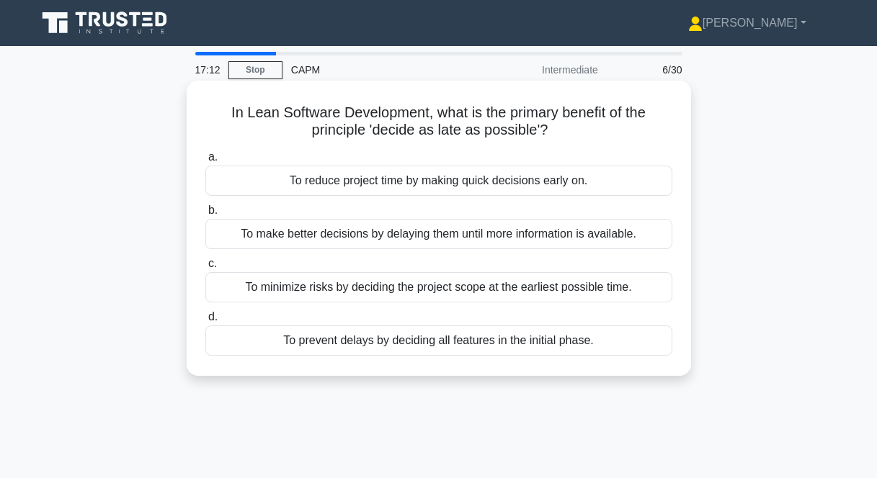
click at [527, 239] on div "To make better decisions by delaying them until more information is available." at bounding box center [438, 234] width 467 height 30
click at [205, 215] on input "b. To make better decisions by delaying them until more information is availabl…" at bounding box center [205, 210] width 0 height 9
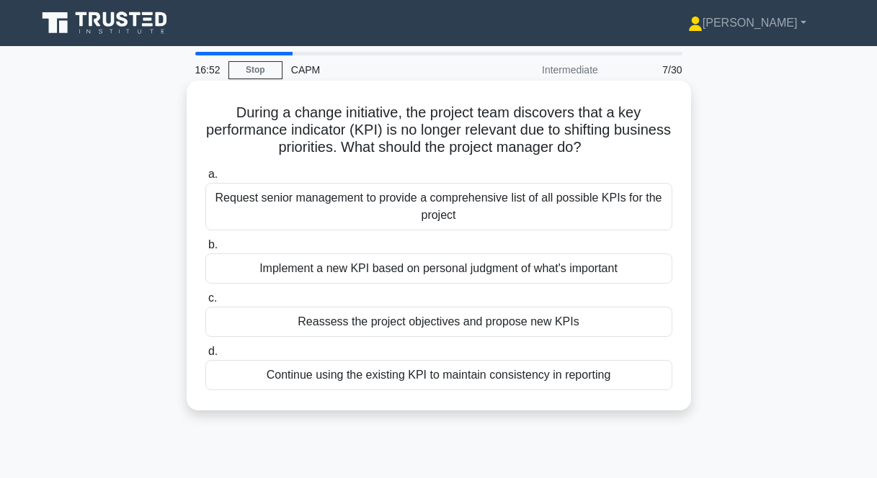
click at [461, 326] on div "Reassess the project objectives and propose new KPIs" at bounding box center [438, 322] width 467 height 30
click at [205, 303] on input "c. Reassess the project objectives and propose new KPIs" at bounding box center [205, 298] width 0 height 9
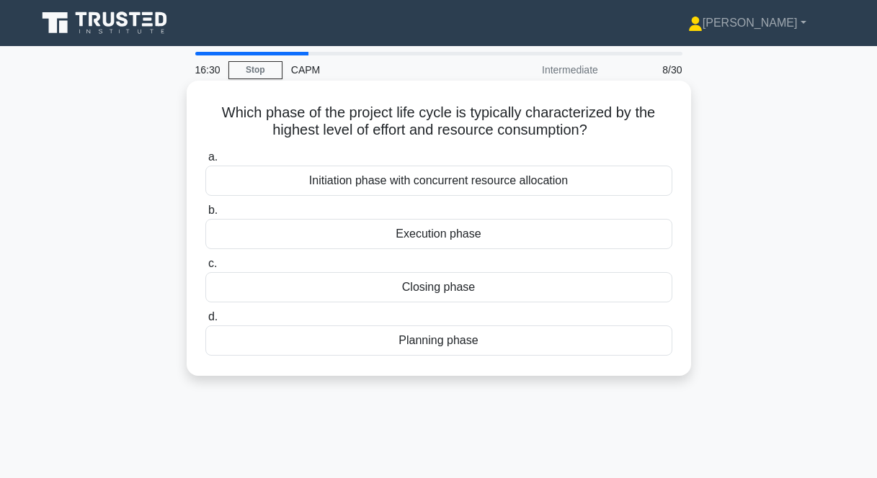
click at [431, 233] on div "Execution phase" at bounding box center [438, 234] width 467 height 30
click at [205, 215] on input "b. Execution phase" at bounding box center [205, 210] width 0 height 9
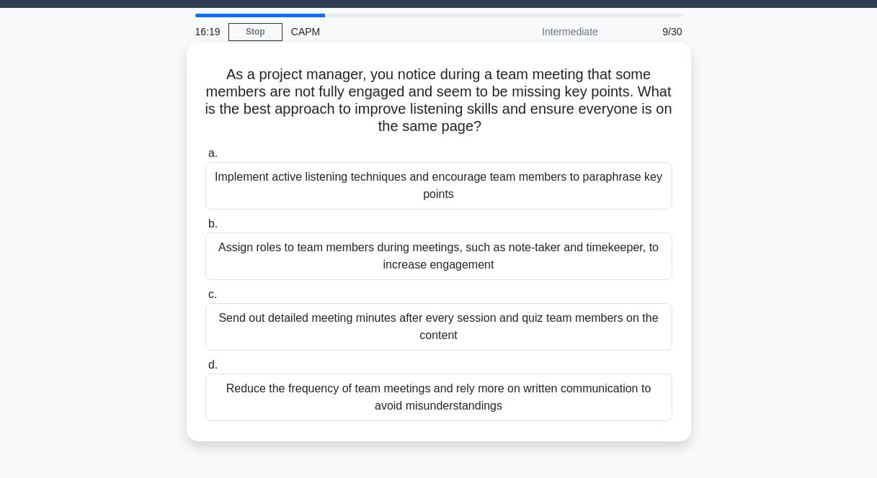
scroll to position [41, 0]
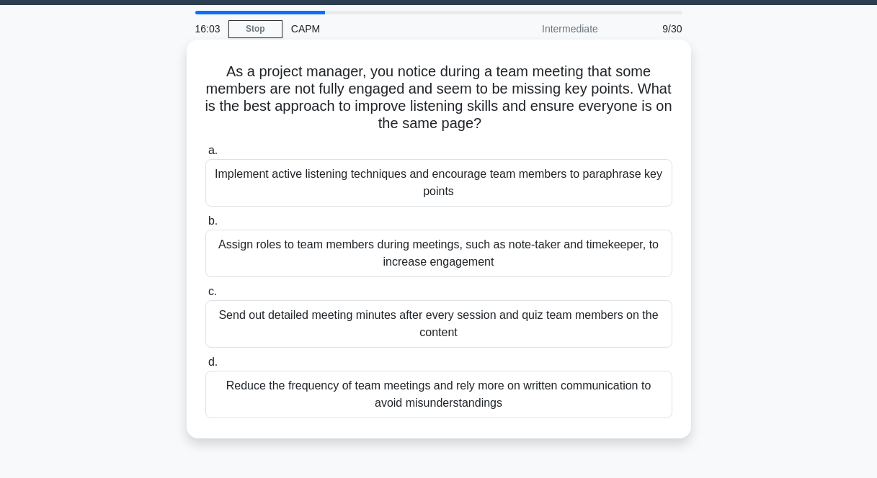
click at [469, 262] on div "Assign roles to team members during meetings, such as note-taker and timekeeper…" at bounding box center [438, 254] width 467 height 48
click at [205, 226] on input "b. Assign roles to team members during meetings, such as note-taker and timekee…" at bounding box center [205, 221] width 0 height 9
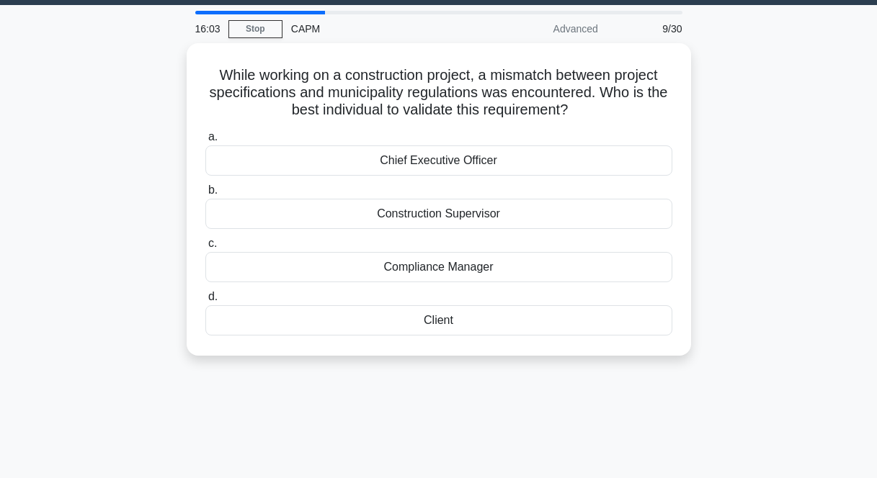
scroll to position [0, 0]
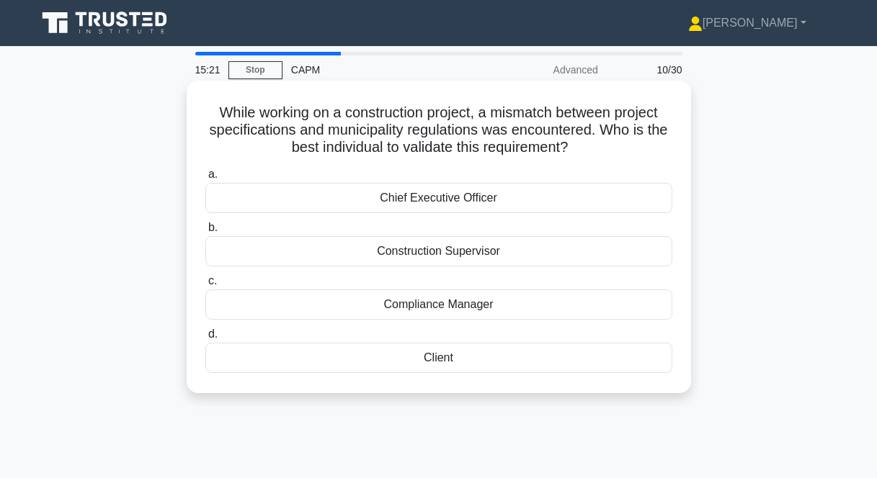
click at [460, 304] on div "Compliance Manager" at bounding box center [438, 305] width 467 height 30
click at [205, 286] on input "c. Compliance Manager" at bounding box center [205, 281] width 0 height 9
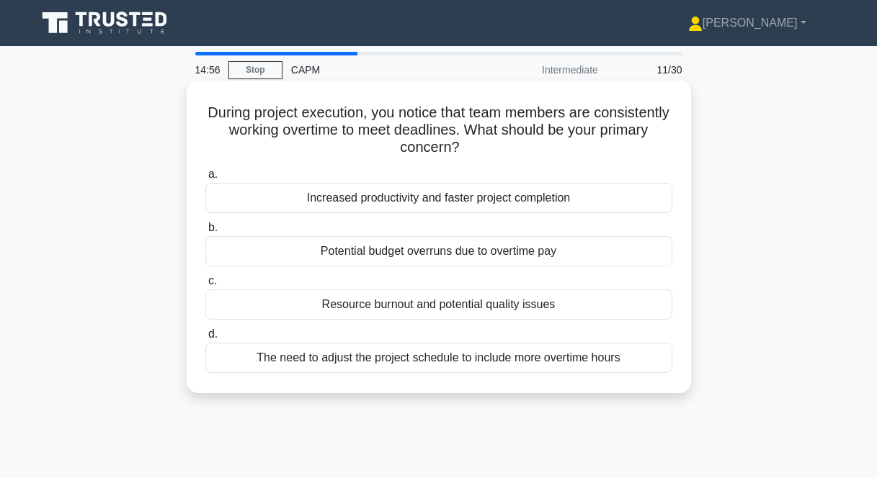
click at [472, 256] on div "Potential budget overruns due to overtime pay" at bounding box center [438, 251] width 467 height 30
click at [205, 233] on input "b. Potential budget overruns due to overtime pay" at bounding box center [205, 227] width 0 height 9
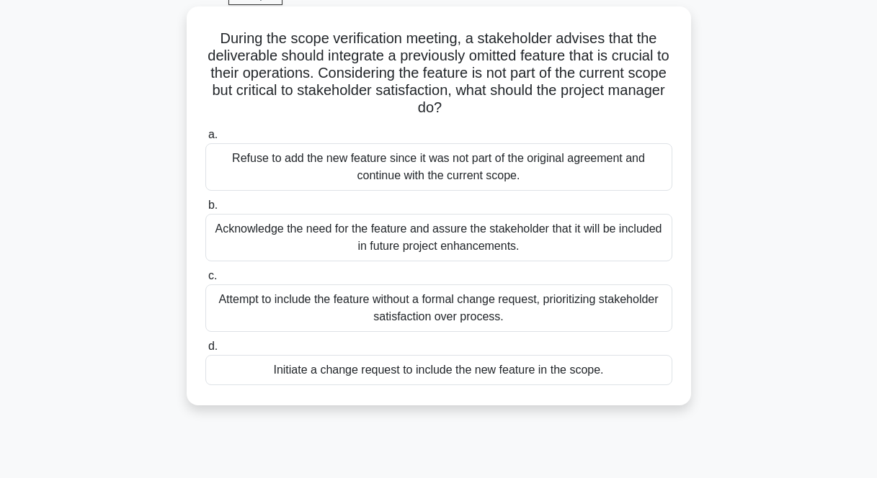
scroll to position [81, 0]
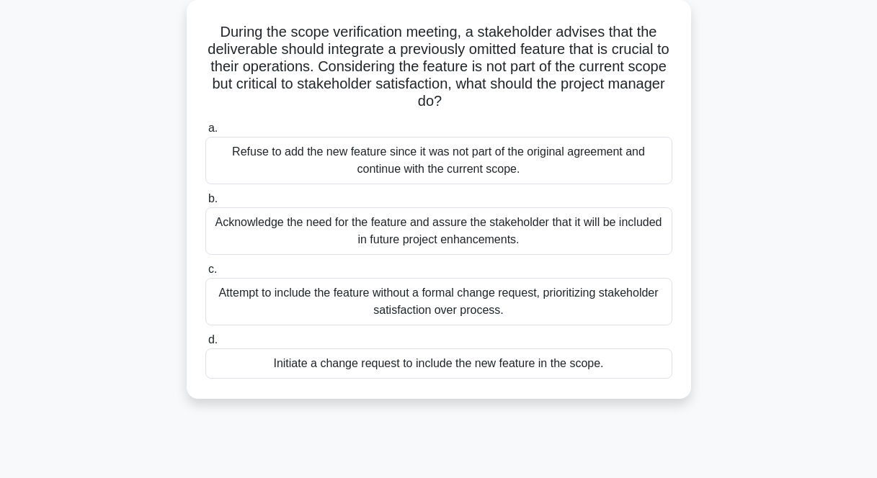
click at [466, 362] on div "Initiate a change request to include the new feature in the scope." at bounding box center [438, 364] width 467 height 30
click at [205, 345] on input "d. Initiate a change request to include the new feature in the scope." at bounding box center [205, 340] width 0 height 9
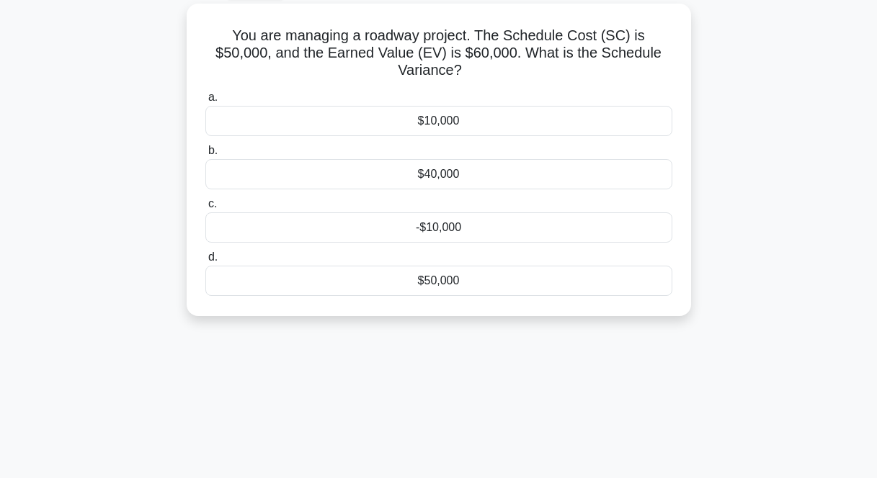
scroll to position [0, 0]
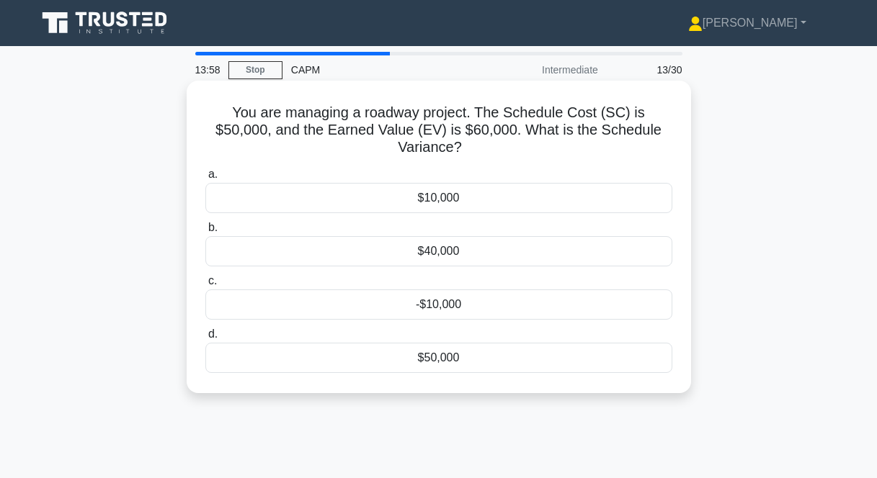
click at [425, 183] on div "$10,000" at bounding box center [438, 198] width 467 height 30
click at [205, 179] on input "a. $10,000" at bounding box center [205, 174] width 0 height 9
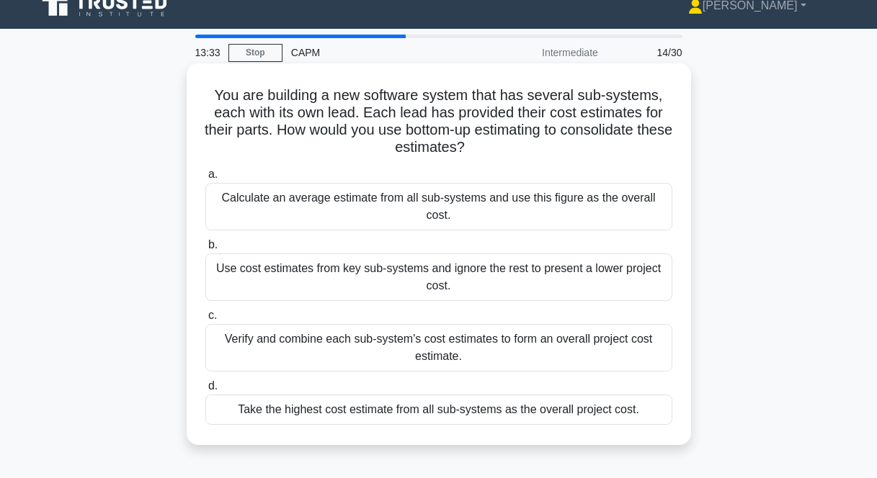
scroll to position [20, 0]
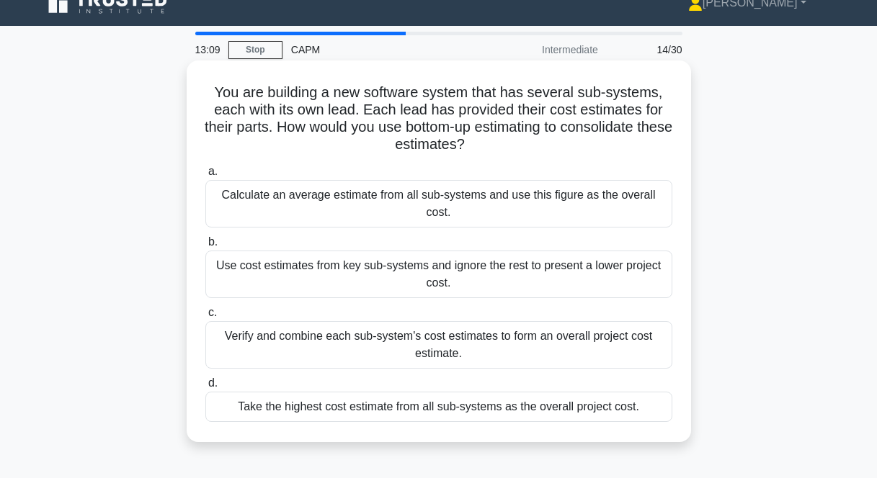
click at [523, 345] on div "Verify and combine each sub-system's cost estimates to form an overall project …" at bounding box center [438, 345] width 467 height 48
click at [205, 318] on input "c. Verify and combine each sub-system's cost estimates to form an overall proje…" at bounding box center [205, 312] width 0 height 9
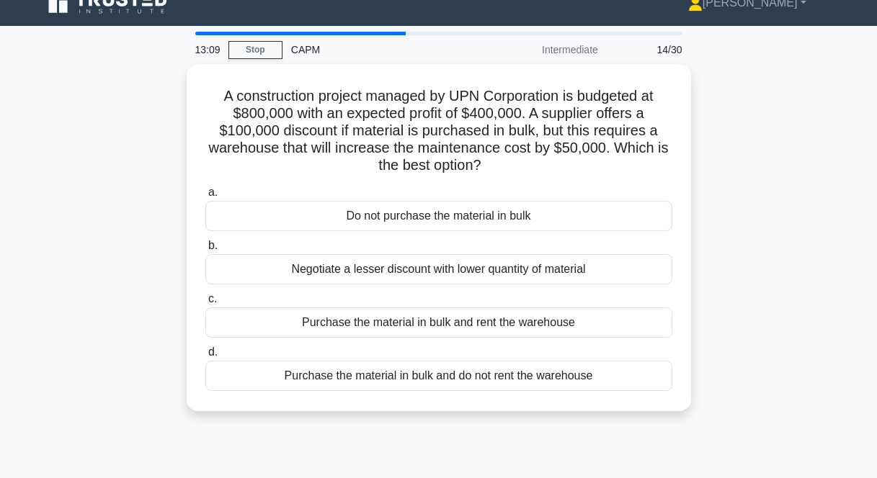
scroll to position [0, 0]
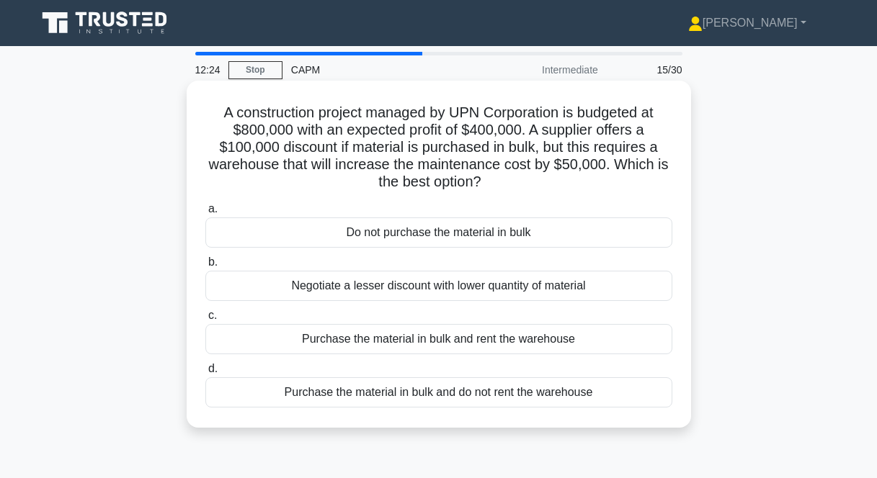
click at [499, 344] on div "Purchase the material in bulk and rent the warehouse" at bounding box center [438, 339] width 467 height 30
click at [205, 321] on input "c. Purchase the material in bulk and rent the warehouse" at bounding box center [205, 315] width 0 height 9
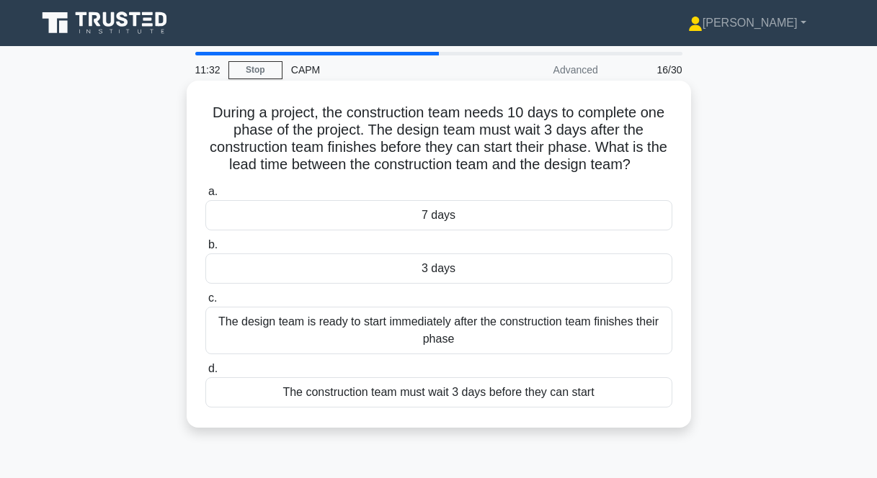
click at [481, 398] on div "The construction team must wait 3 days before they can start" at bounding box center [438, 393] width 467 height 30
click at [205, 374] on input "d. The construction team must wait 3 days before they can start" at bounding box center [205, 369] width 0 height 9
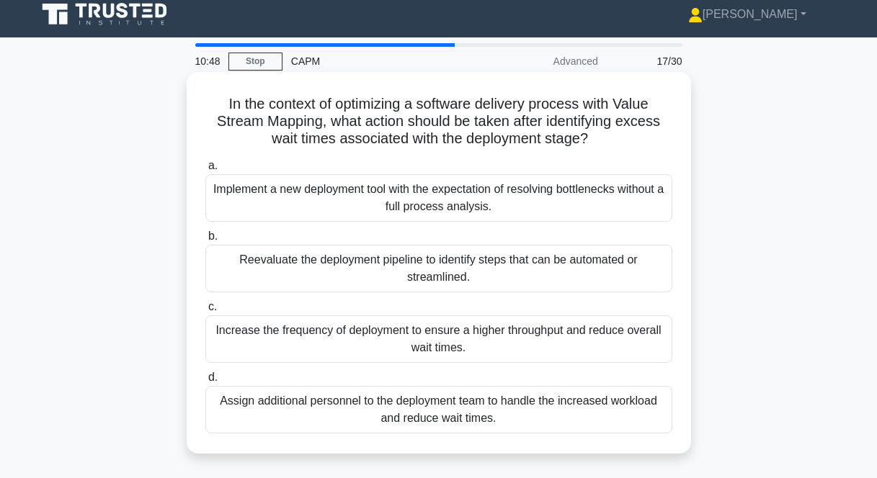
scroll to position [25, 0]
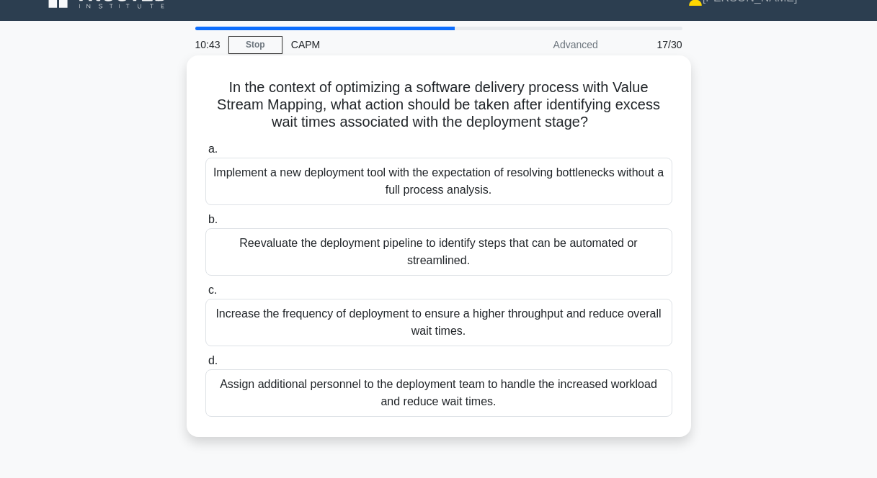
click at [579, 393] on div "Assign additional personnel to the deployment team to handle the increased work…" at bounding box center [438, 394] width 467 height 48
click at [205, 366] on input "d. Assign additional personnel to the deployment team to handle the increased w…" at bounding box center [205, 361] width 0 height 9
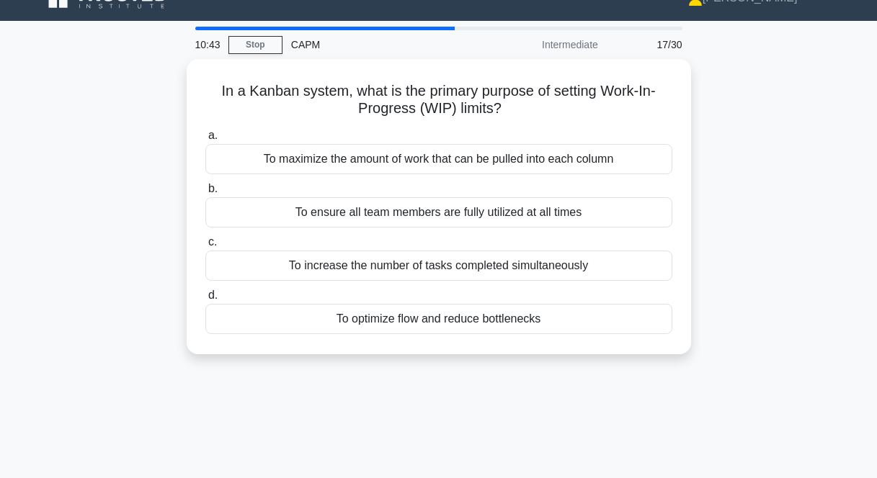
scroll to position [0, 0]
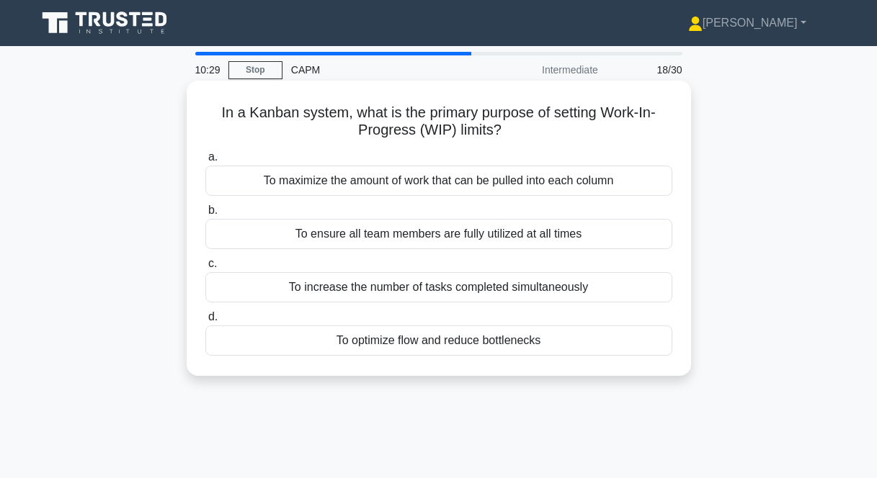
click at [420, 341] on div "To optimize flow and reduce bottlenecks" at bounding box center [438, 341] width 467 height 30
click at [205, 322] on input "d. To optimize flow and reduce bottlenecks" at bounding box center [205, 317] width 0 height 9
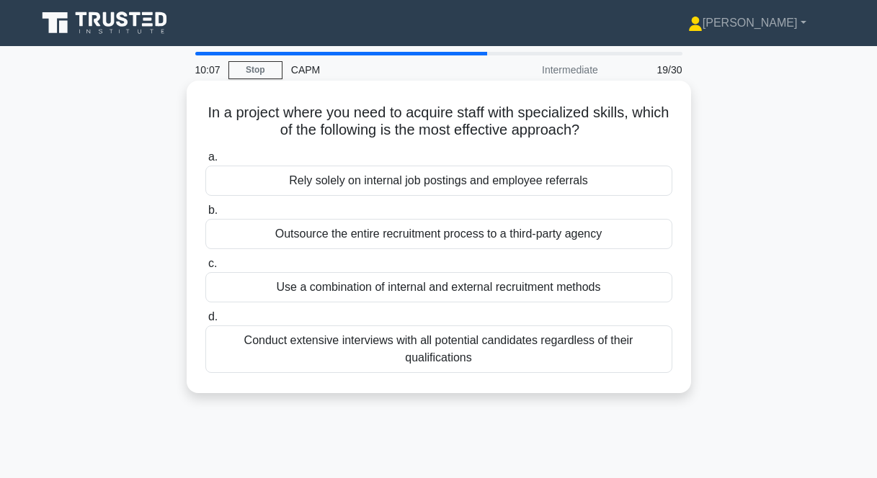
click at [456, 287] on div "Use a combination of internal and external recruitment methods" at bounding box center [438, 287] width 467 height 30
click at [205, 269] on input "c. Use a combination of internal and external recruitment methods" at bounding box center [205, 263] width 0 height 9
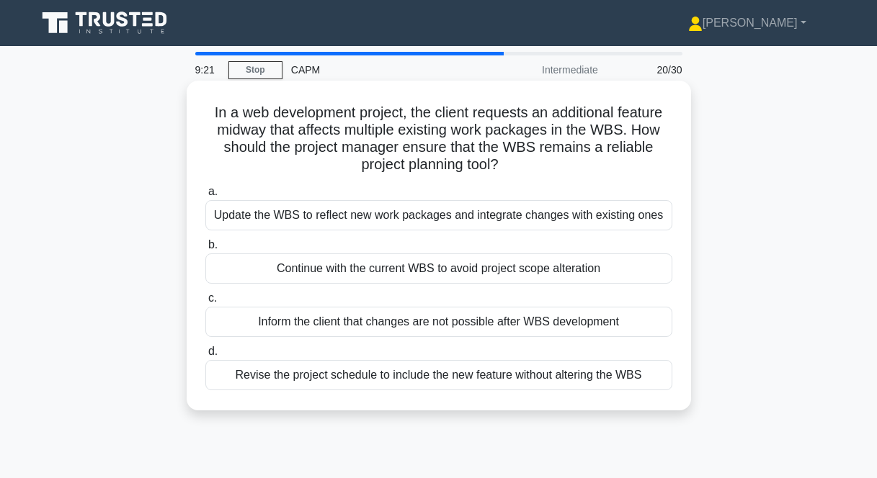
click at [520, 218] on div "Update the WBS to reflect new work packages and integrate changes with existing…" at bounding box center [438, 215] width 467 height 30
click at [205, 197] on input "a. Update the WBS to reflect new work packages and integrate changes with exist…" at bounding box center [205, 191] width 0 height 9
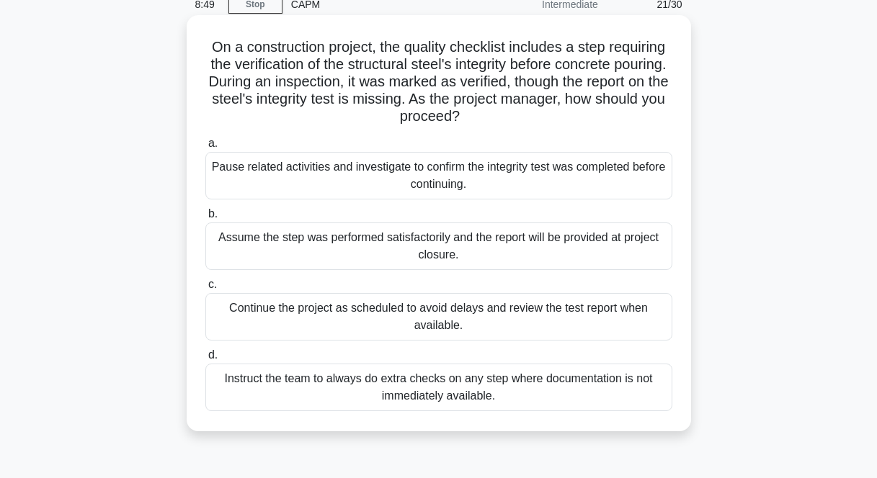
scroll to position [84, 0]
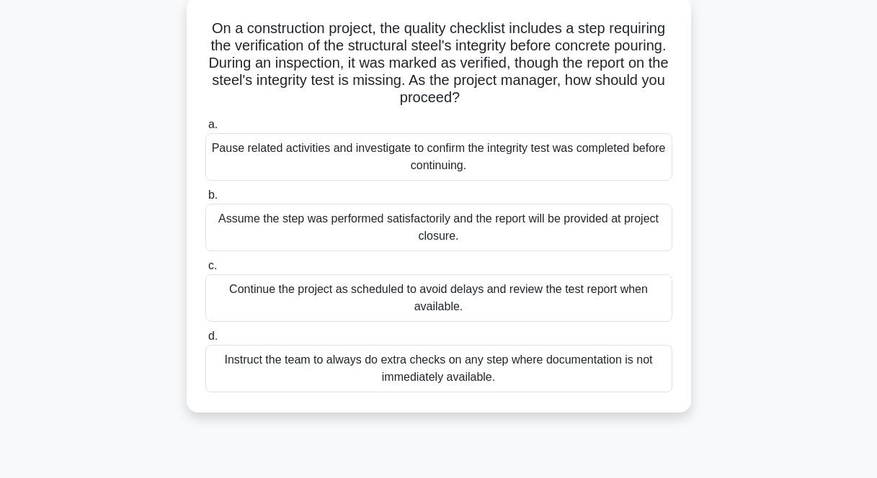
click at [442, 157] on div "Pause related activities and investigate to confirm the integrity test was comp…" at bounding box center [438, 157] width 467 height 48
click at [205, 130] on input "a. Pause related activities and investigate to confirm the integrity test was c…" at bounding box center [205, 124] width 0 height 9
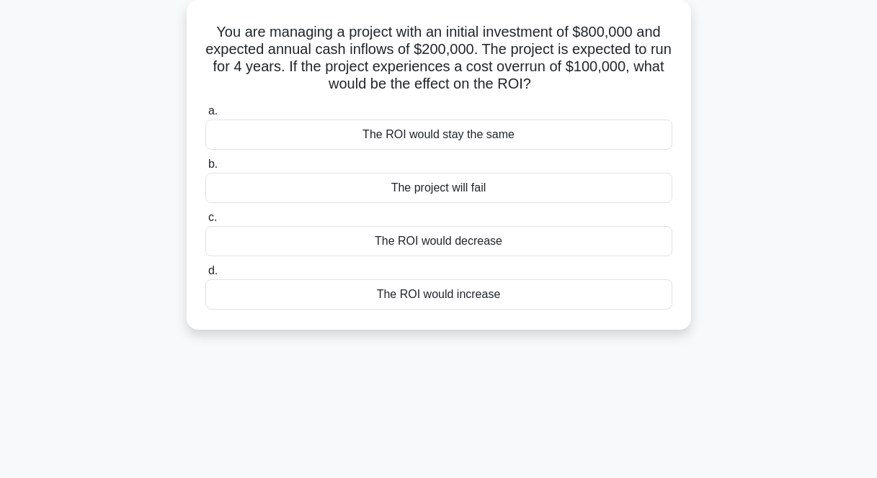
scroll to position [0, 0]
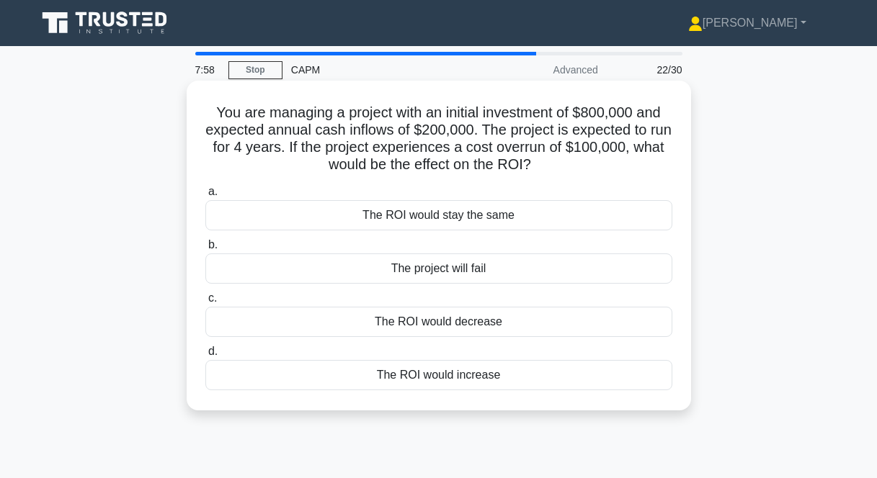
drag, startPoint x: 213, startPoint y: 108, endPoint x: 540, endPoint y: 376, distance: 422.9
click at [540, 376] on div "You are managing a project with an initial investment of $800,000 and expected …" at bounding box center [438, 245] width 493 height 319
copy div "You are managing a project with an initial investment of $800,000 and expected …"
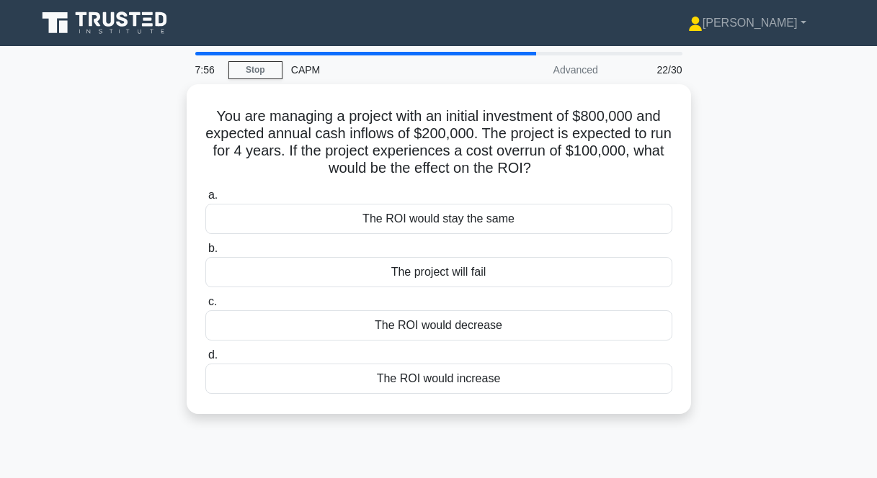
click at [819, 251] on div "You are managing a project with an initial investment of $800,000 and expected …" at bounding box center [438, 257] width 821 height 347
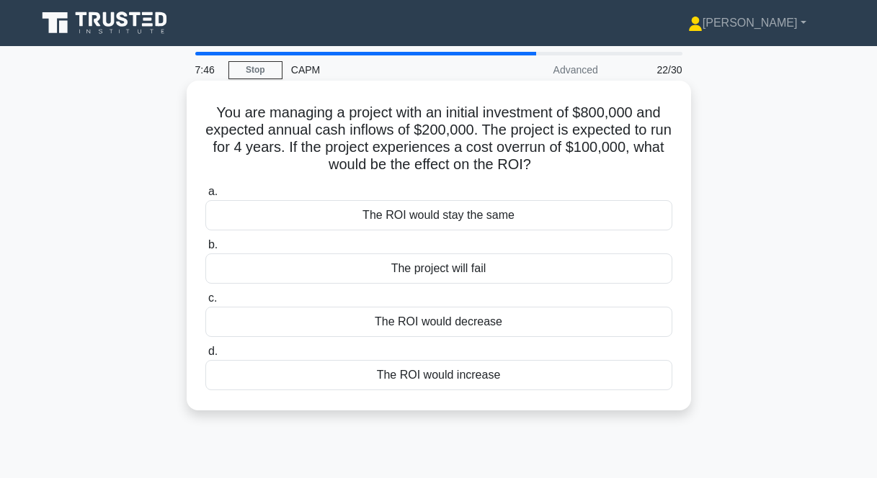
click at [432, 374] on div "The ROI would increase" at bounding box center [438, 375] width 467 height 30
click at [205, 357] on input "d. The ROI would increase" at bounding box center [205, 351] width 0 height 9
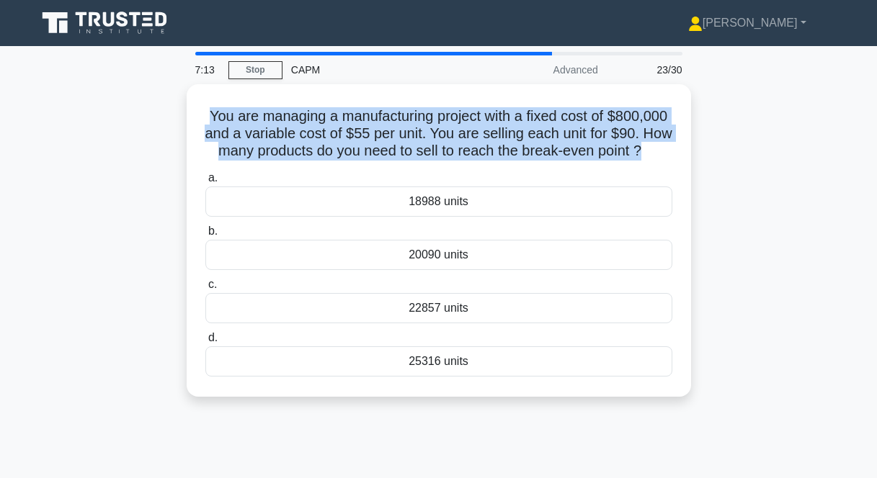
drag, startPoint x: 670, startPoint y: 148, endPoint x: 172, endPoint y: 91, distance: 501.2
click at [172, 91] on div "You are managing a manufacturing project with a fixed cost of $800,000 and a va…" at bounding box center [438, 249] width 821 height 330
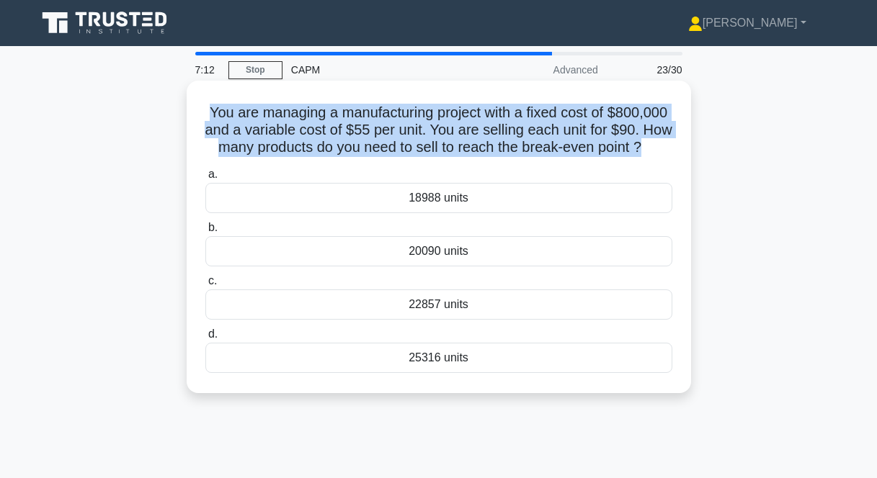
copy h5 "You are managing a manufacturing project with a fixed cost of $800,000 and a va…"
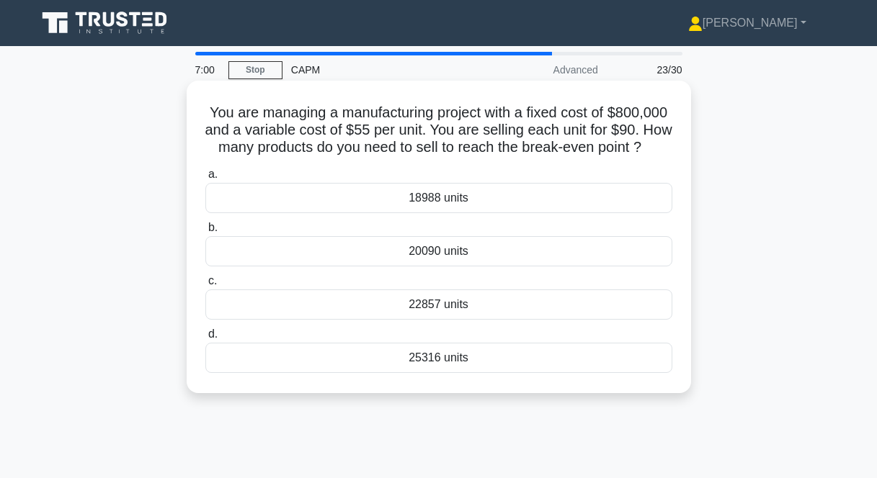
click at [461, 320] on div "22857 units" at bounding box center [438, 305] width 467 height 30
click at [205, 286] on input "c. 22857 units" at bounding box center [205, 281] width 0 height 9
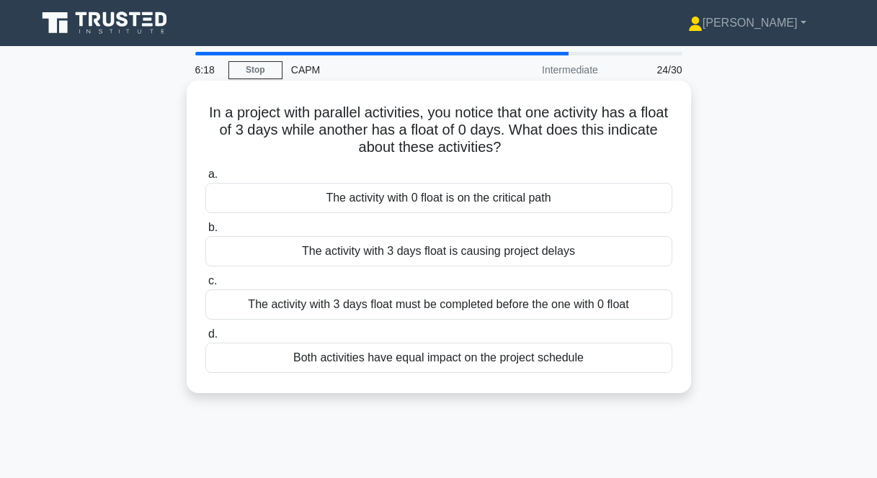
click at [397, 195] on div "The activity with 0 float is on the critical path" at bounding box center [438, 198] width 467 height 30
click at [205, 179] on input "a. The activity with 0 float is on the critical path" at bounding box center [205, 174] width 0 height 9
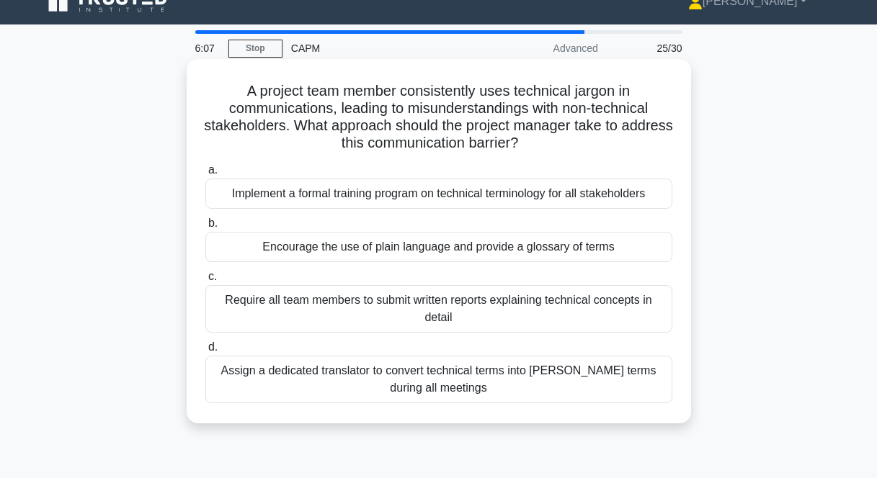
scroll to position [25, 0]
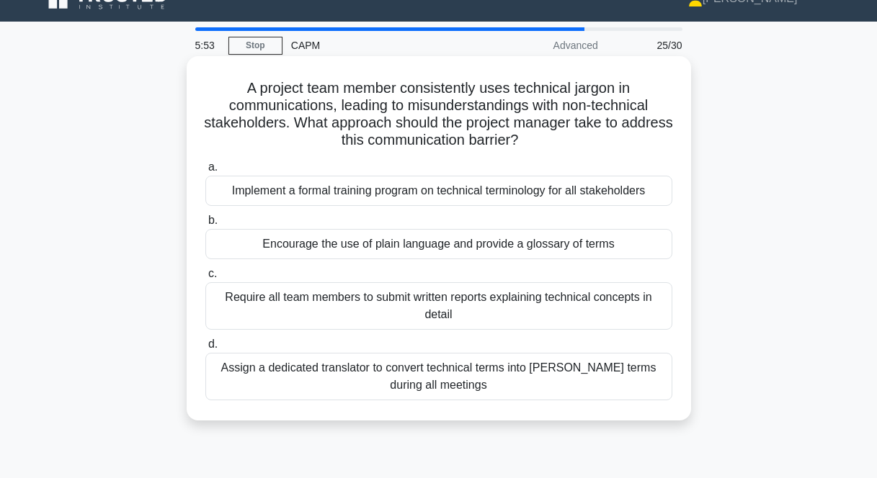
click at [365, 242] on div "Encourage the use of plain language and provide a glossary of terms" at bounding box center [438, 244] width 467 height 30
click at [205, 226] on input "b. Encourage the use of plain language and provide a glossary of terms" at bounding box center [205, 220] width 0 height 9
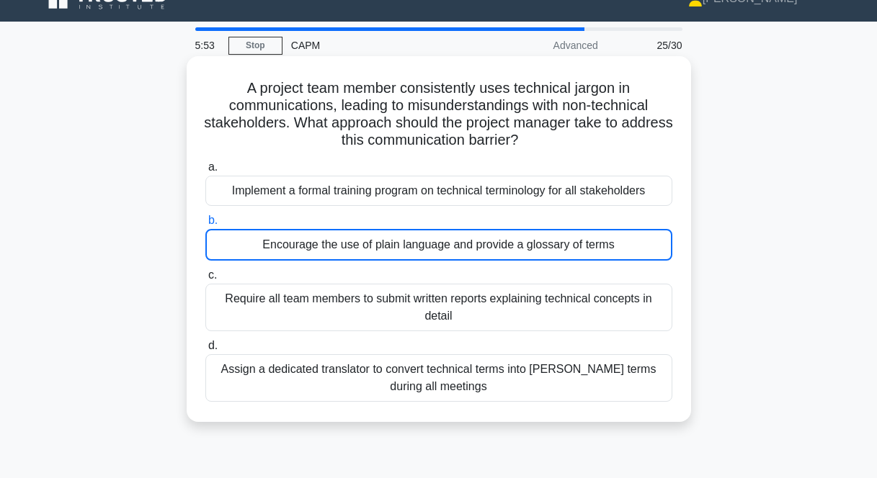
scroll to position [0, 0]
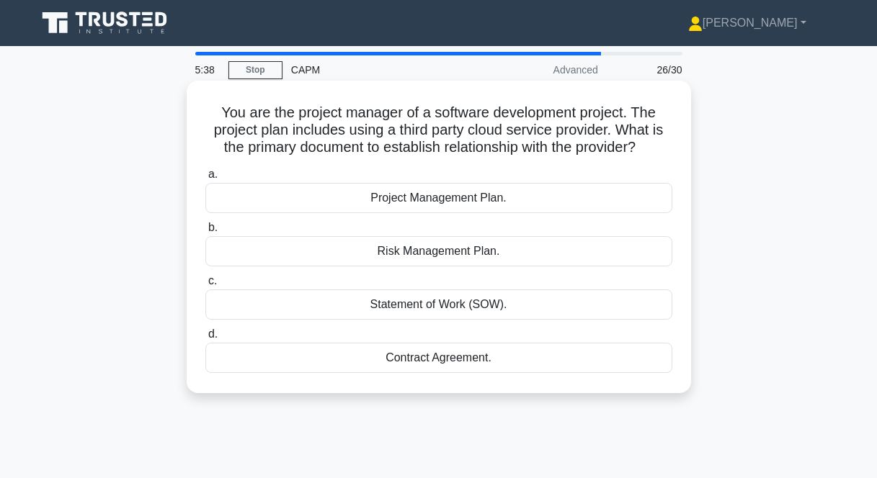
click at [466, 303] on div "Statement of Work (SOW)." at bounding box center [438, 305] width 467 height 30
click at [205, 286] on input "c. Statement of Work (SOW)." at bounding box center [205, 281] width 0 height 9
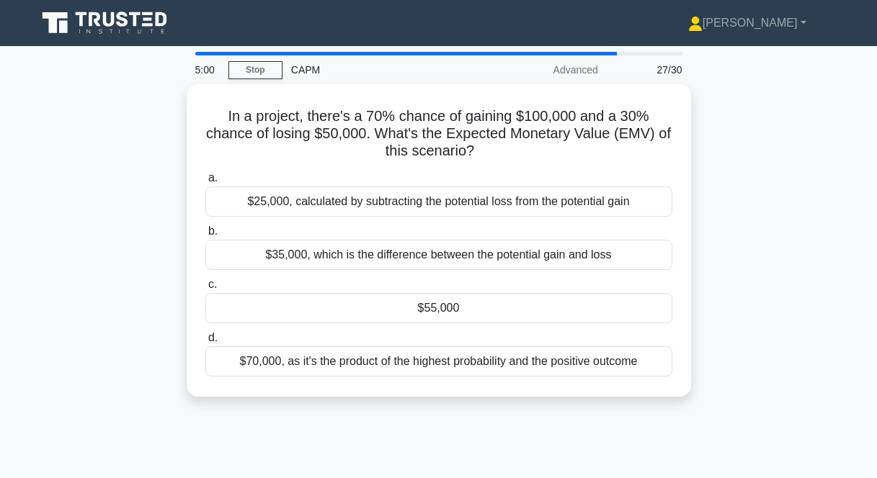
drag, startPoint x: 222, startPoint y: 107, endPoint x: 726, endPoint y: 400, distance: 583.1
click at [726, 400] on div "In a project, there's a 70% chance of gaining $100,000 and a 30% chance of losi…" at bounding box center [438, 249] width 821 height 330
copy div "In a project, there's a 70% chance of gaining $100,000 and a 30% chance of losi…"
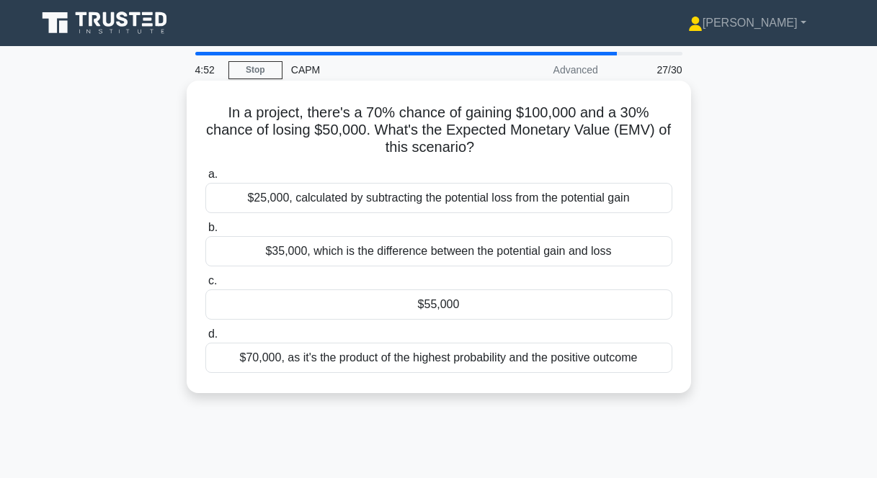
click at [446, 303] on div "$55,000" at bounding box center [438, 305] width 467 height 30
click at [205, 286] on input "c. $55,000" at bounding box center [205, 281] width 0 height 9
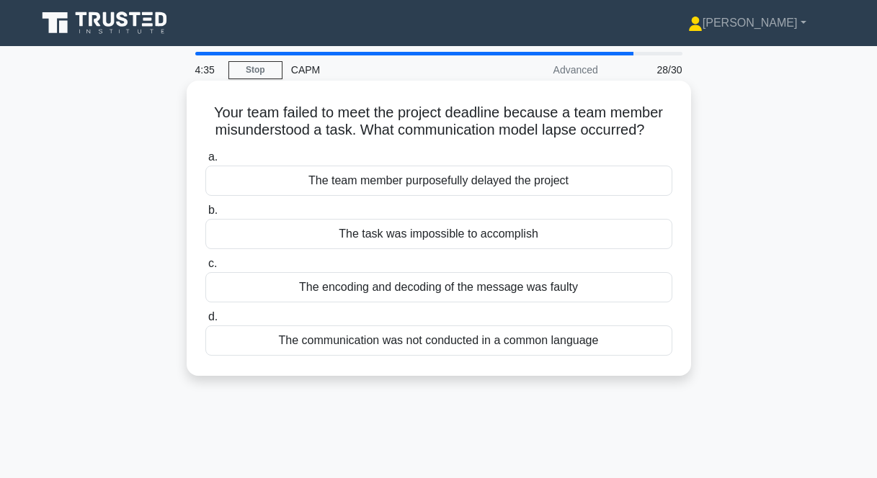
click at [478, 292] on div "The encoding and decoding of the message was faulty" at bounding box center [438, 287] width 467 height 30
click at [205, 269] on input "c. The encoding and decoding of the message was faulty" at bounding box center [205, 263] width 0 height 9
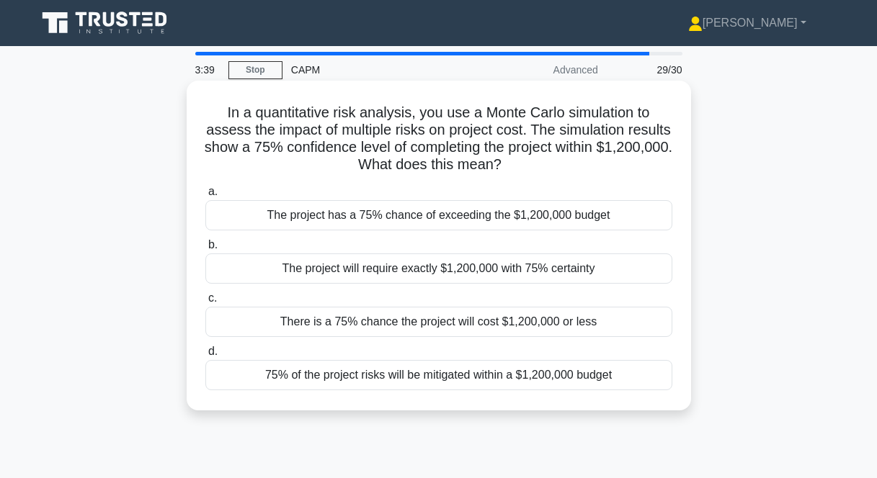
click at [408, 322] on div "There is a 75% chance the project will cost $1,200,000 or less" at bounding box center [438, 322] width 467 height 30
click at [205, 303] on input "c. There is a 75% chance the project will cost $1,200,000 or less" at bounding box center [205, 298] width 0 height 9
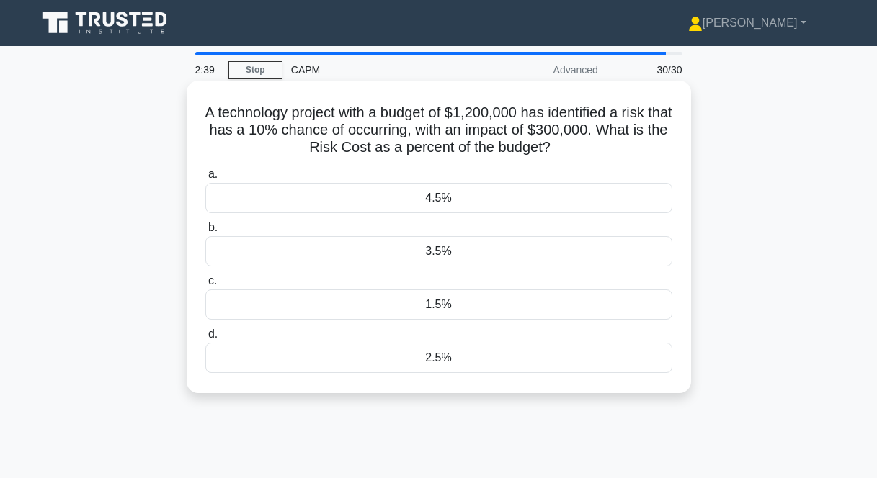
click at [489, 363] on div "2.5%" at bounding box center [438, 358] width 467 height 30
click at [205, 339] on input "d. 2.5%" at bounding box center [205, 334] width 0 height 9
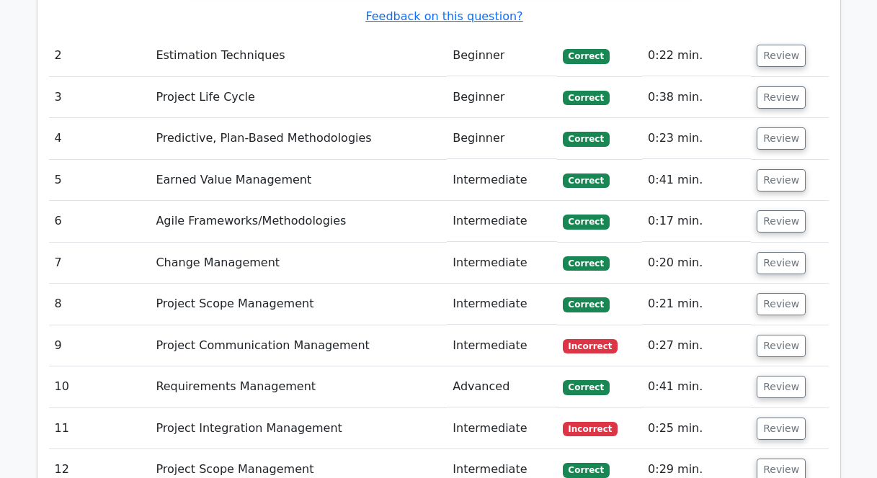
scroll to position [1995, 0]
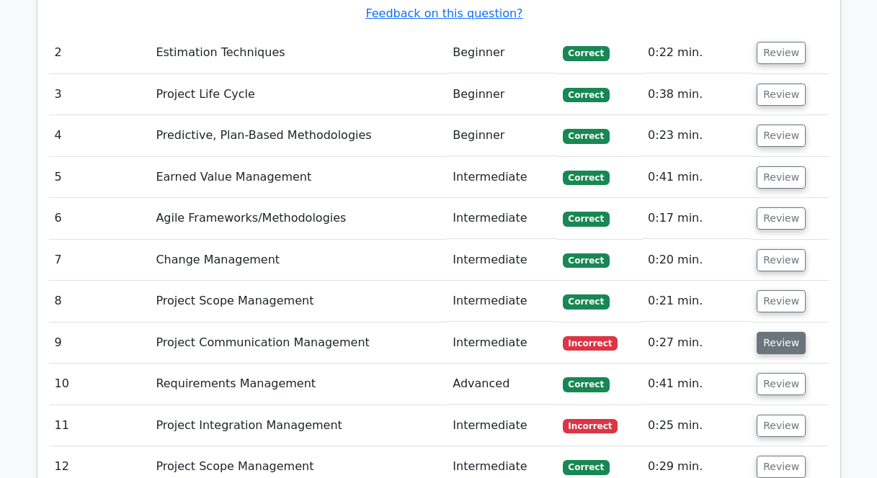
click at [770, 332] on button "Review" at bounding box center [781, 343] width 49 height 22
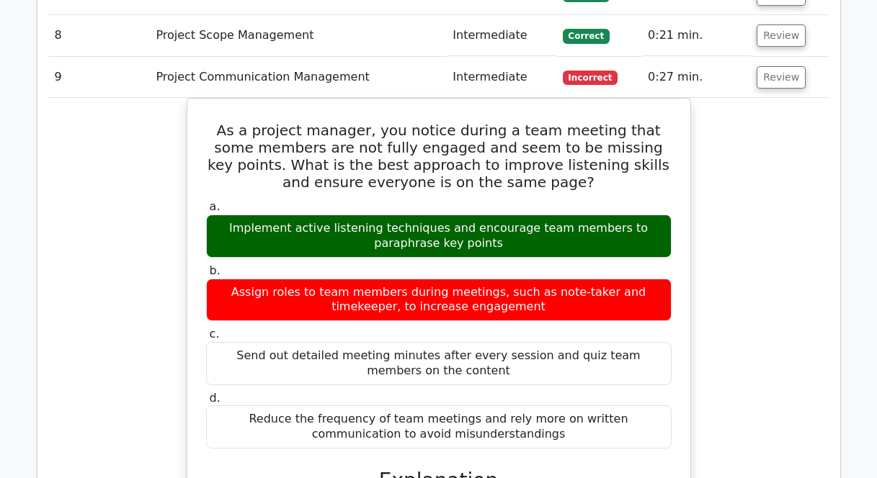
scroll to position [2251, 0]
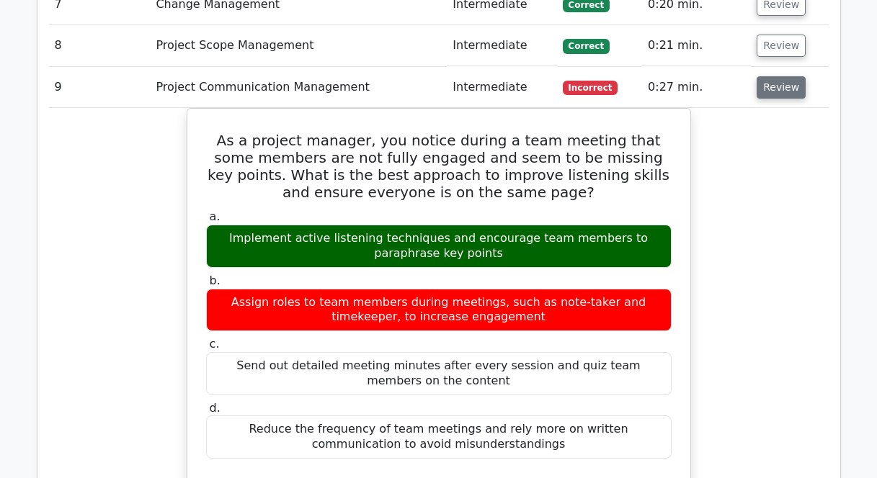
click at [766, 76] on button "Review" at bounding box center [781, 87] width 49 height 22
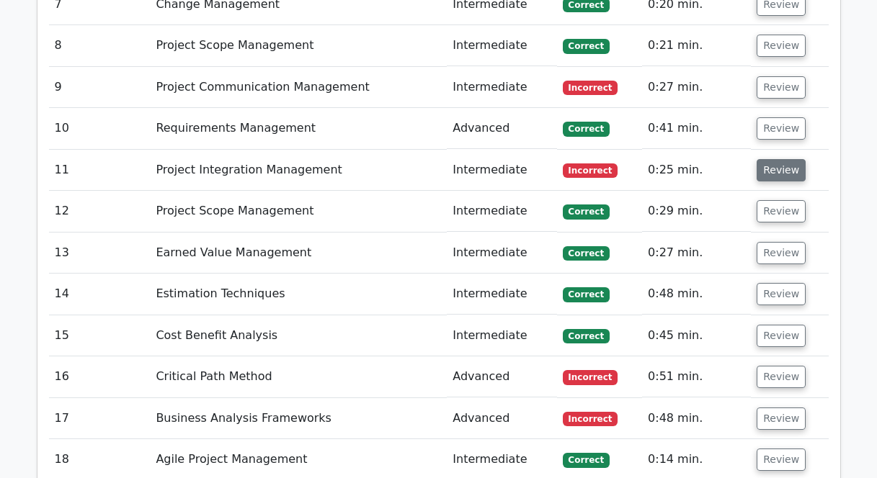
click at [777, 159] on button "Review" at bounding box center [781, 170] width 49 height 22
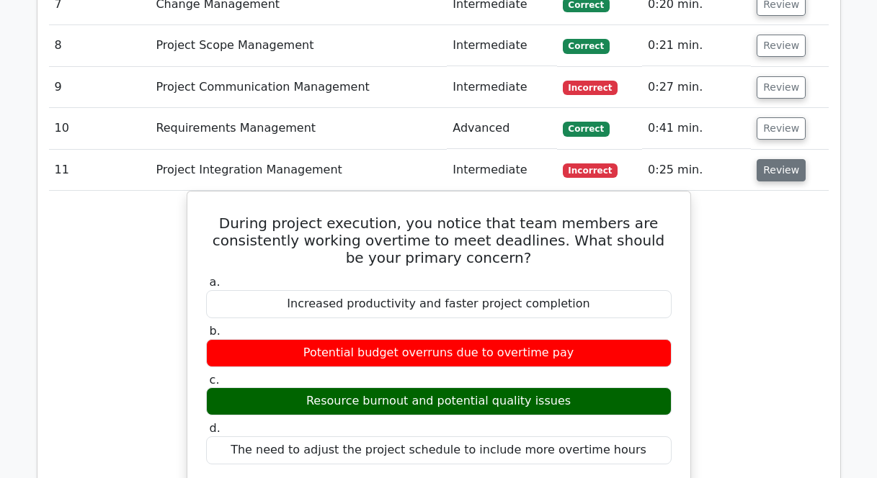
click at [777, 159] on button "Review" at bounding box center [781, 170] width 49 height 22
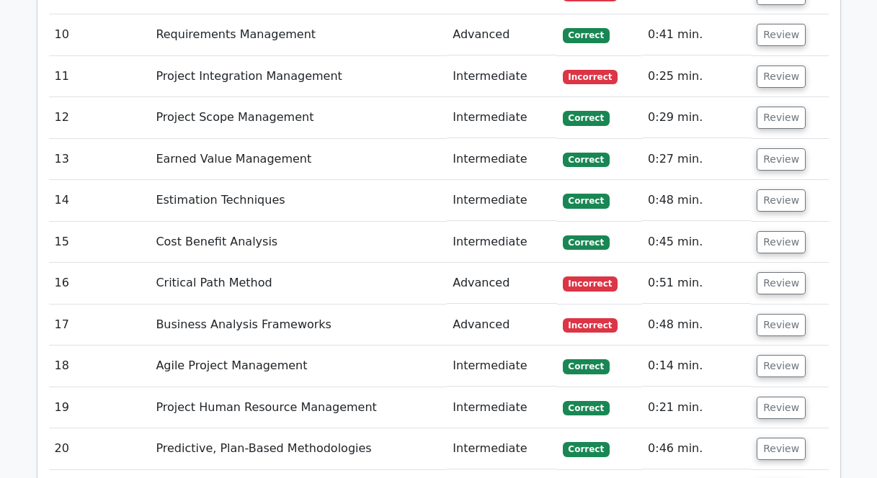
scroll to position [2348, 0]
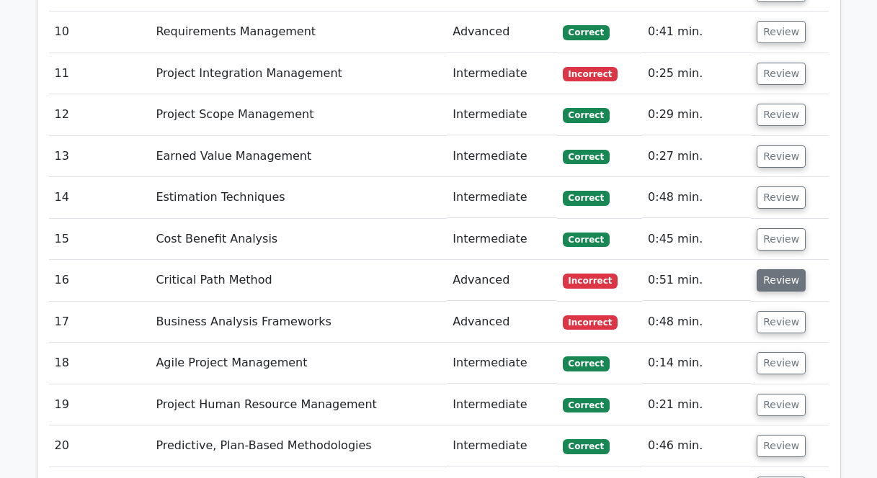
click at [777, 270] on button "Review" at bounding box center [781, 281] width 49 height 22
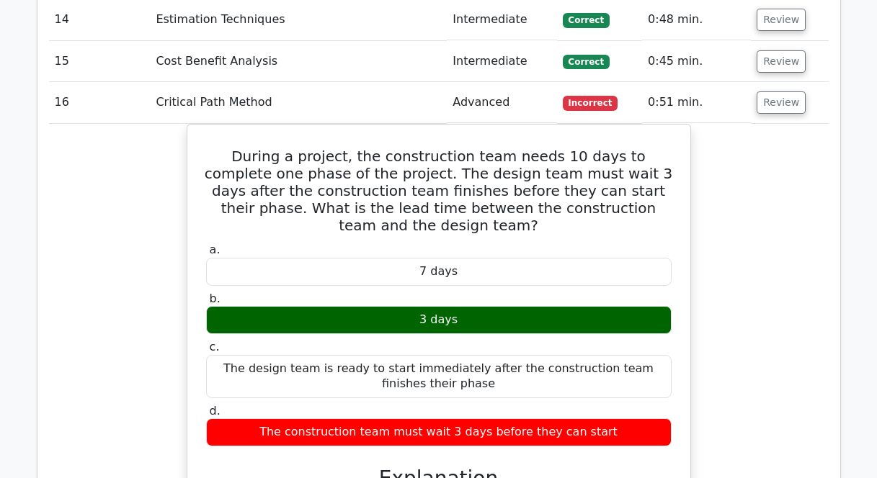
scroll to position [2500, 0]
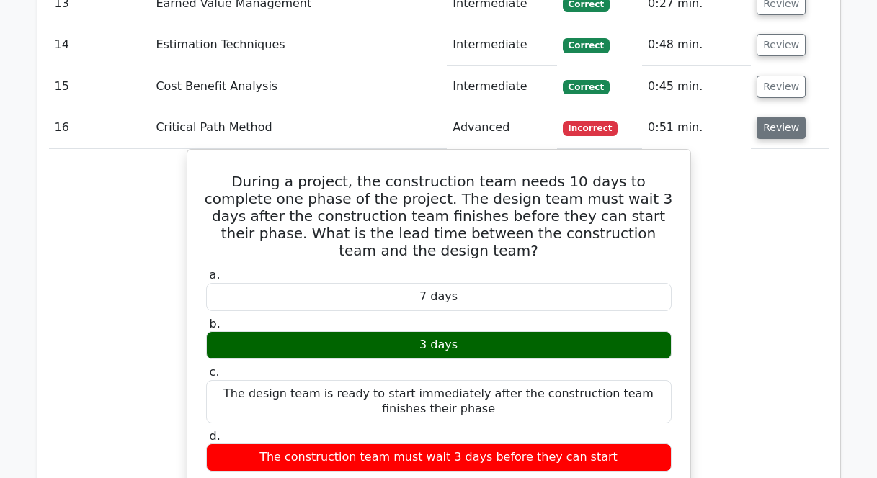
click at [783, 117] on button "Review" at bounding box center [781, 128] width 49 height 22
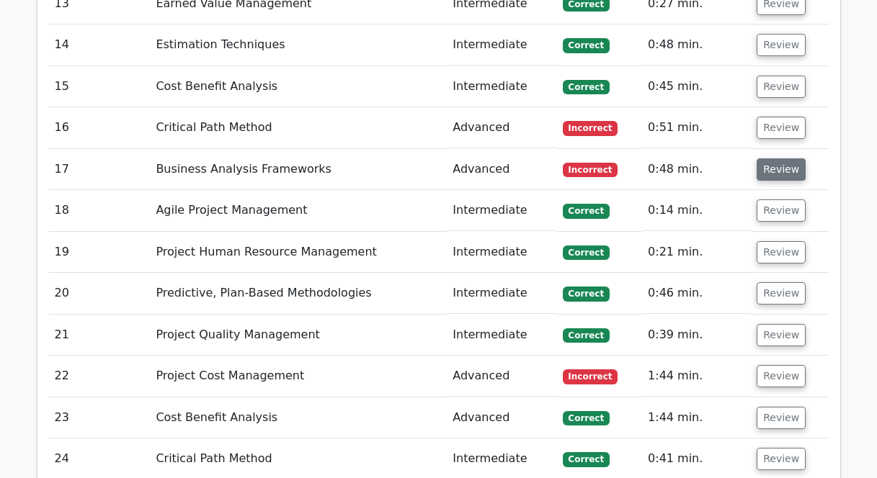
click at [765, 159] on button "Review" at bounding box center [781, 170] width 49 height 22
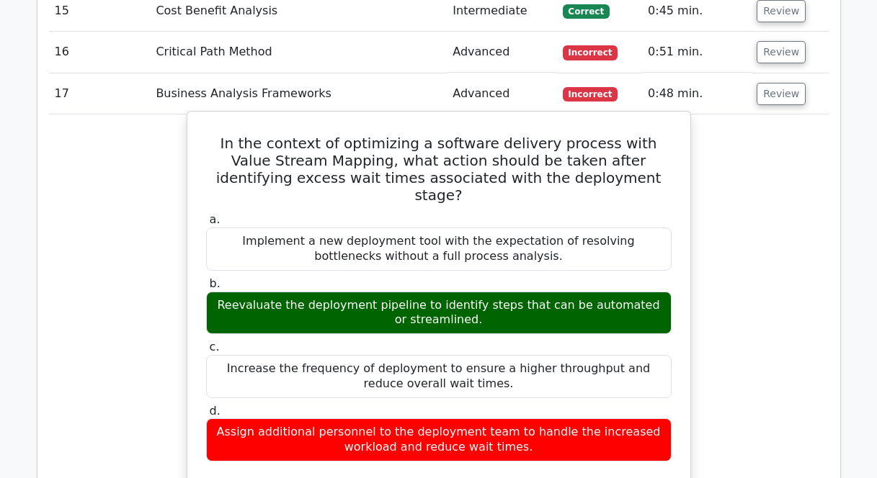
scroll to position [2579, 0]
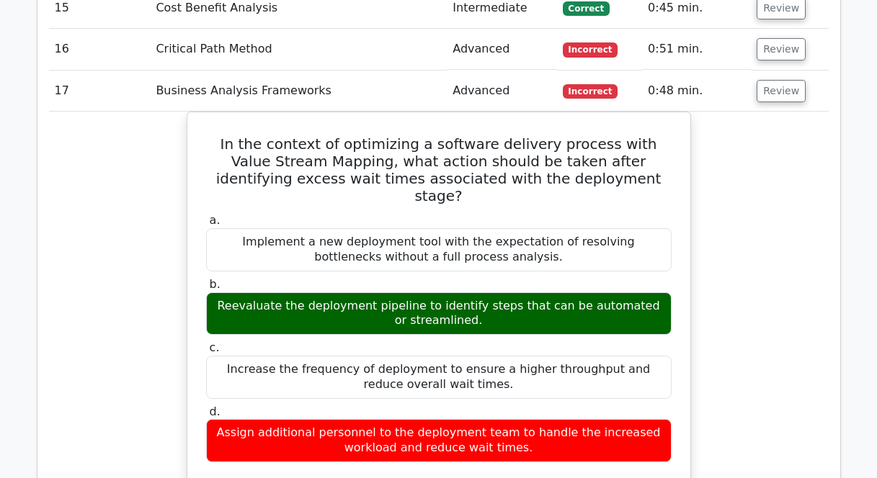
click at [785, 145] on div "In the context of optimizing a software delivery process with Value Stream Mapp…" at bounding box center [439, 466] width 780 height 708
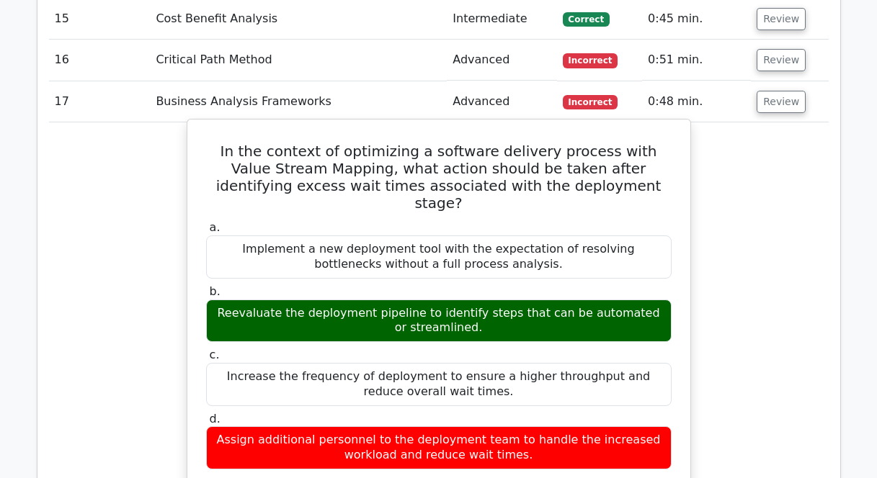
scroll to position [2545, 0]
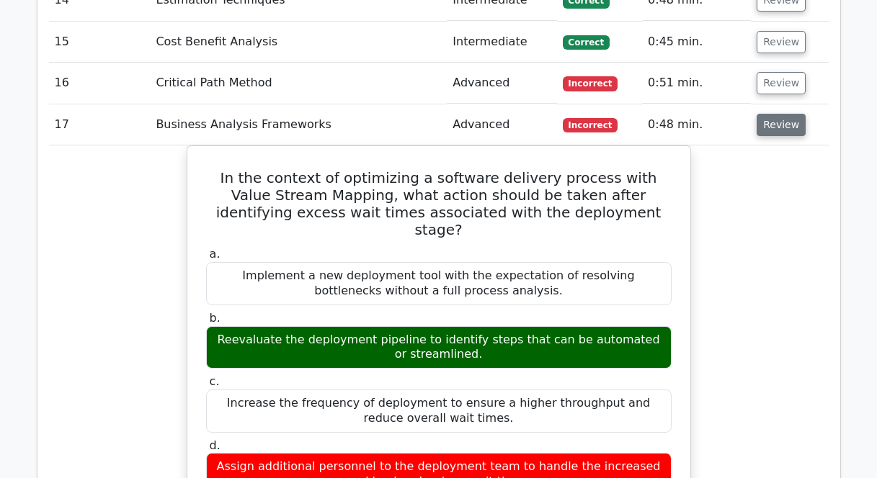
click at [769, 114] on button "Review" at bounding box center [781, 125] width 49 height 22
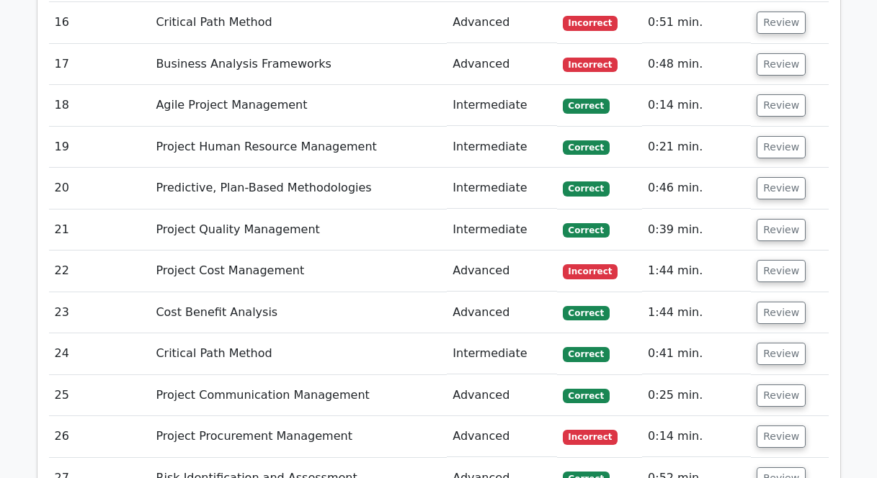
scroll to position [2619, 0]
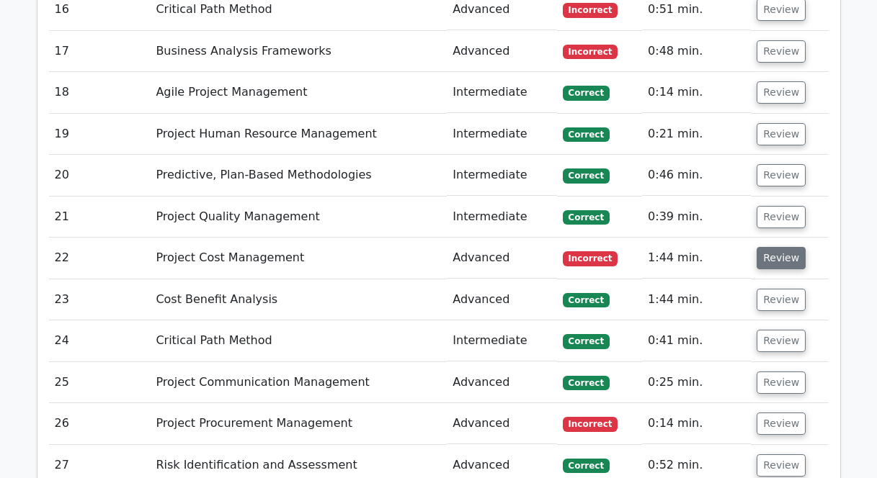
click at [778, 247] on button "Review" at bounding box center [781, 258] width 49 height 22
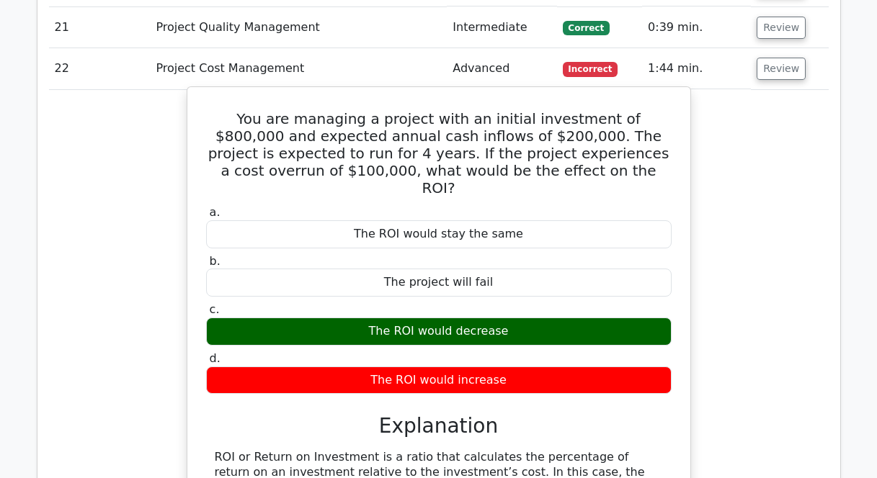
scroll to position [2781, 0]
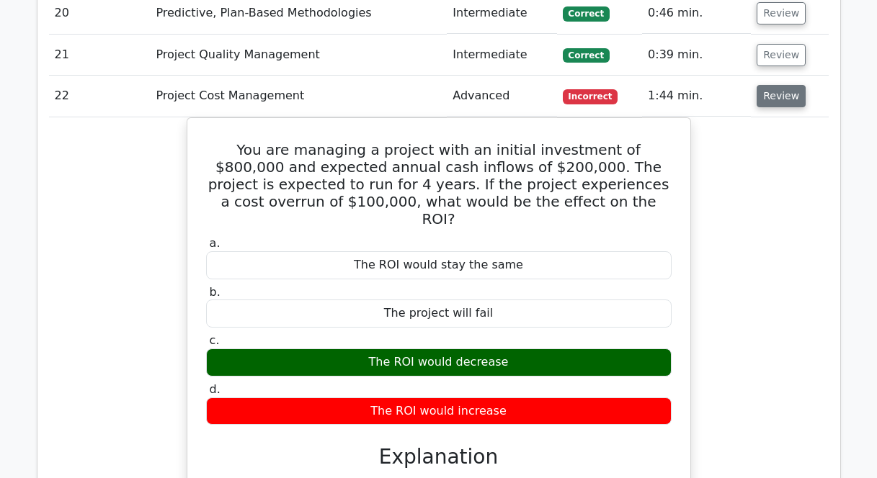
click at [780, 85] on button "Review" at bounding box center [781, 96] width 49 height 22
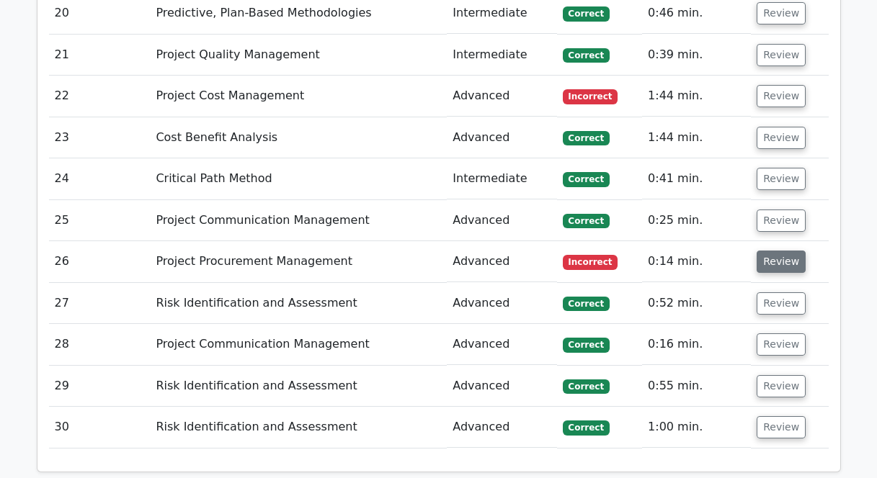
click at [774, 251] on button "Review" at bounding box center [781, 262] width 49 height 22
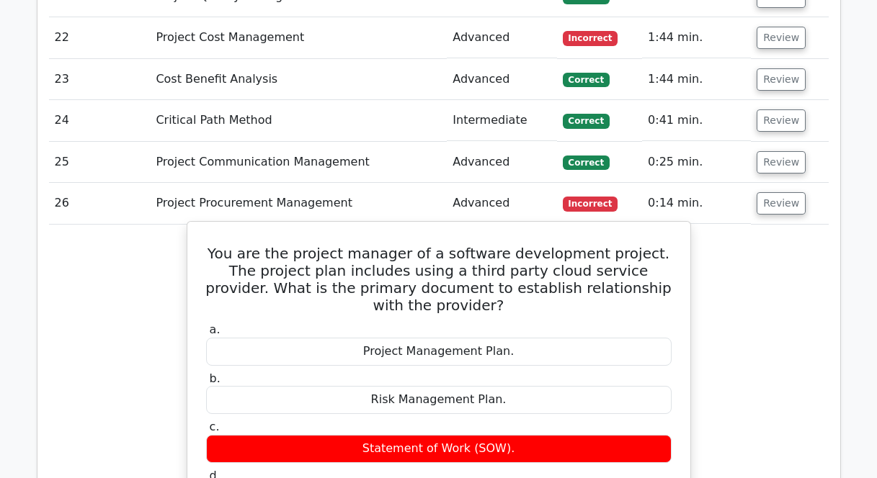
scroll to position [2856, 0]
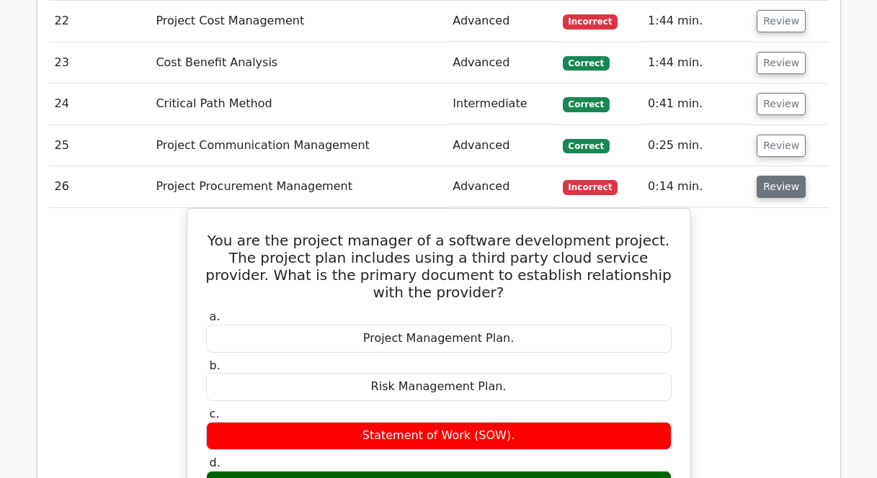
click at [789, 176] on button "Review" at bounding box center [781, 187] width 49 height 22
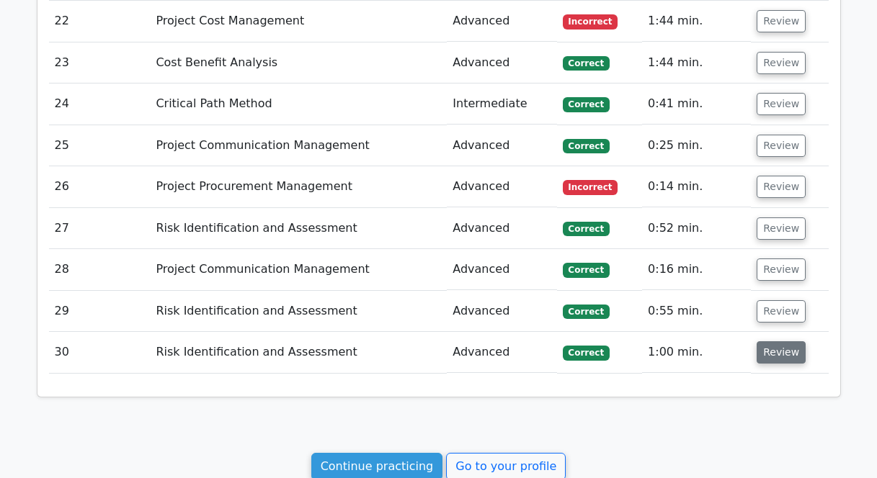
click at [778, 342] on button "Review" at bounding box center [781, 353] width 49 height 22
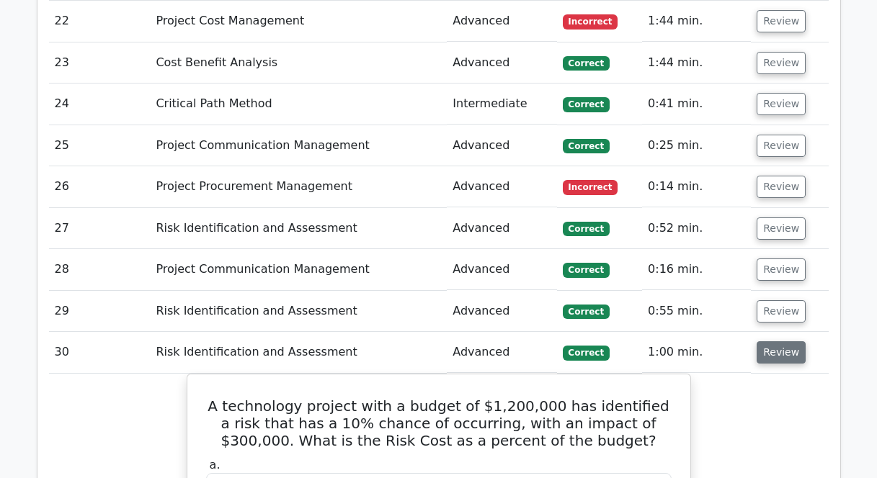
click at [778, 342] on button "Review" at bounding box center [781, 353] width 49 height 22
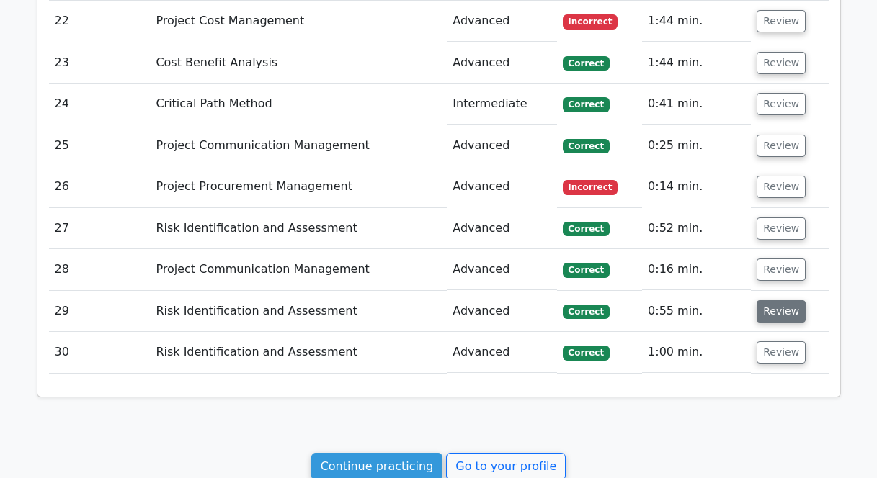
click at [774, 300] on button "Review" at bounding box center [781, 311] width 49 height 22
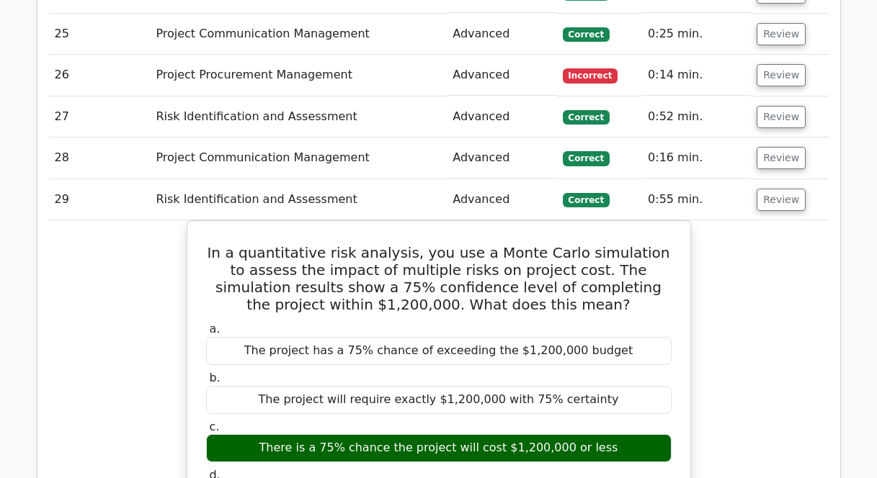
scroll to position [2913, 0]
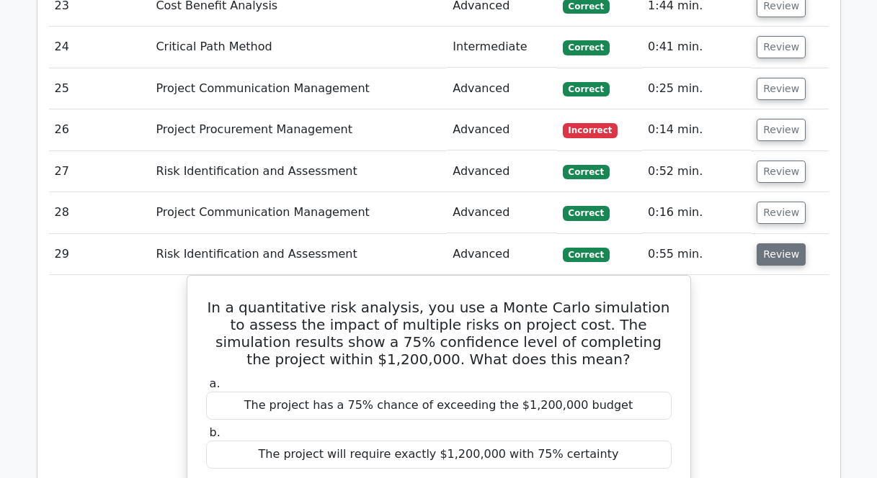
click at [785, 244] on button "Review" at bounding box center [781, 255] width 49 height 22
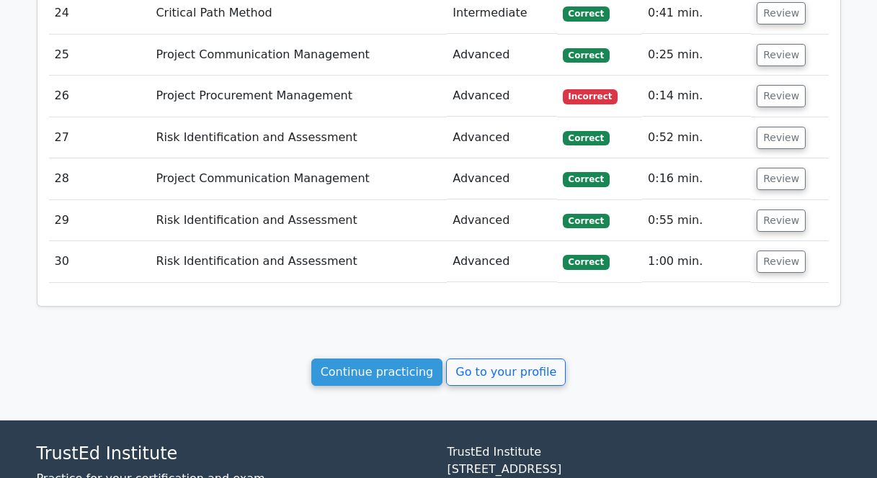
scroll to position [3028, 0]
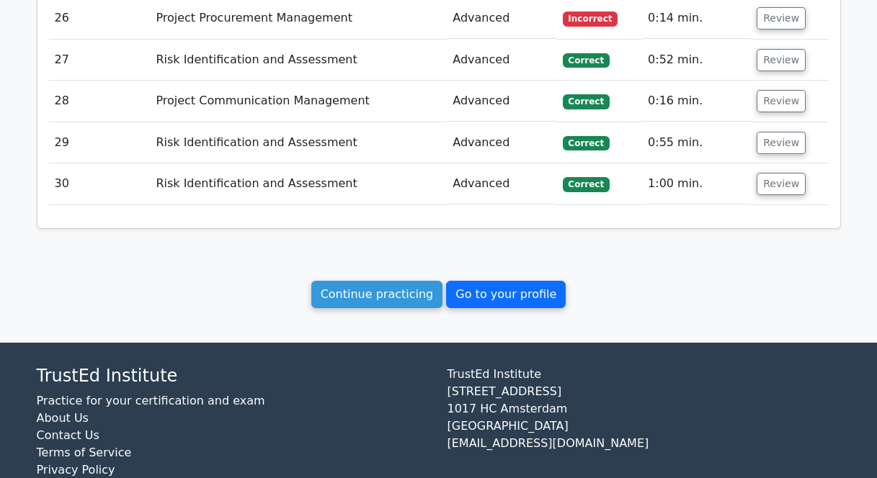
click at [529, 281] on link "Go to your profile" at bounding box center [506, 294] width 120 height 27
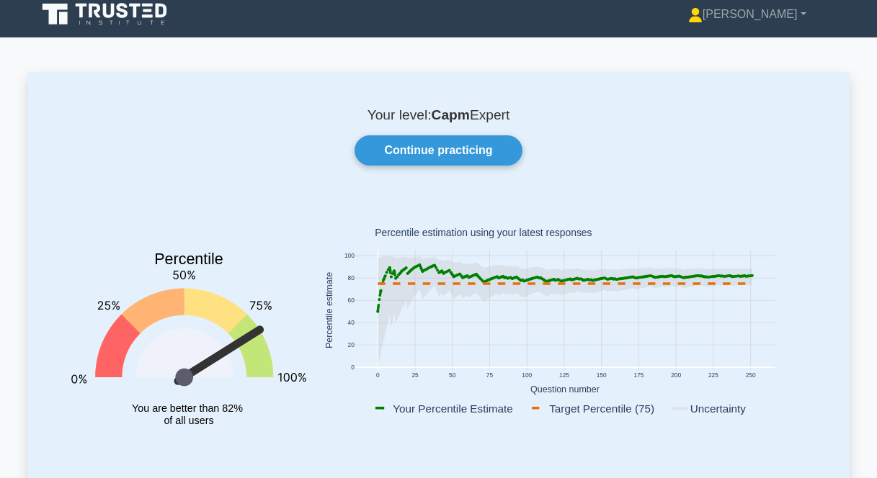
scroll to position [12, 0]
